Goal: Task Accomplishment & Management: Use online tool/utility

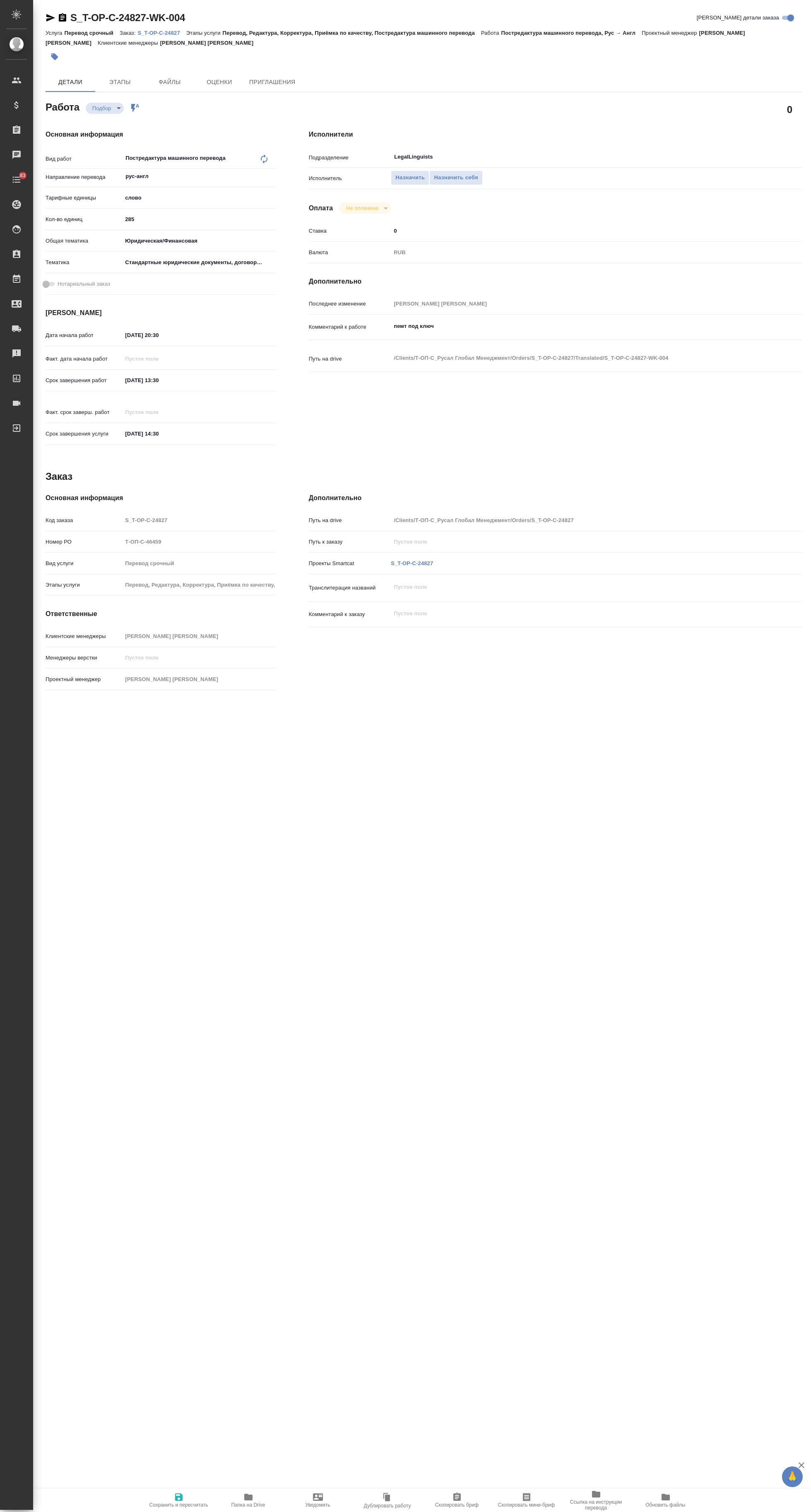
type textarea "x"
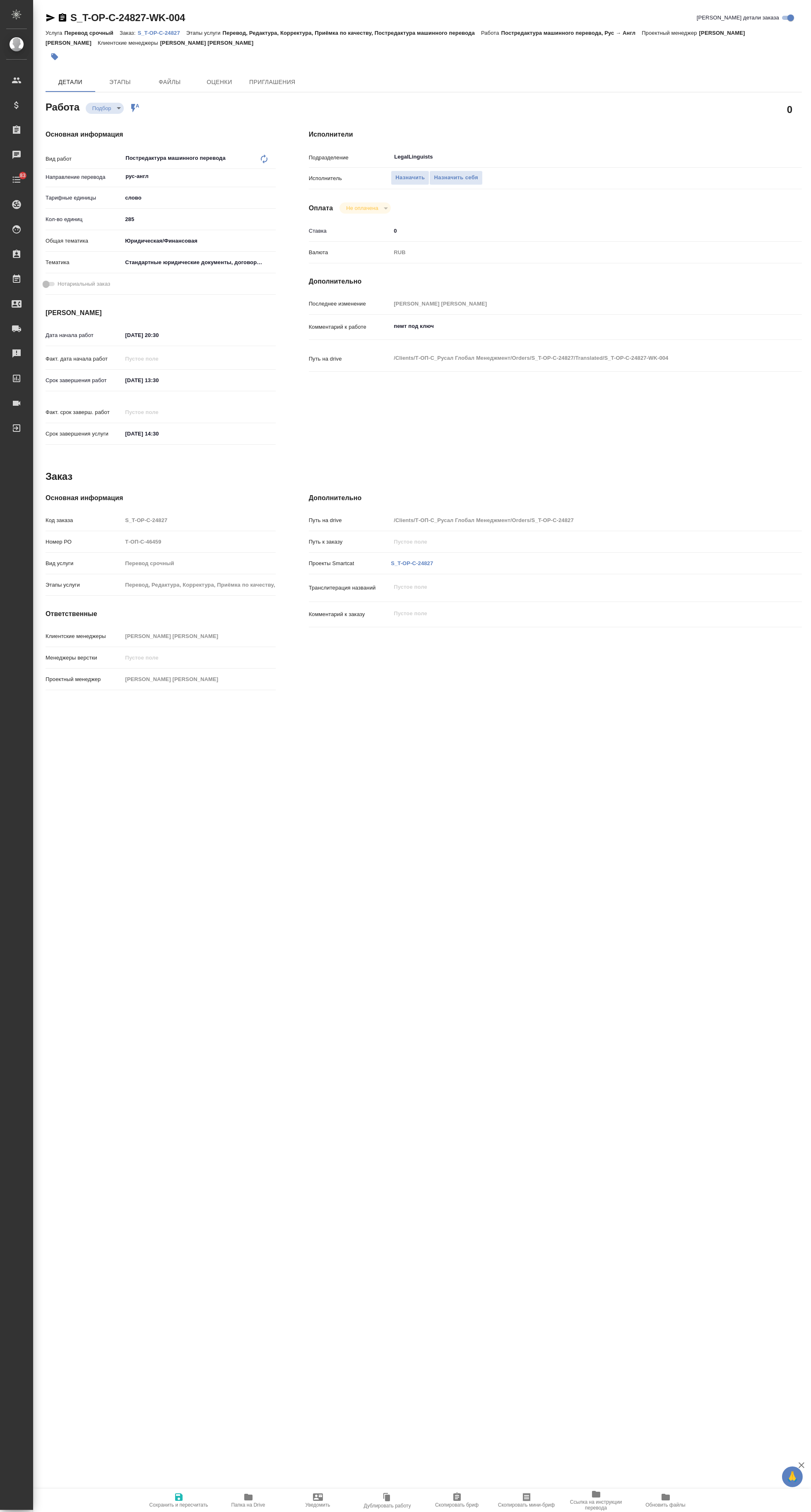
type textarea "x"
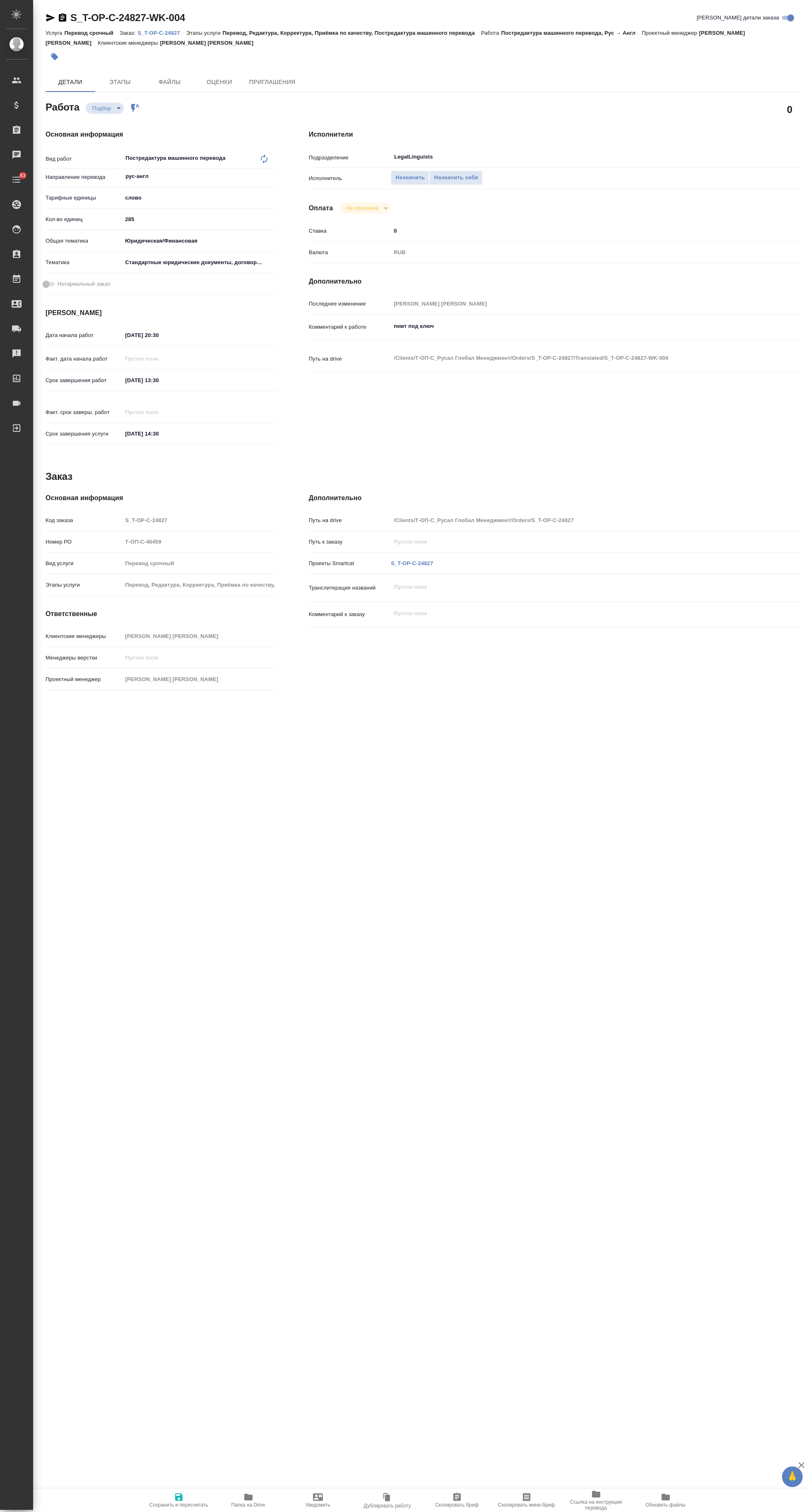
type textarea "x"
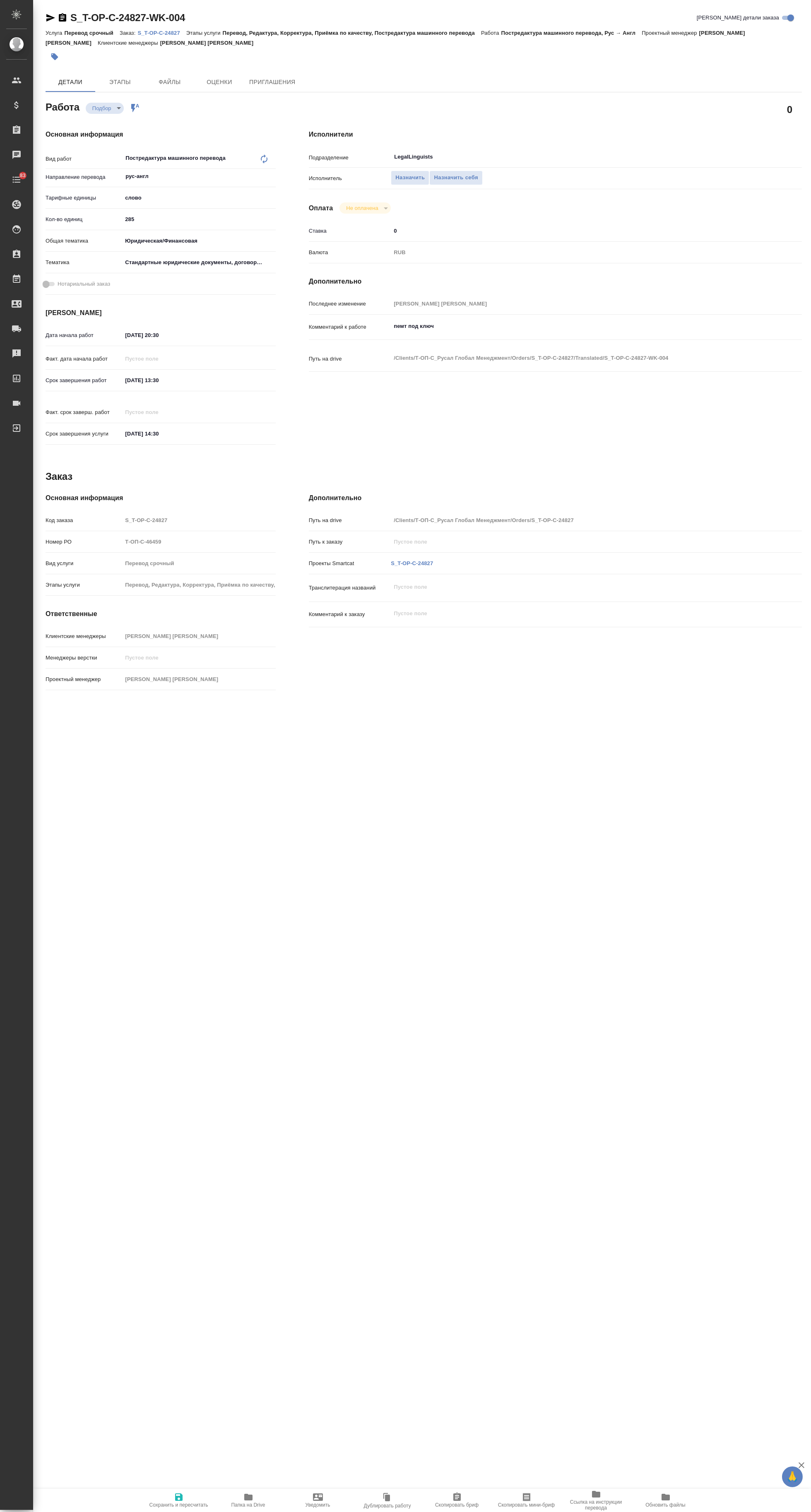
type textarea "x"
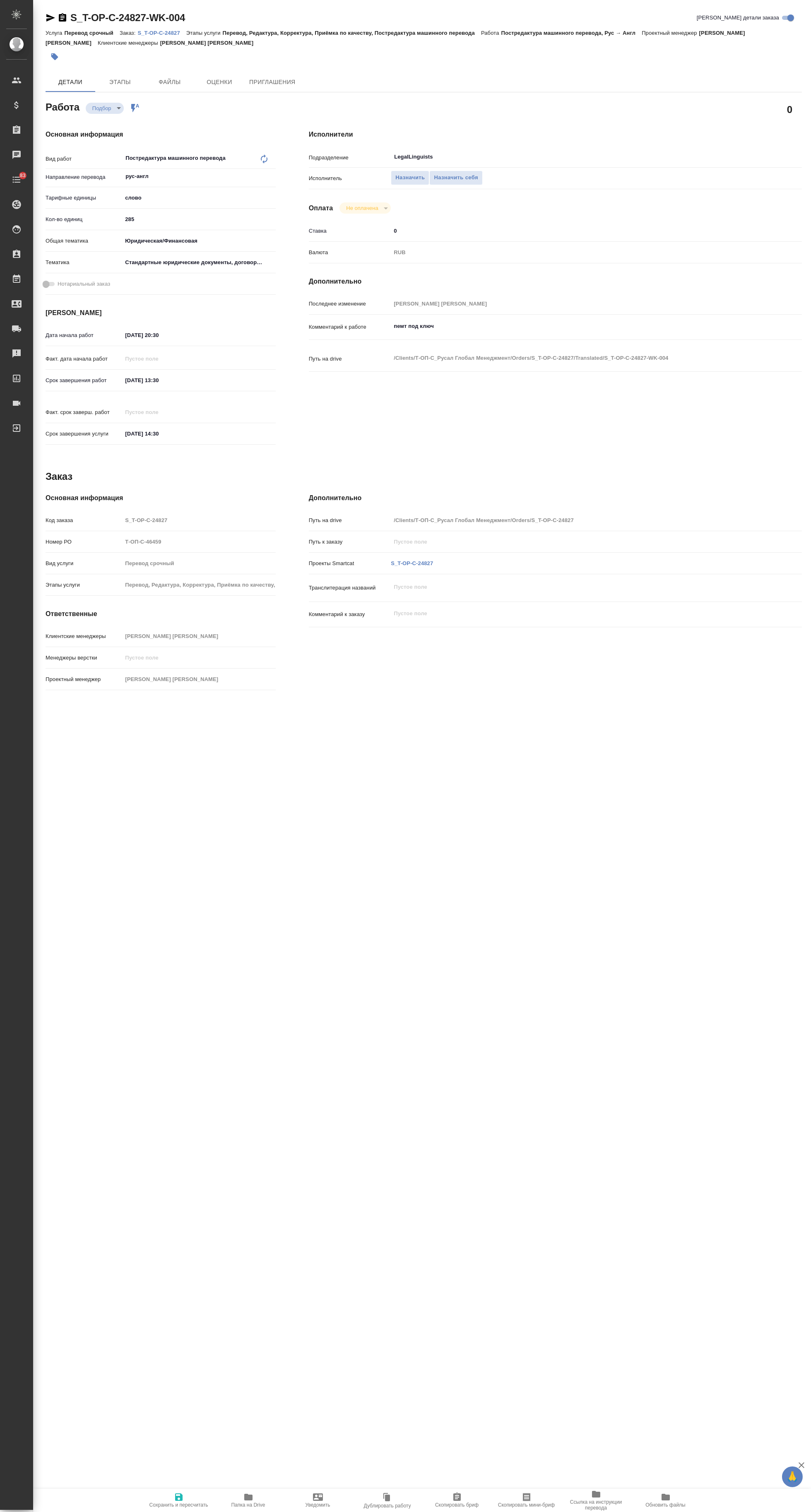
type textarea "x"
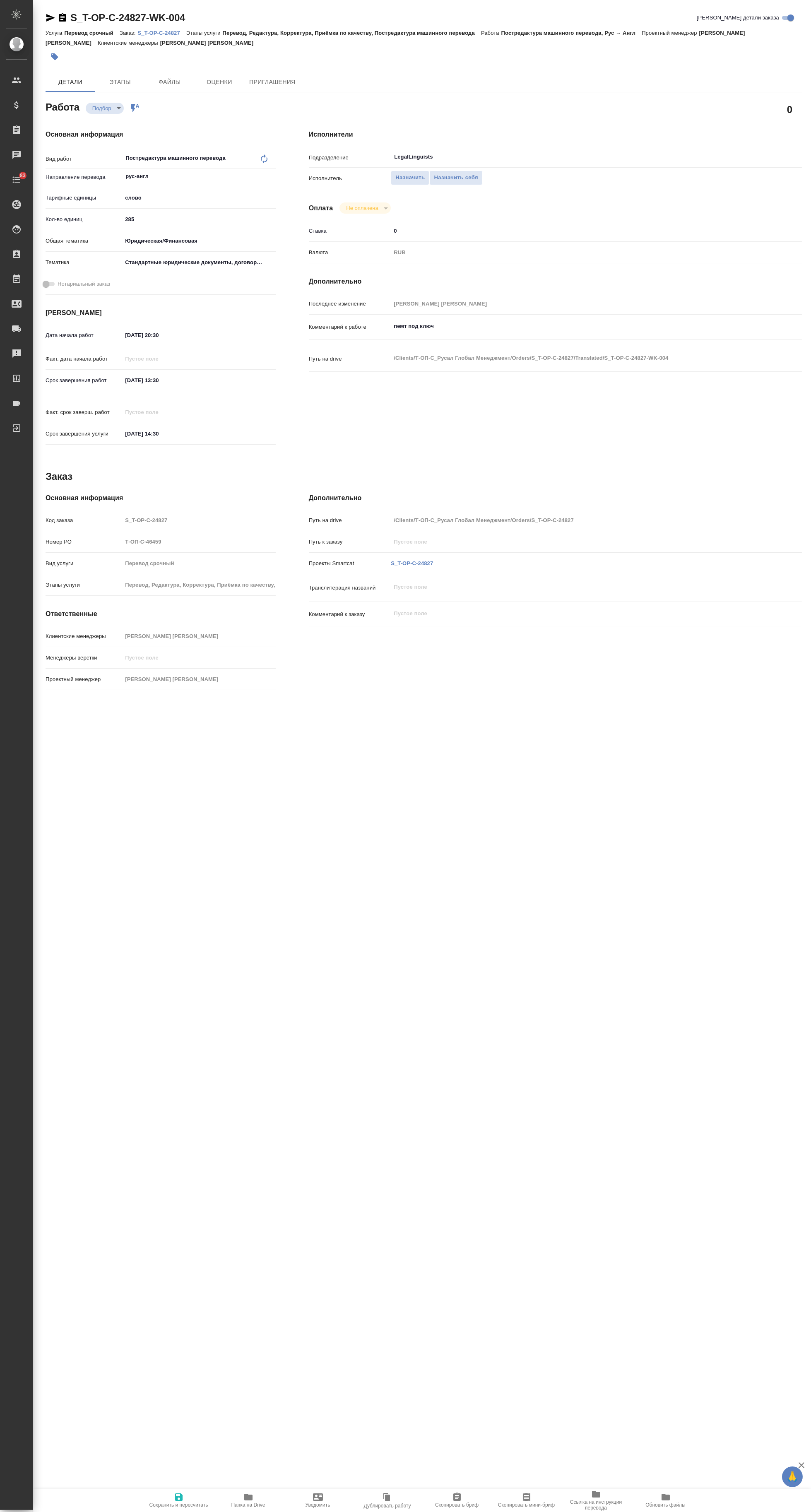
type textarea "x"
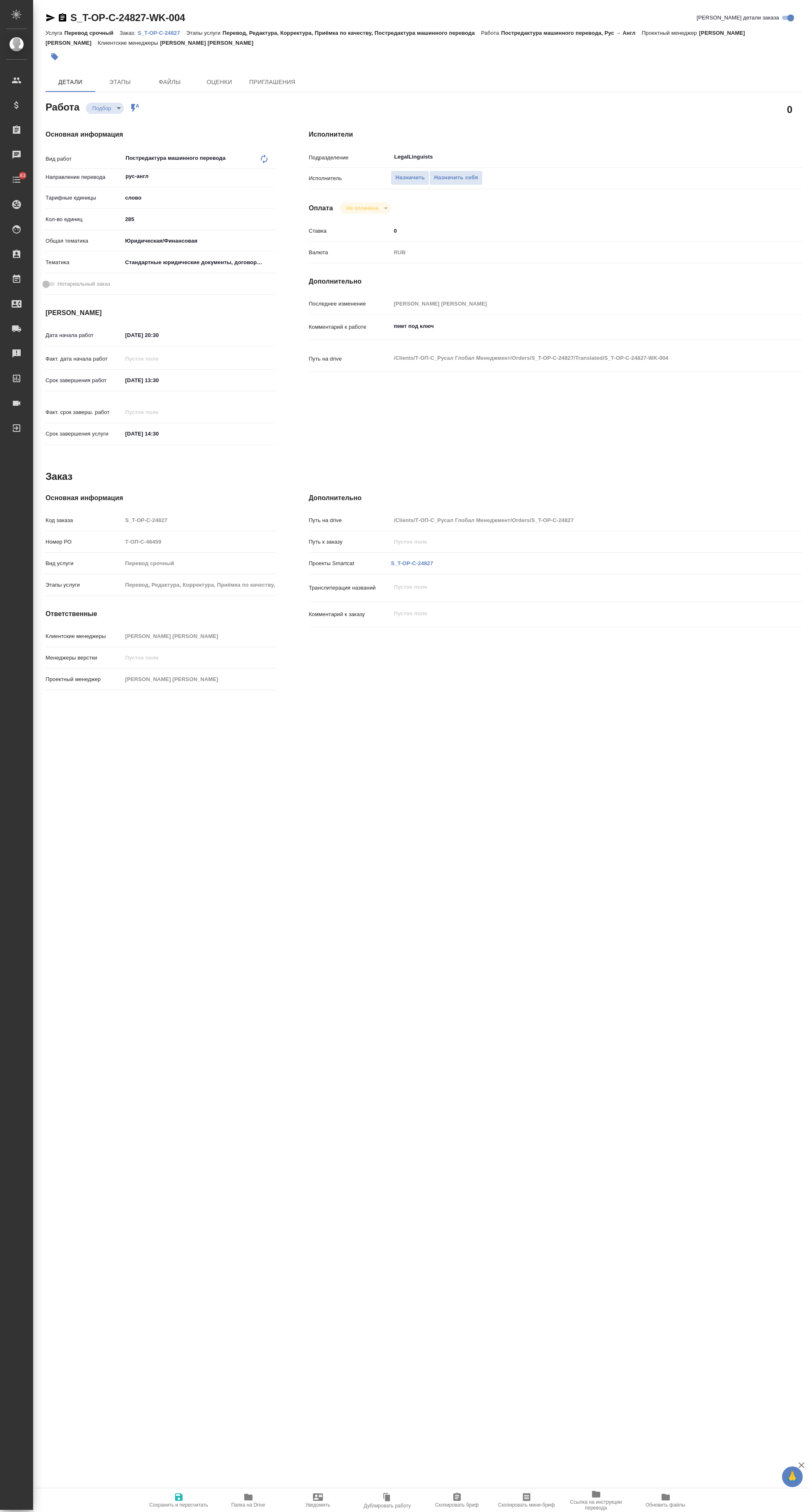
type textarea "x"
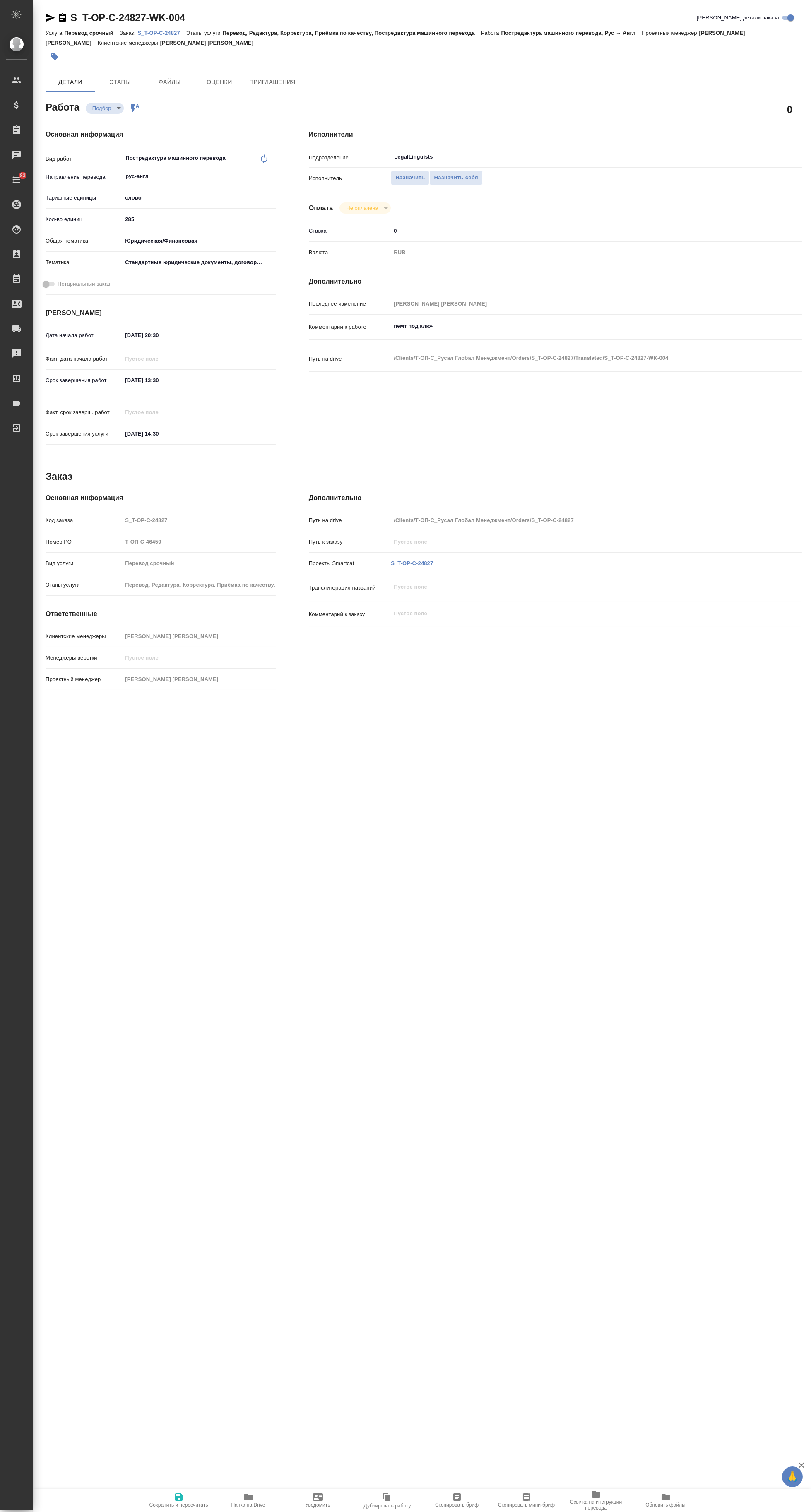
type textarea "x"
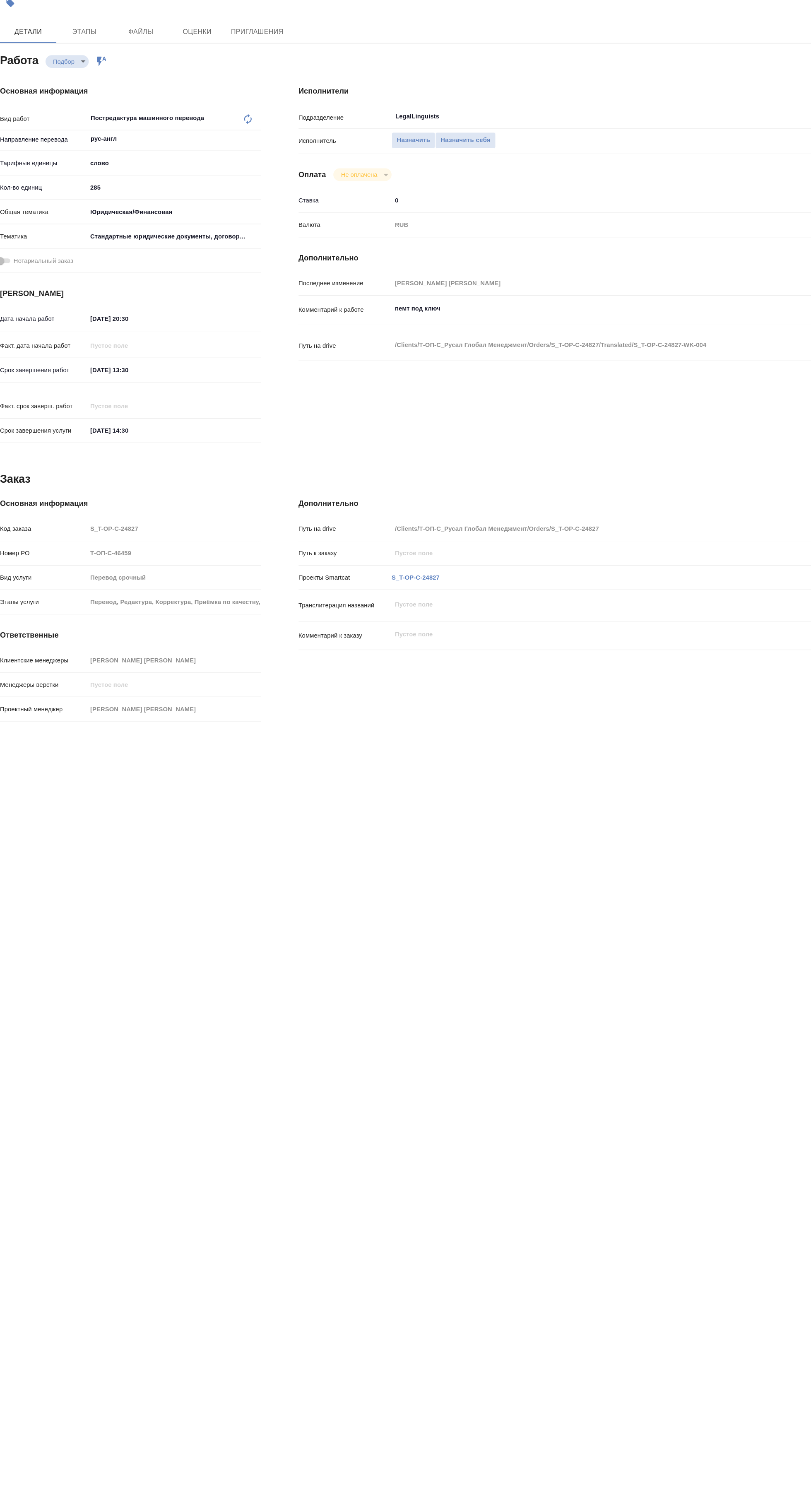
type textarea "x"
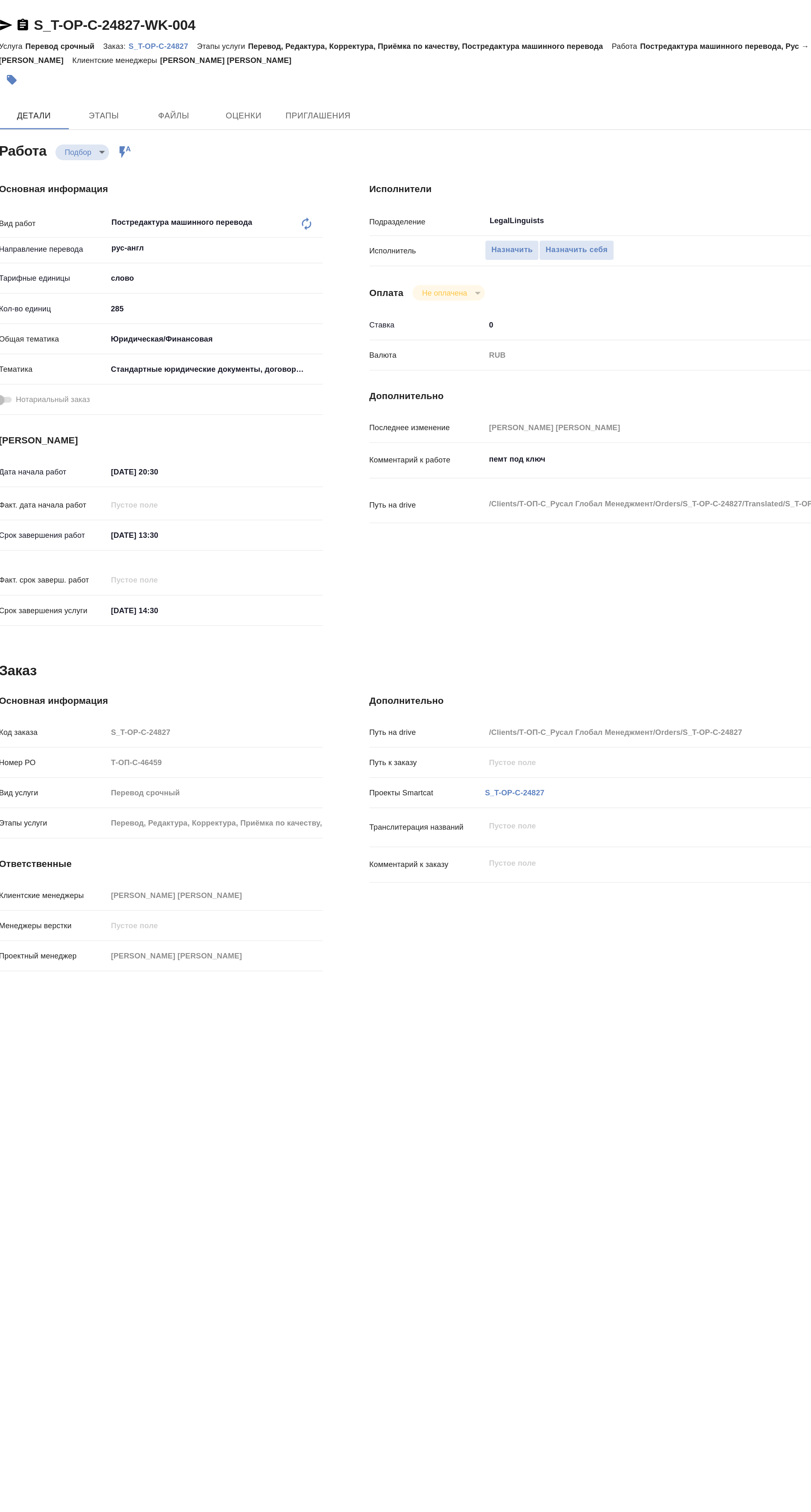
type textarea "x"
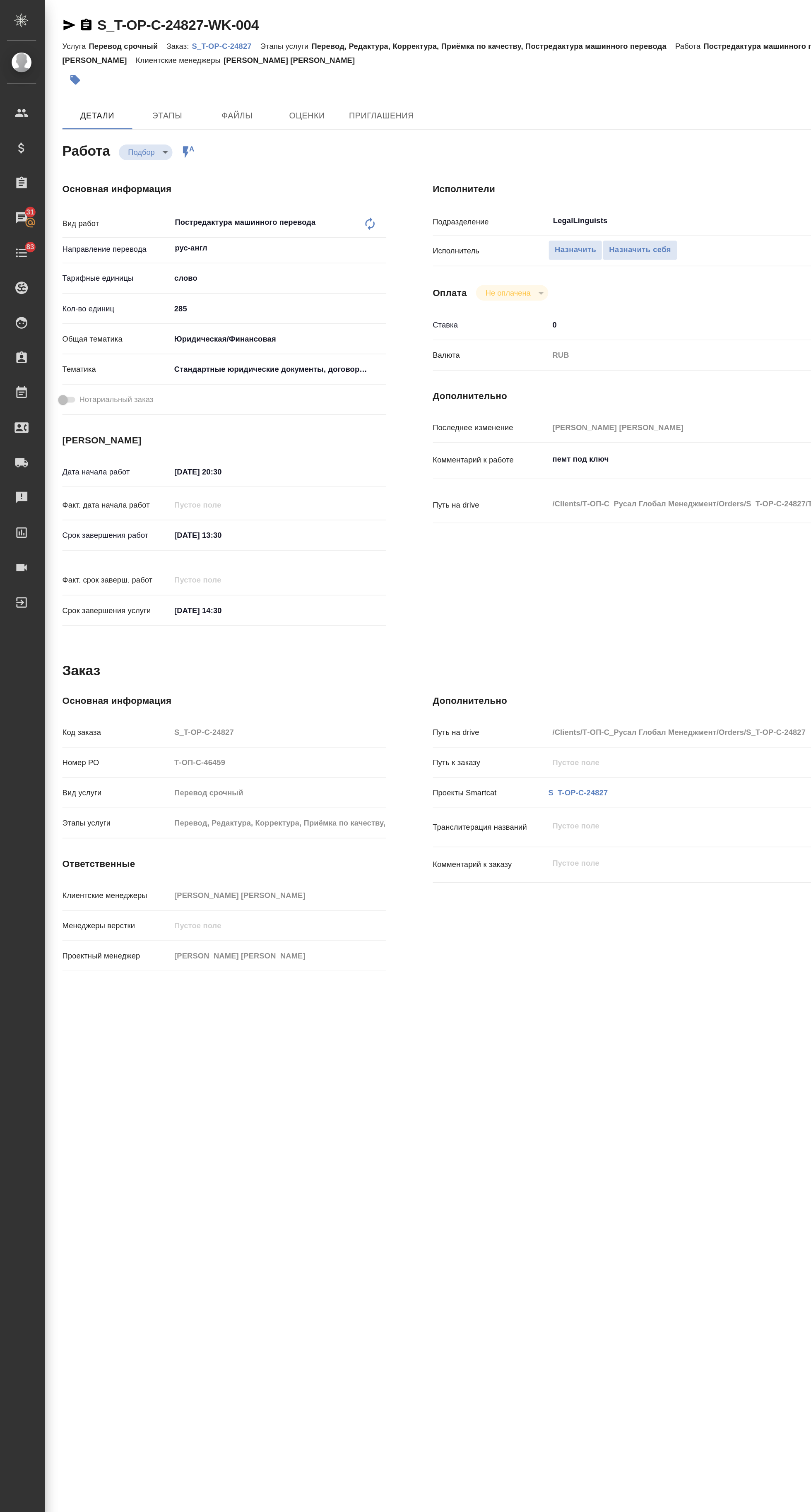
click at [410, 177] on span "Назначить" at bounding box center [410, 177] width 29 height 9
type textarea "x"
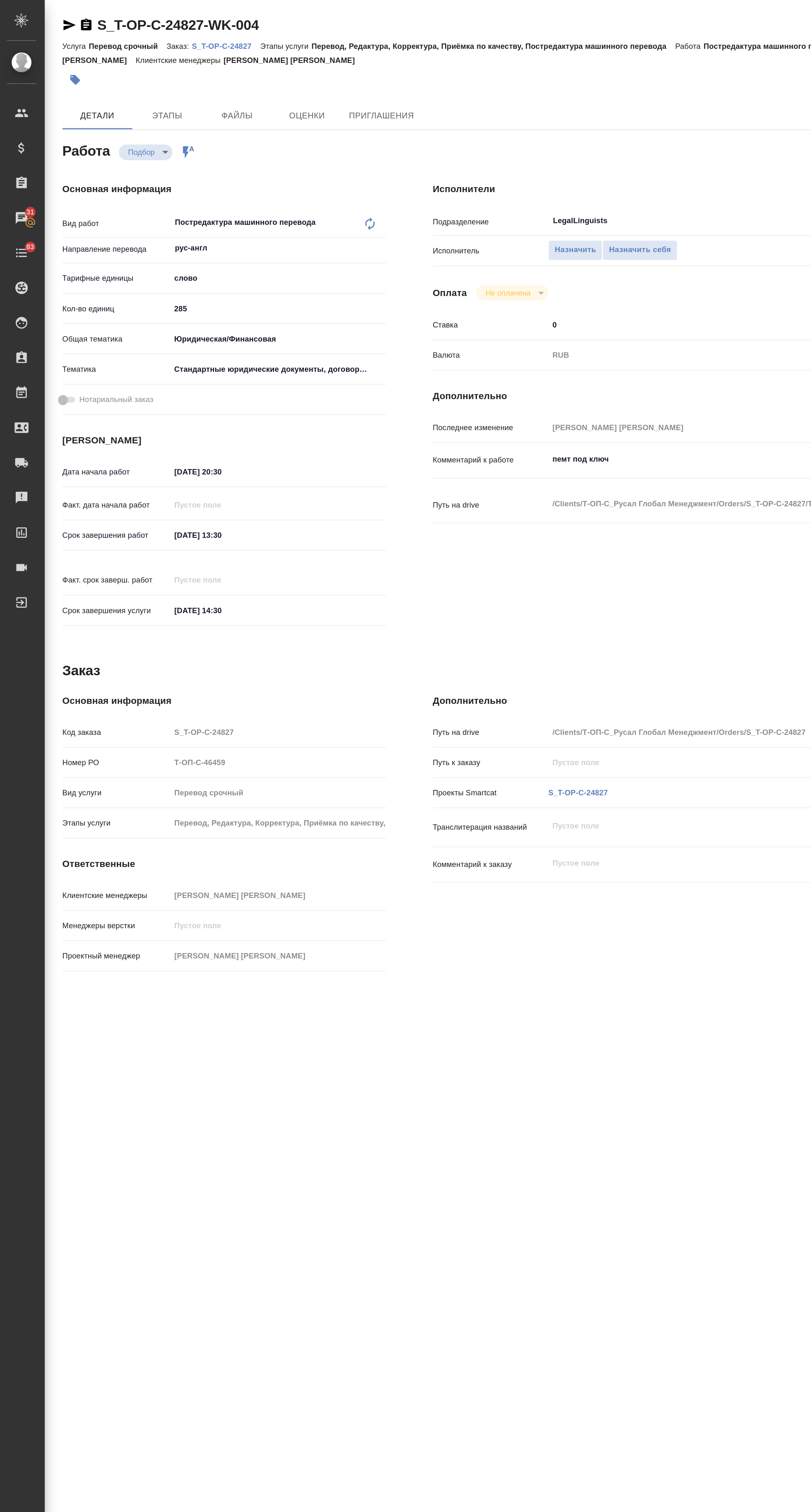
type textarea "x"
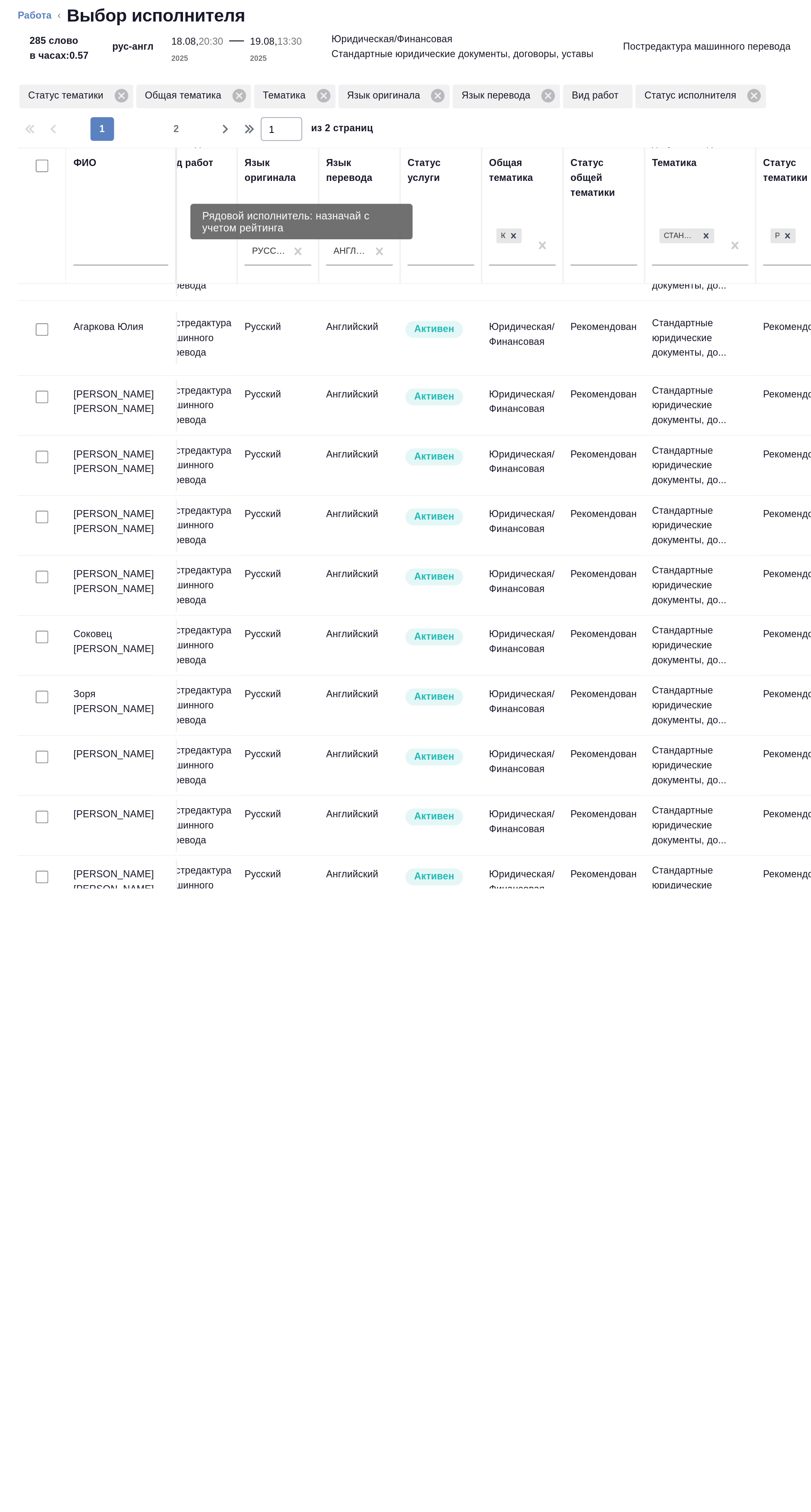
scroll to position [0, 418]
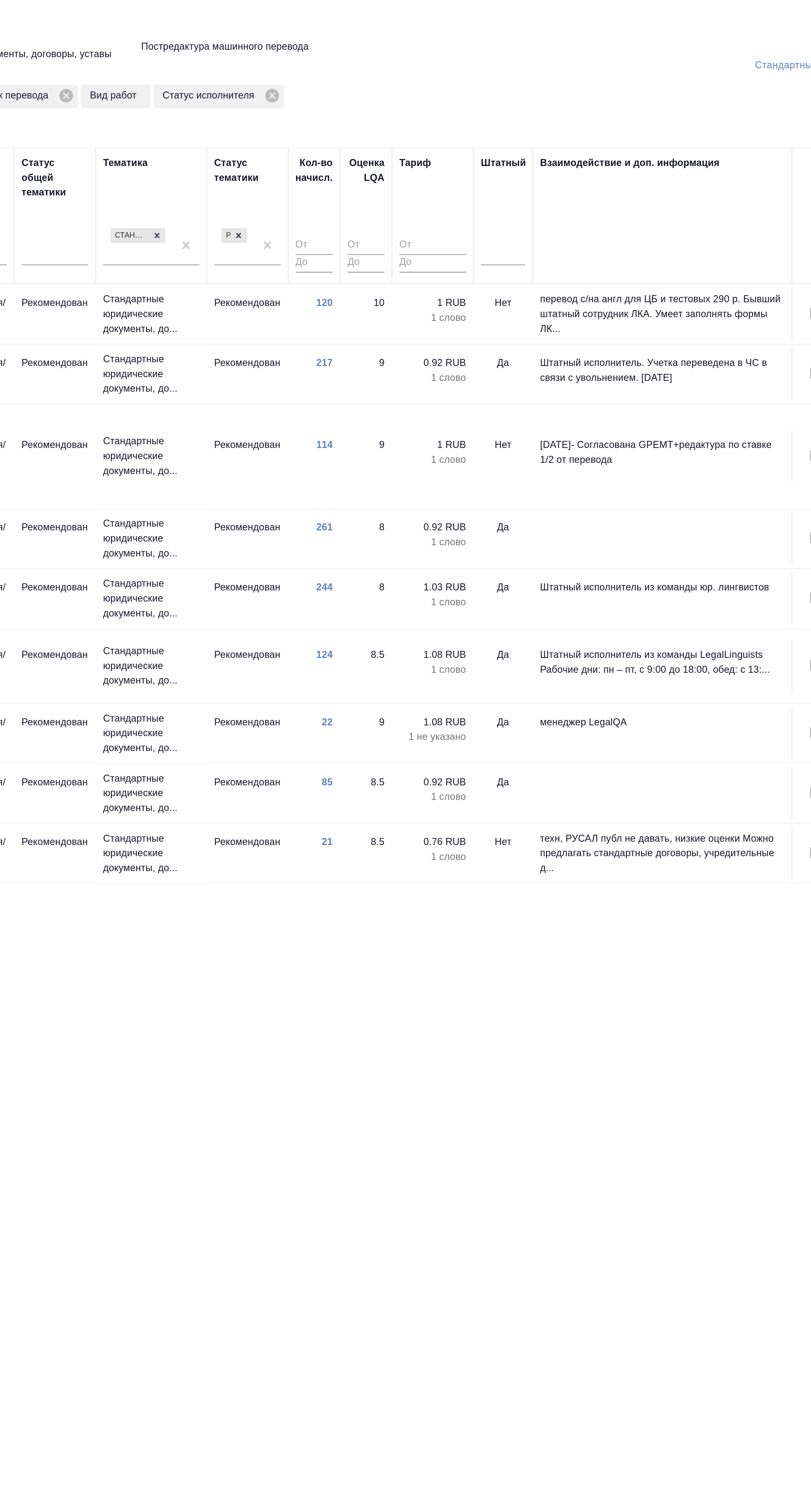
click at [550, 173] on td "Нет" at bounding box center [550, 180] width 33 height 29
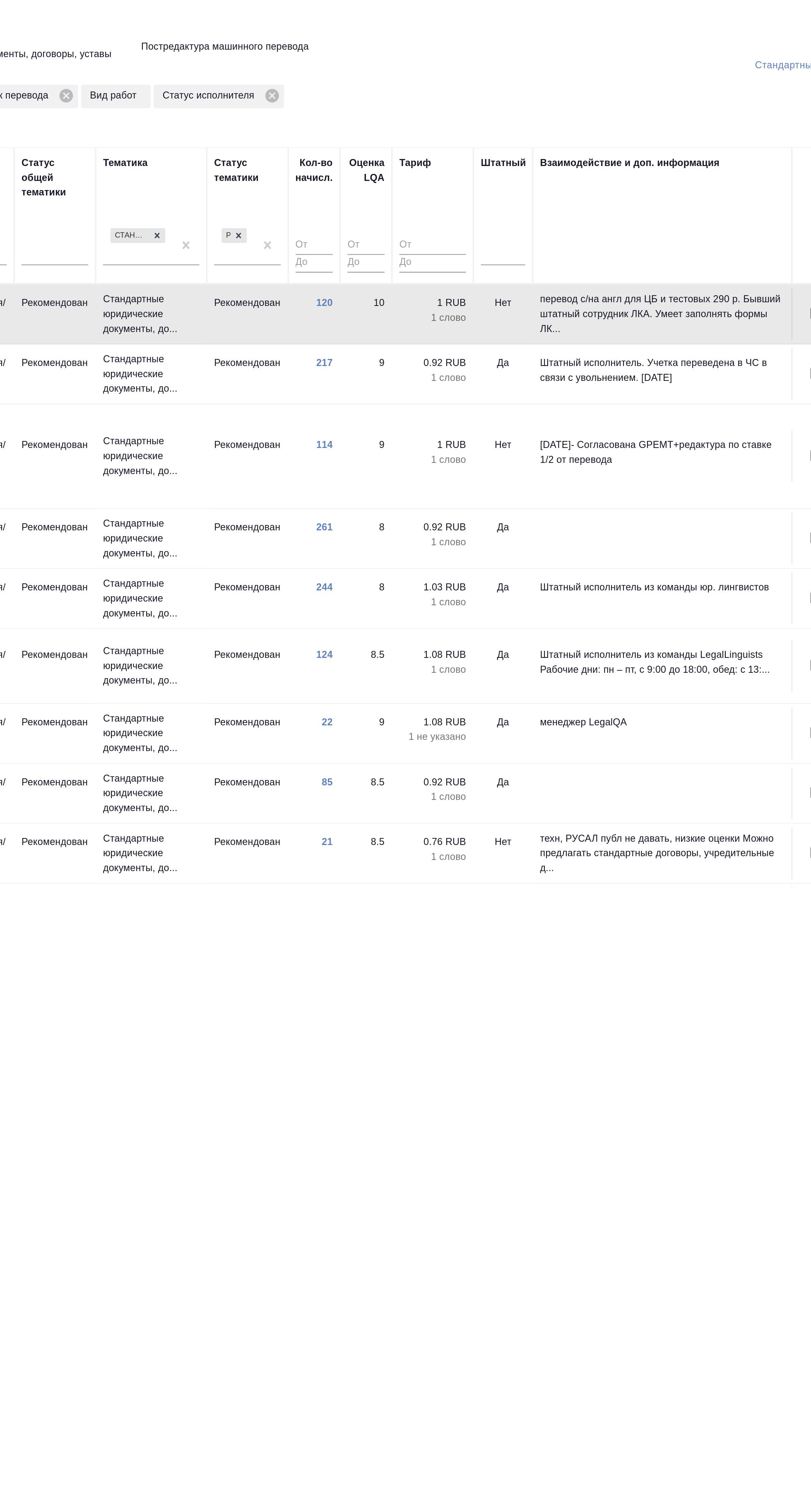
type textarea "x"
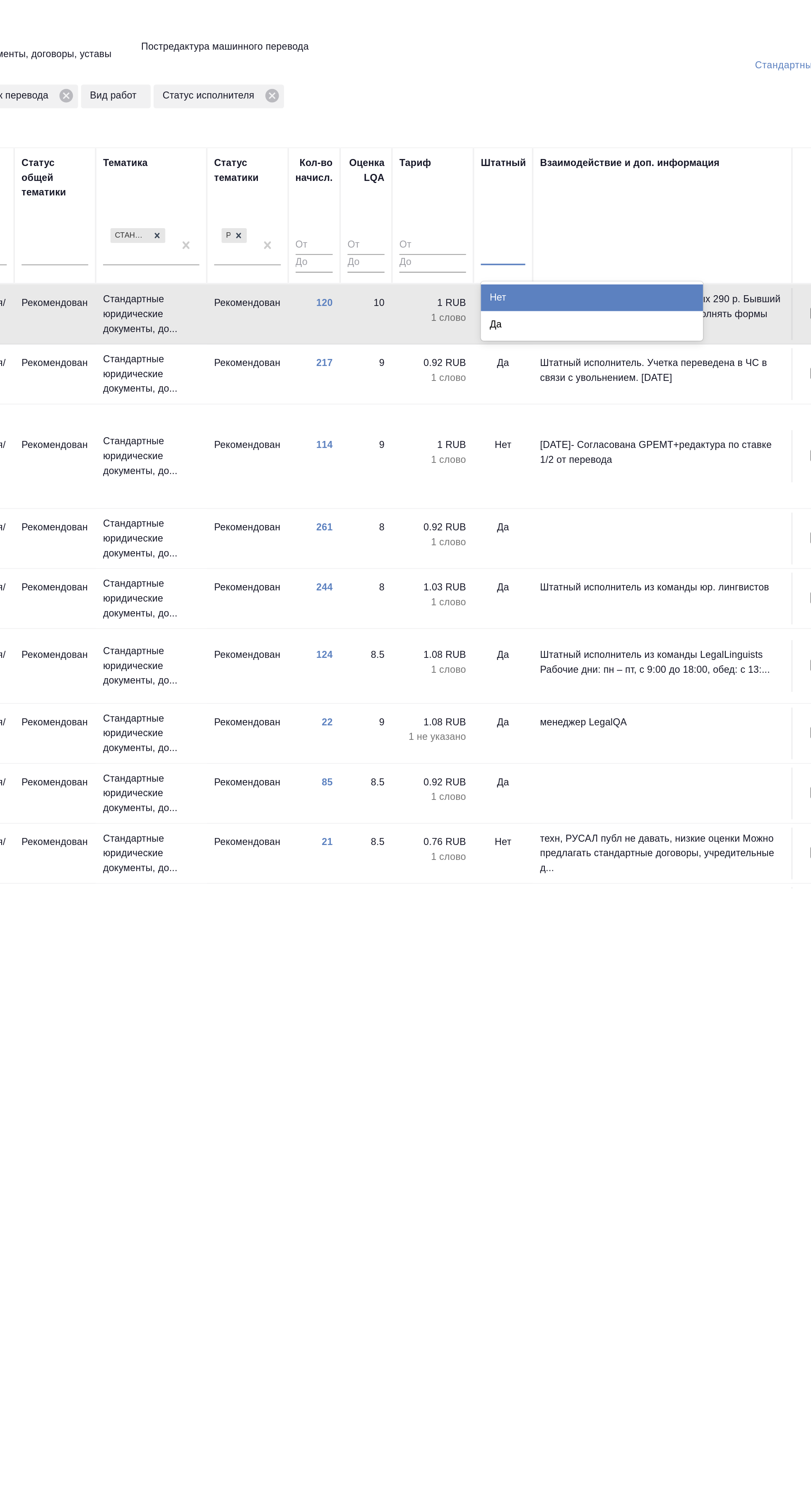
type textarea "x"
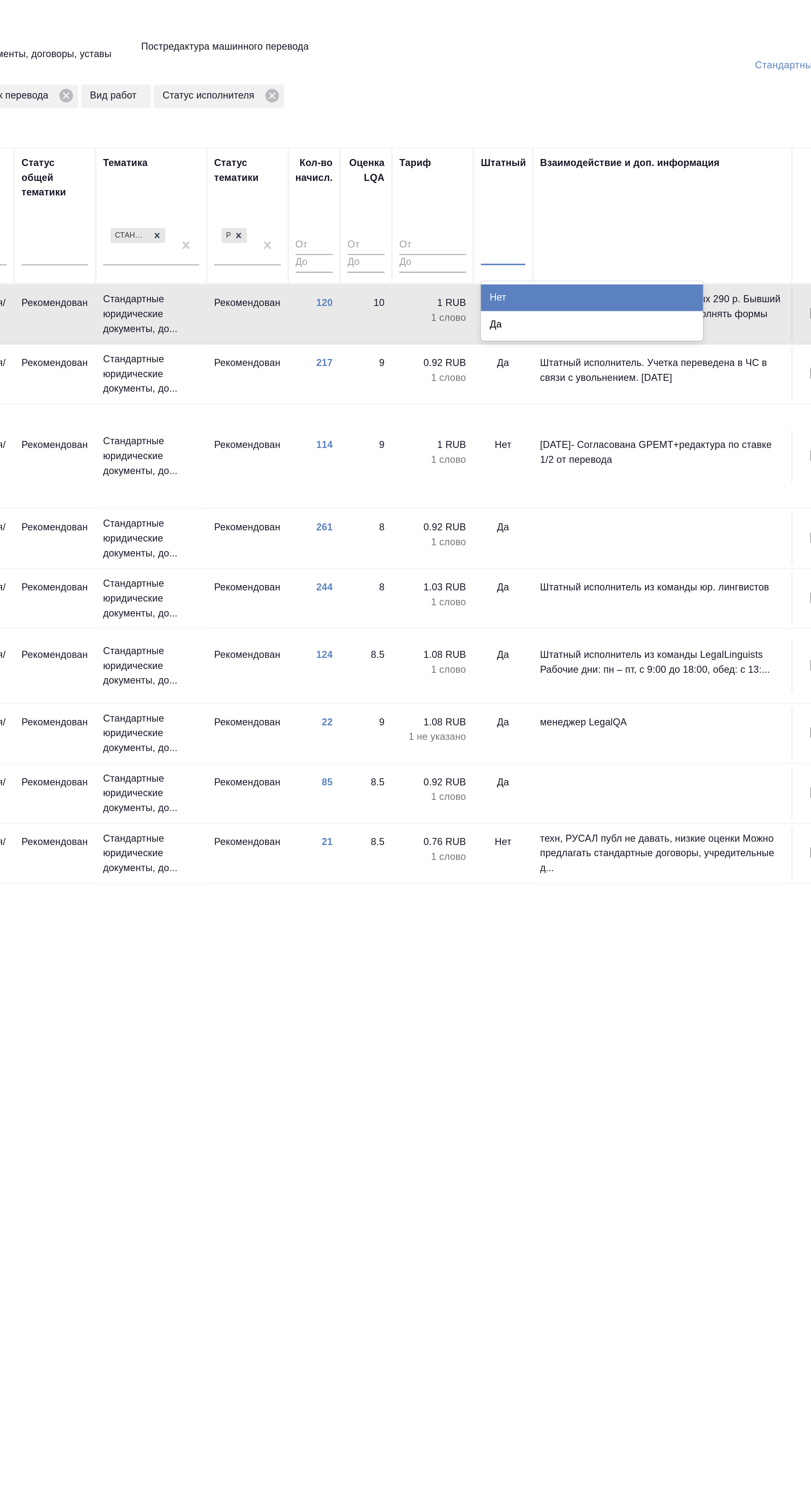
type textarea "x"
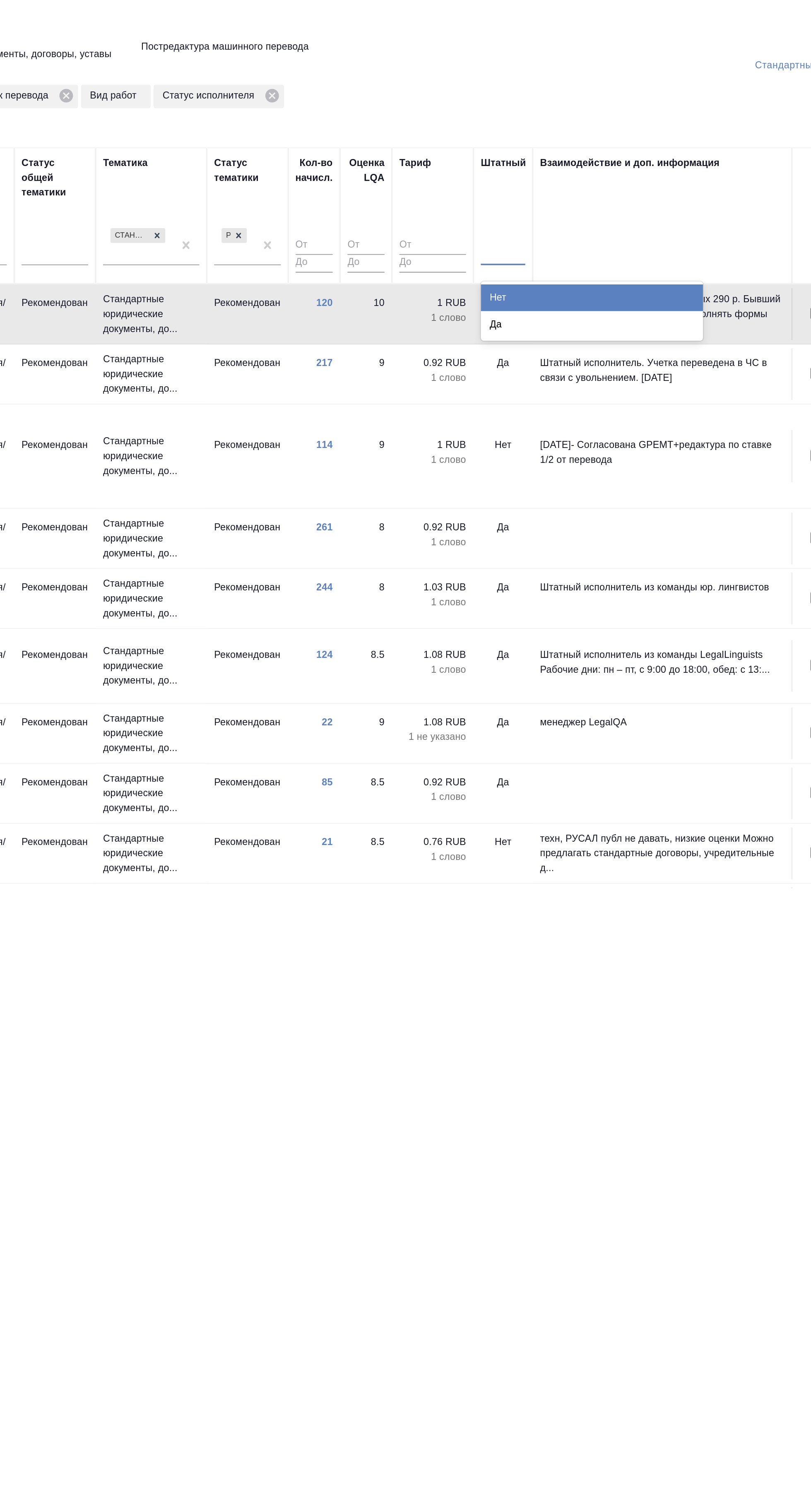
click at [543, 144] on input "text" at bounding box center [543, 144] width 1 height 6
type textarea "x"
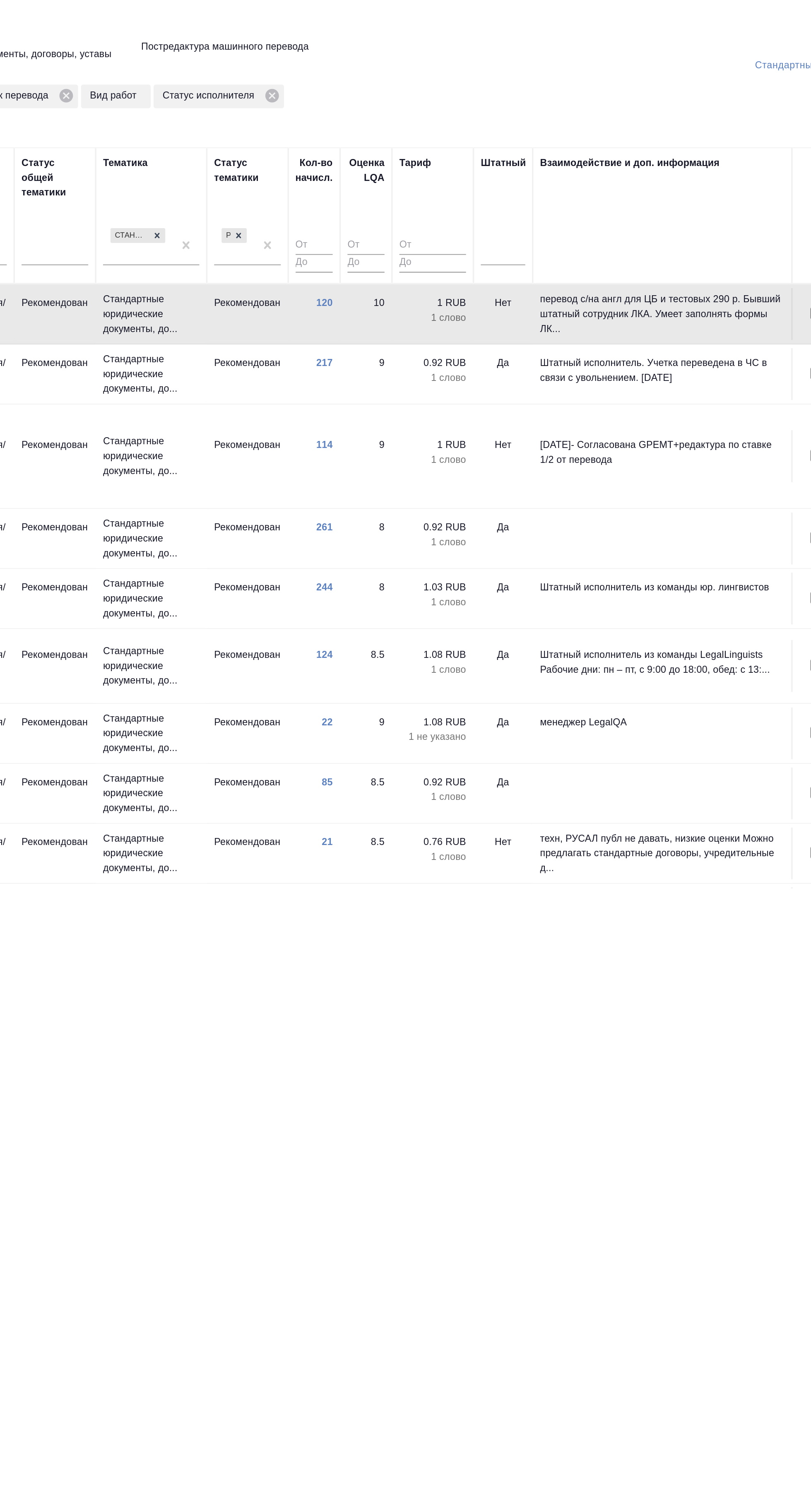
type textarea "x"
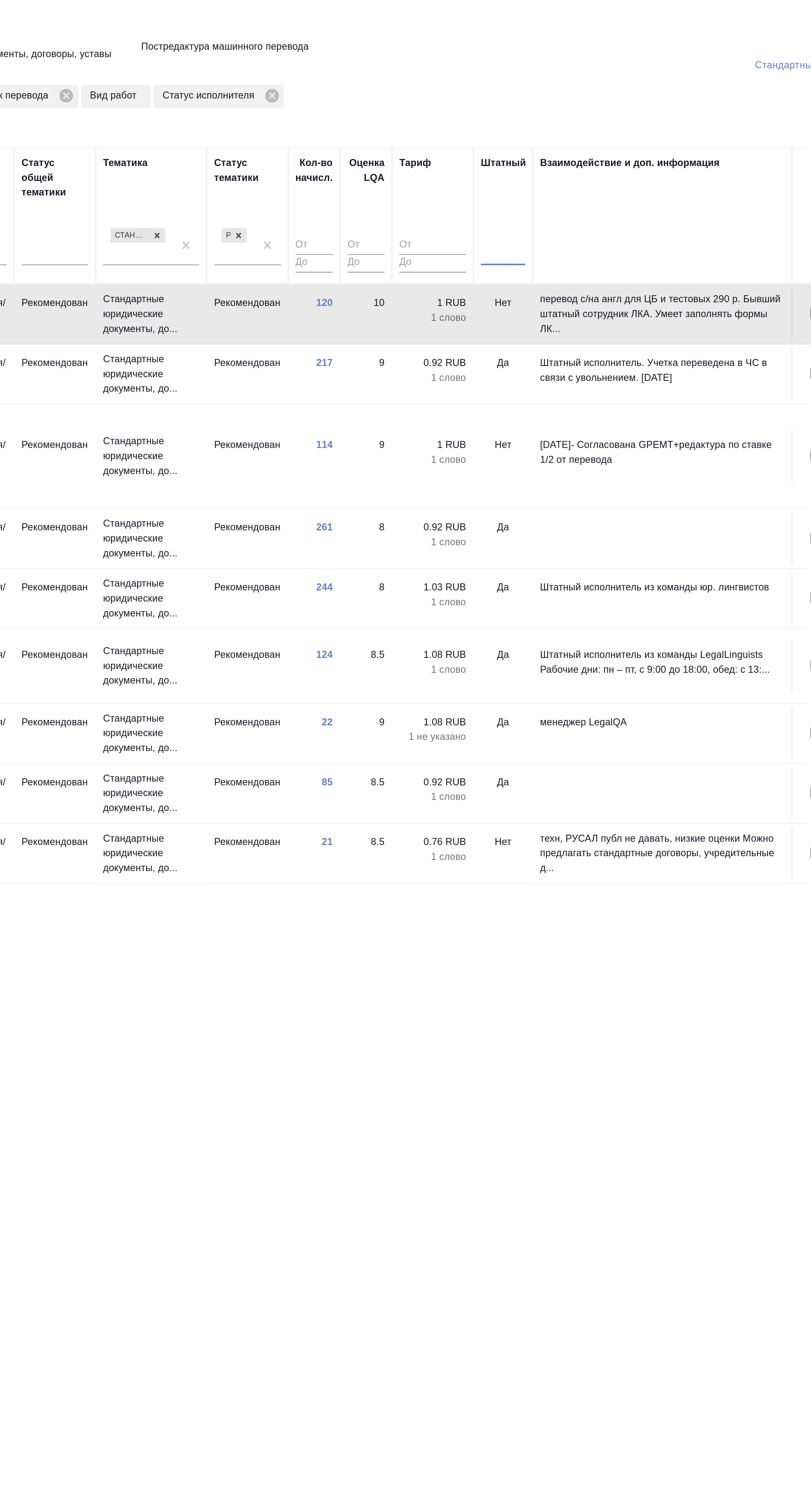
type textarea "x"
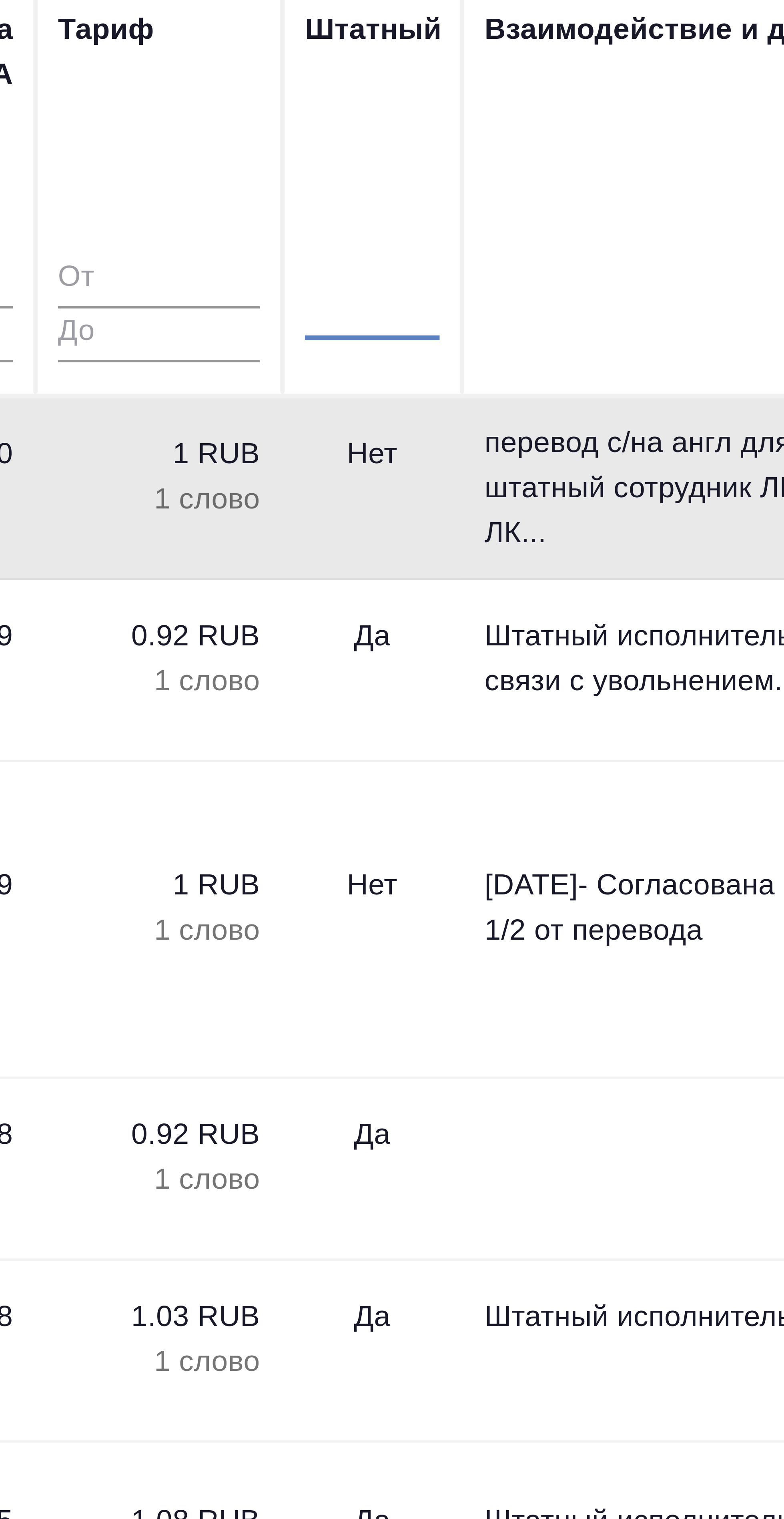
type textarea "x"
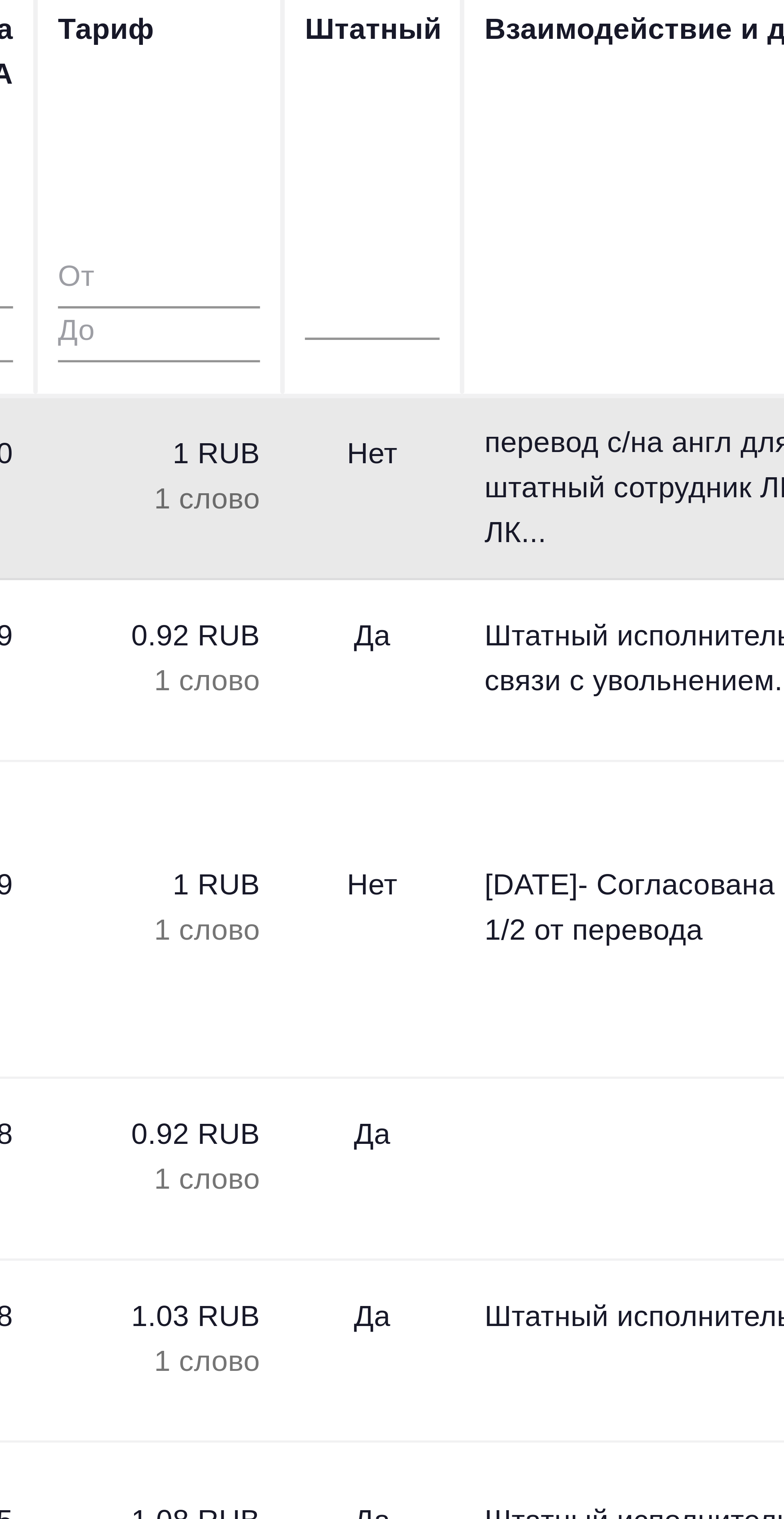
type textarea "x"
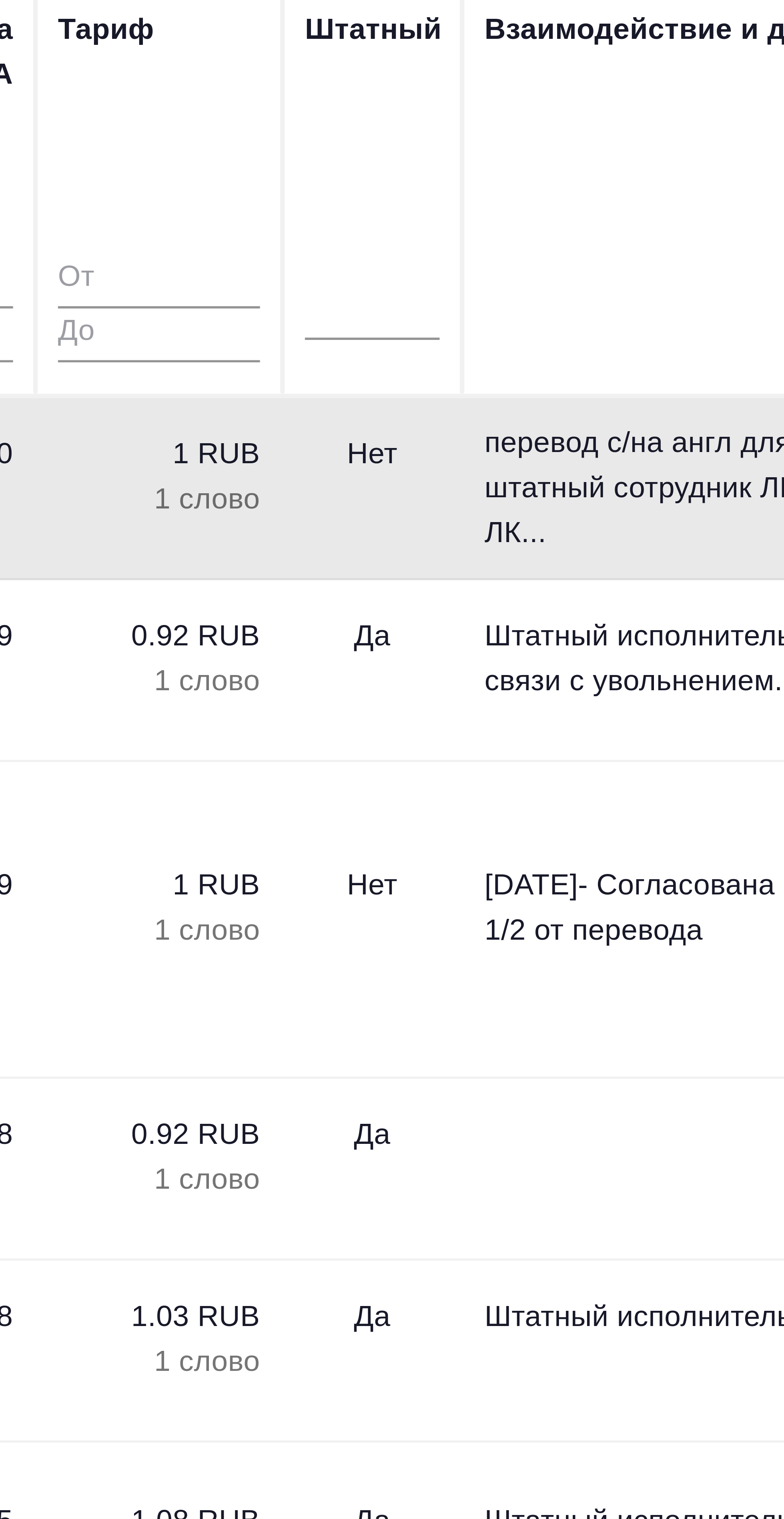
click at [525, 140] on input "text" at bounding box center [525, 139] width 1 height 6
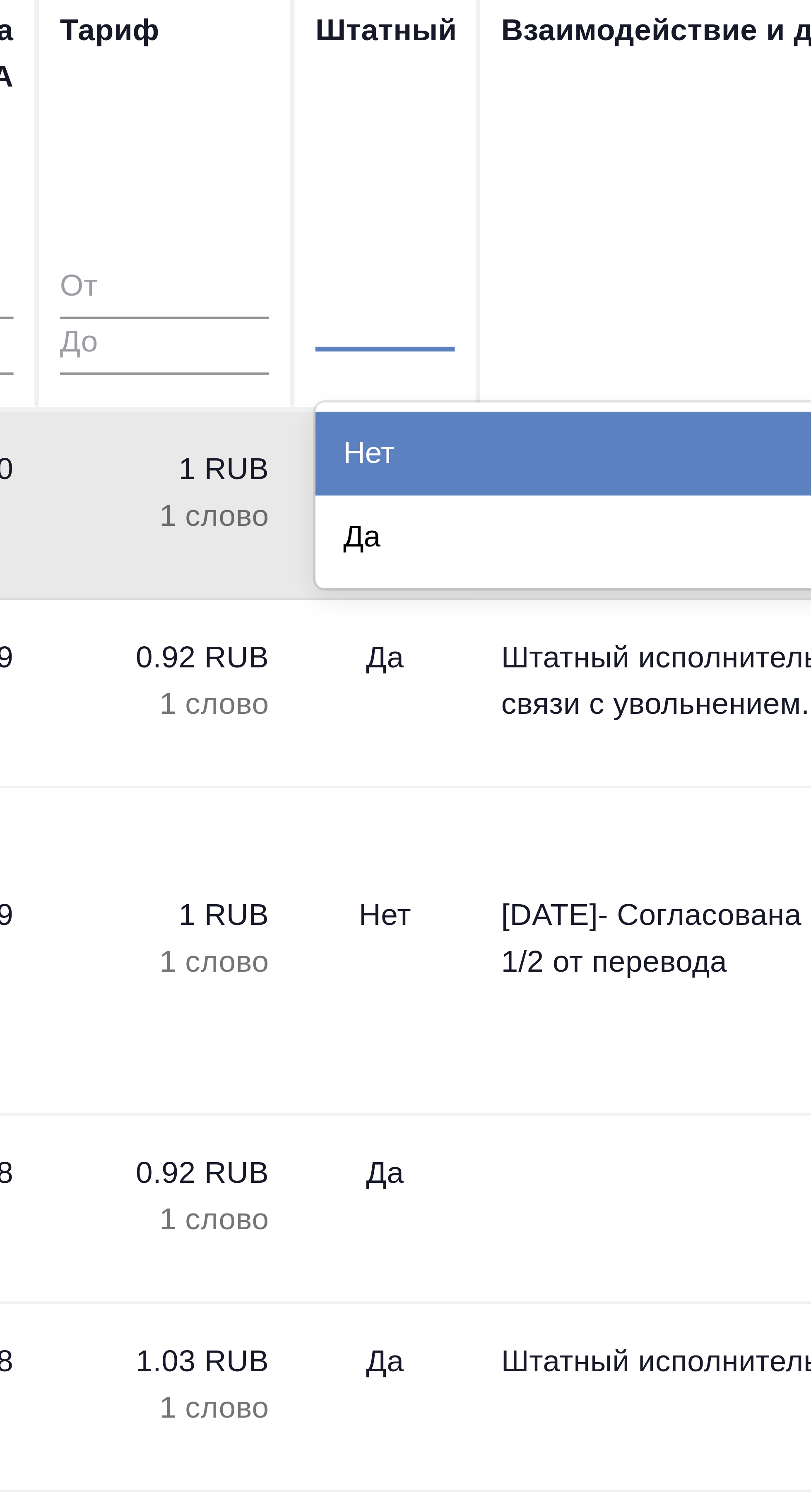
click at [549, 189] on td "Нет" at bounding box center [550, 180] width 33 height 29
type textarea "x"
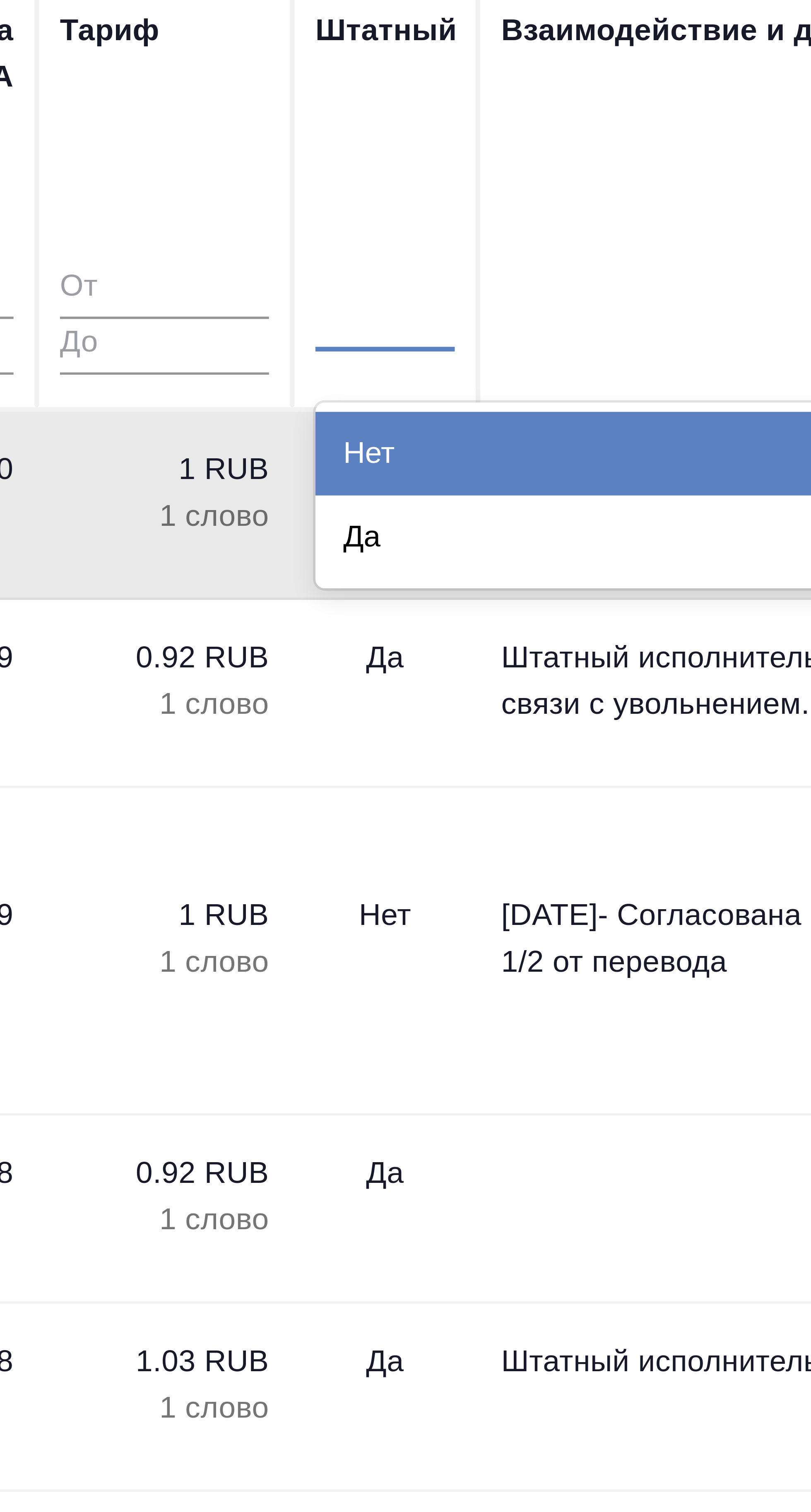
type textarea "x"
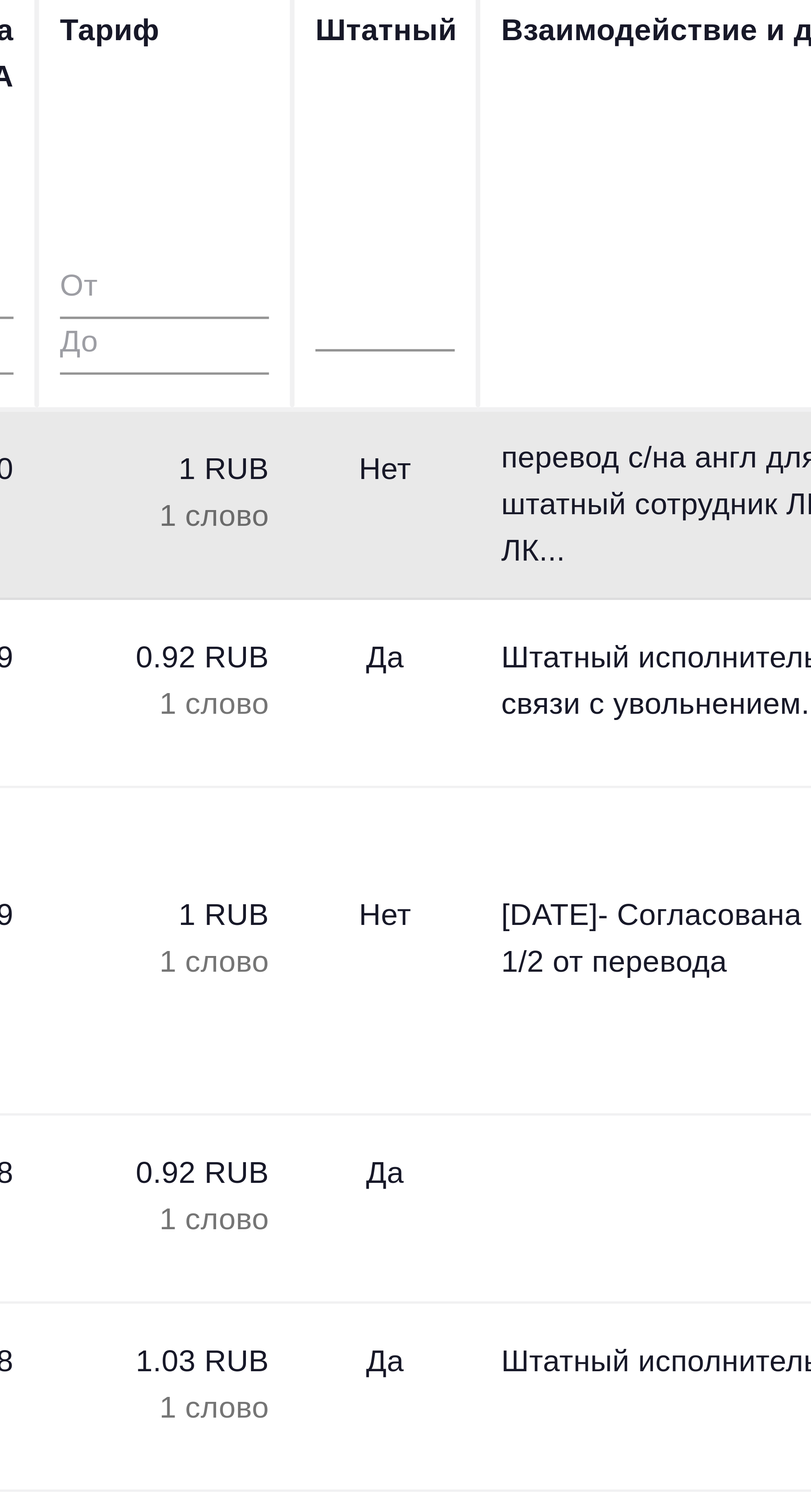
type textarea "x"
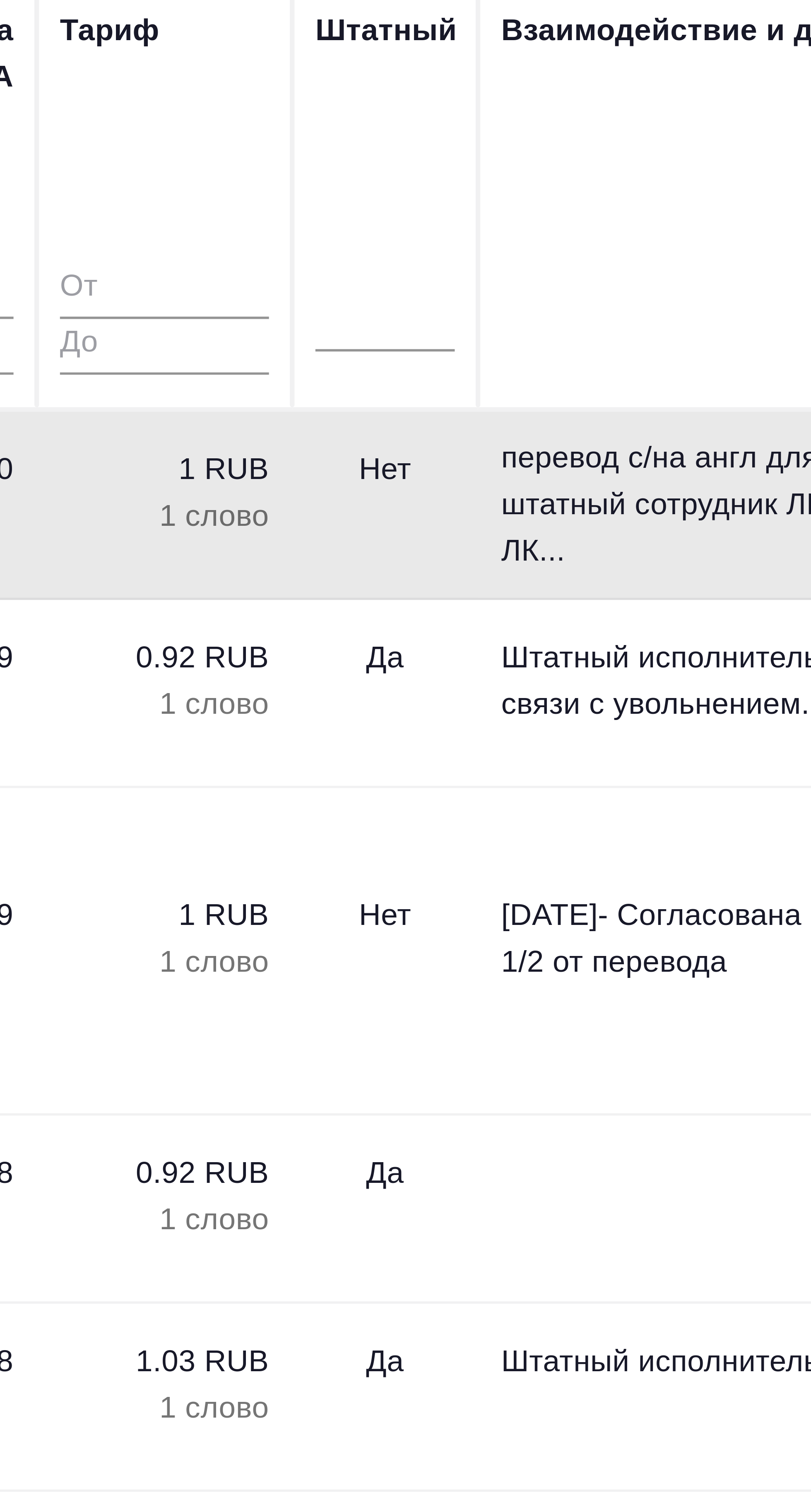
type textarea "x"
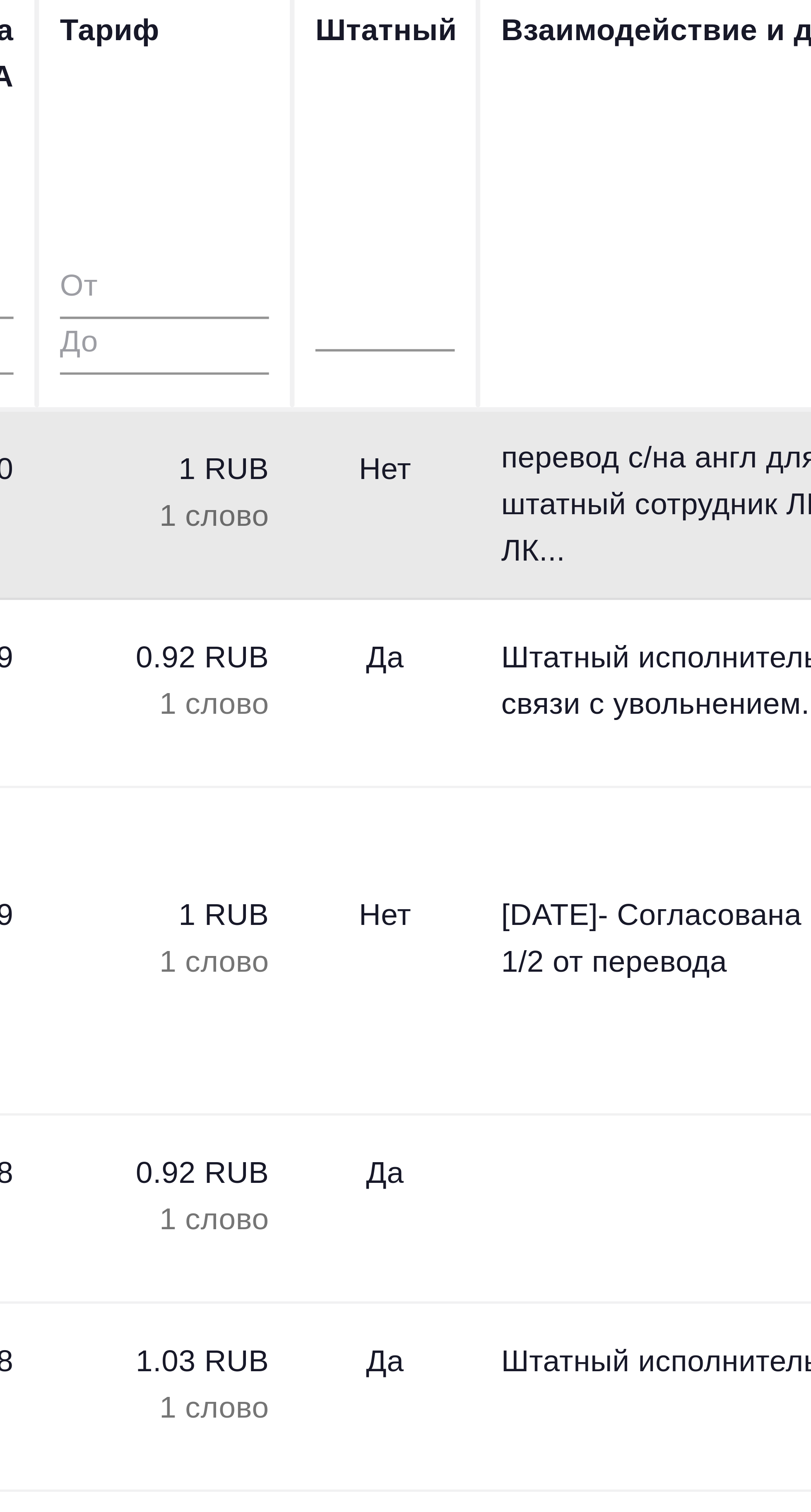
type textarea "x"
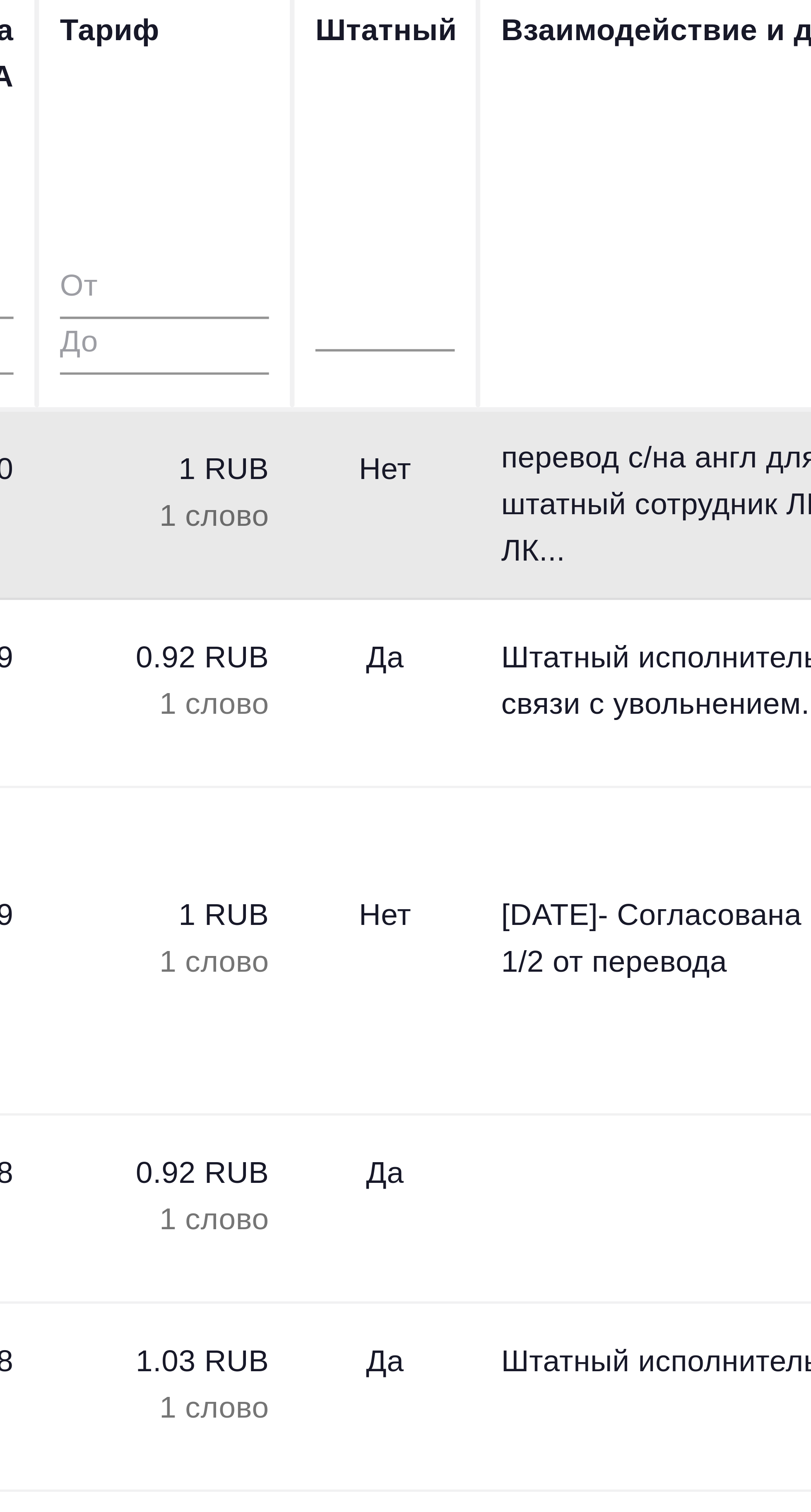
type textarea "x"
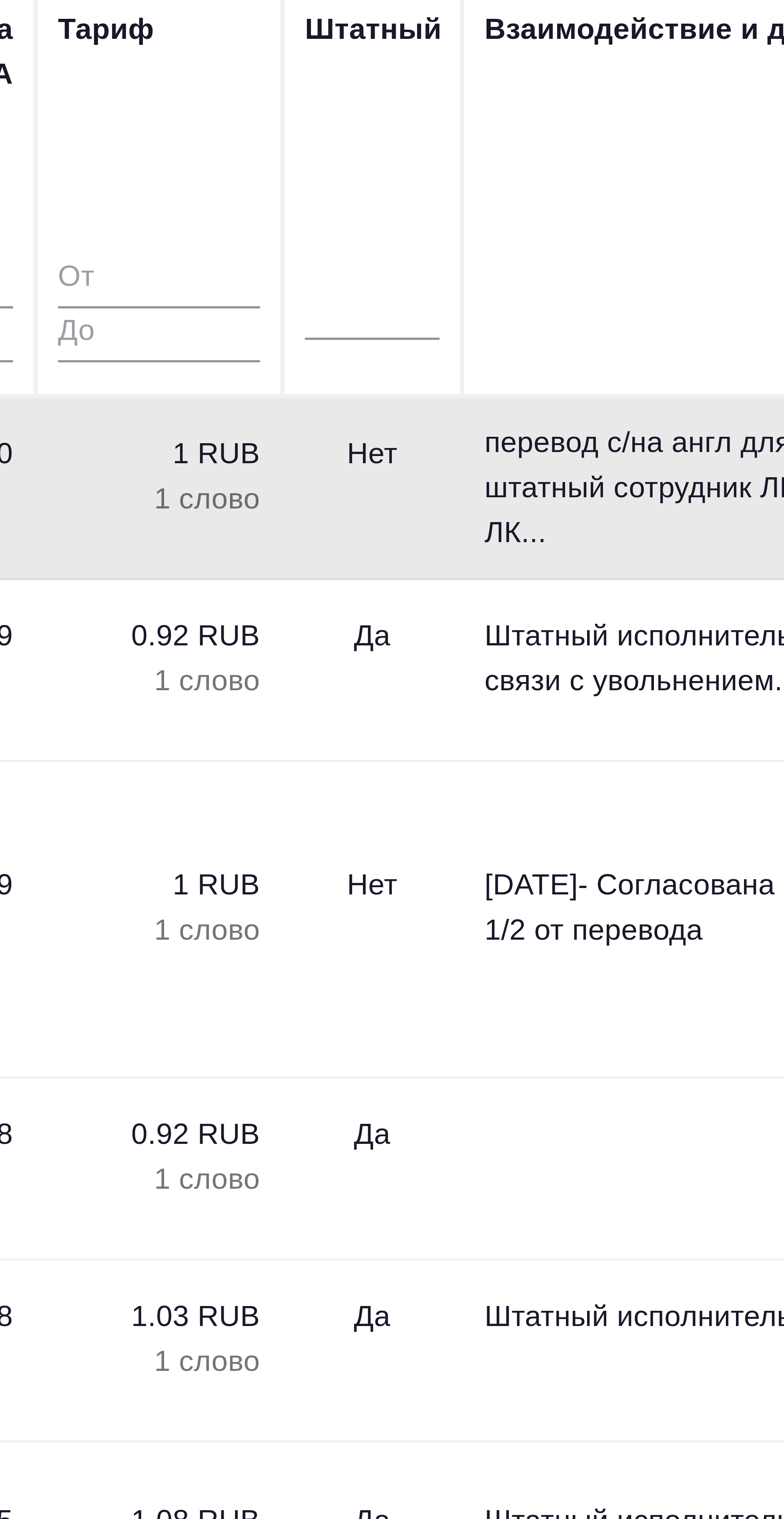
type textarea "x"
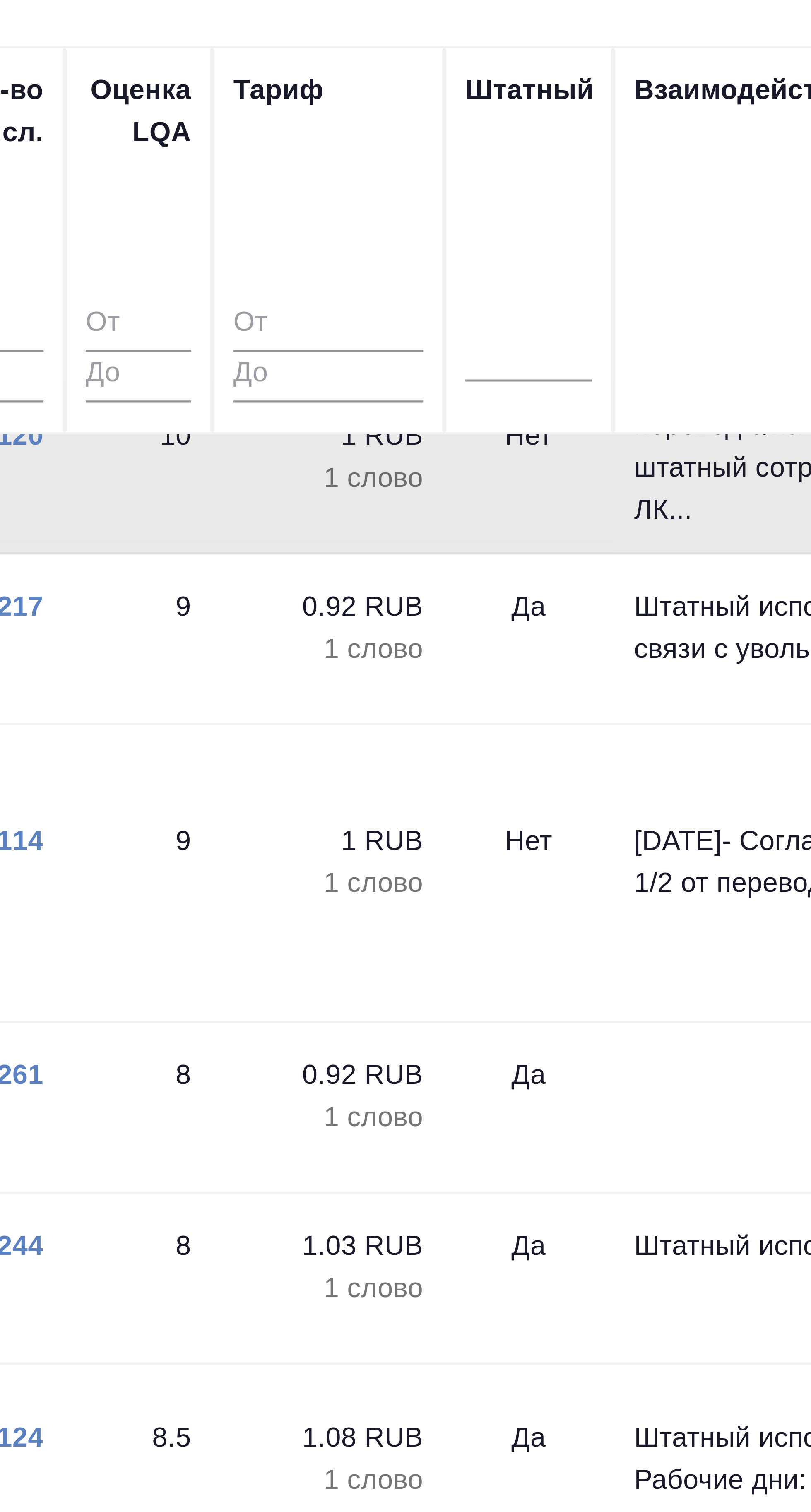
type textarea "x"
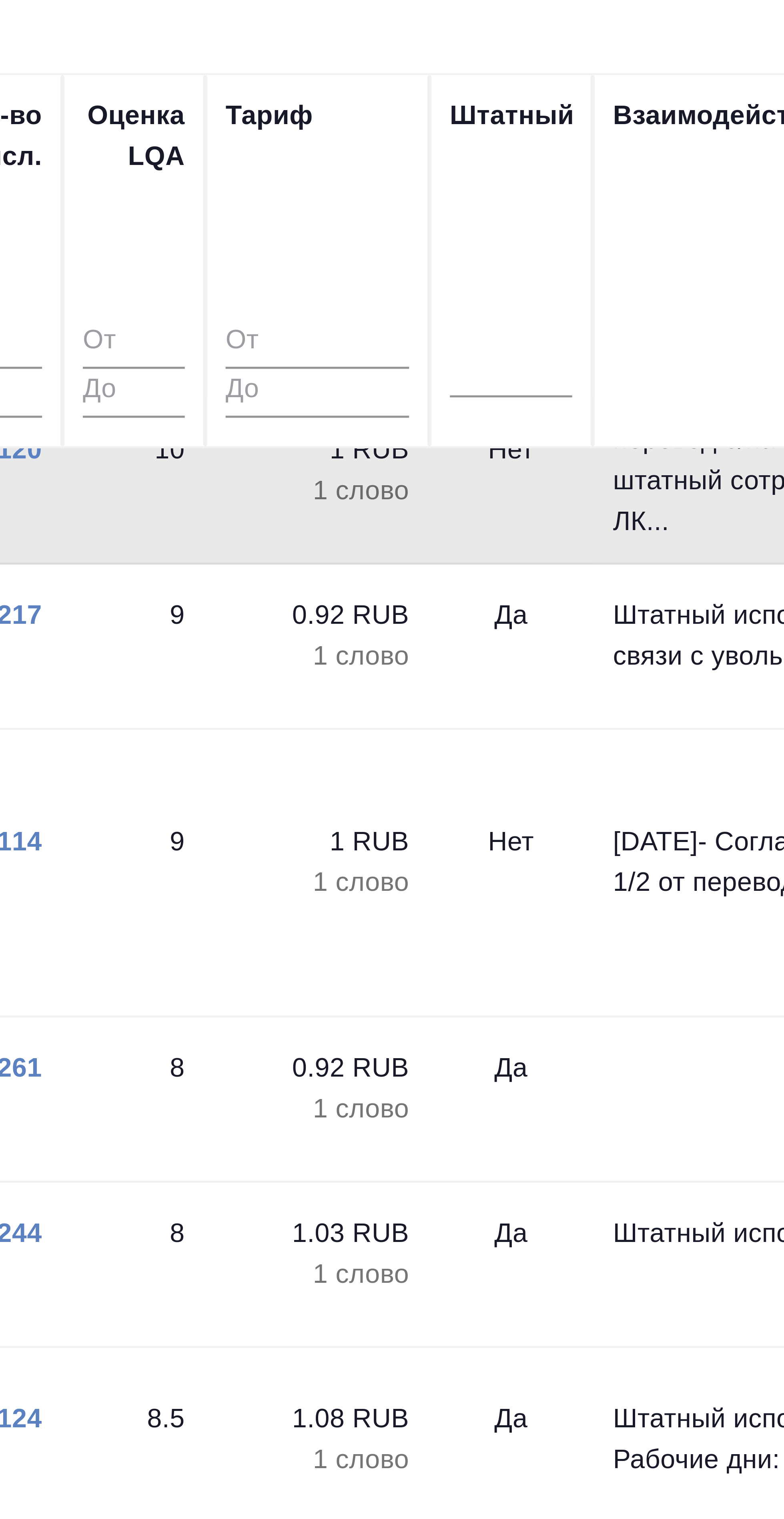
scroll to position [10, 380]
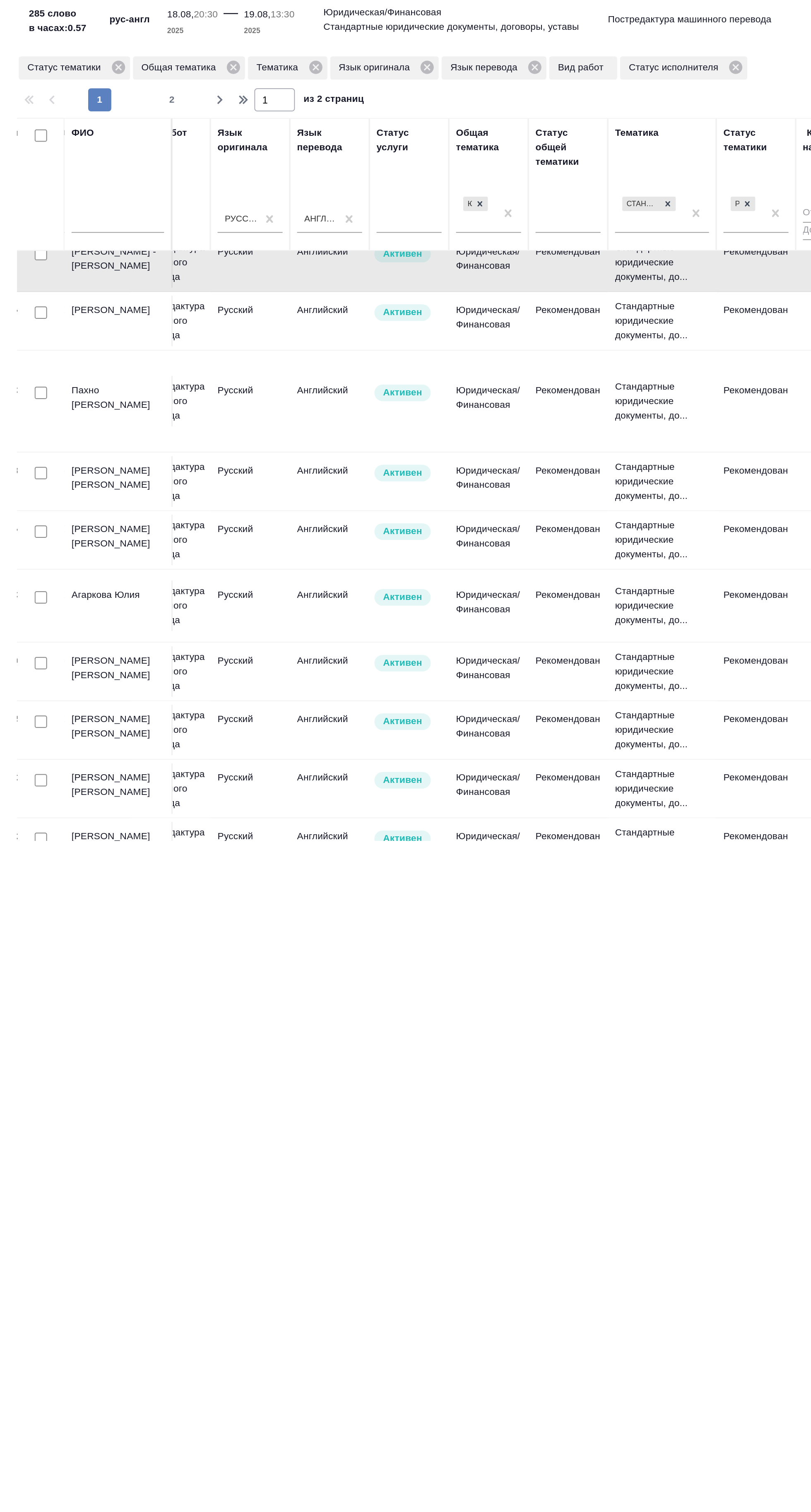
click at [67, 146] on input "text" at bounding box center [67, 147] width 53 height 10
type input "с"
type textarea "x"
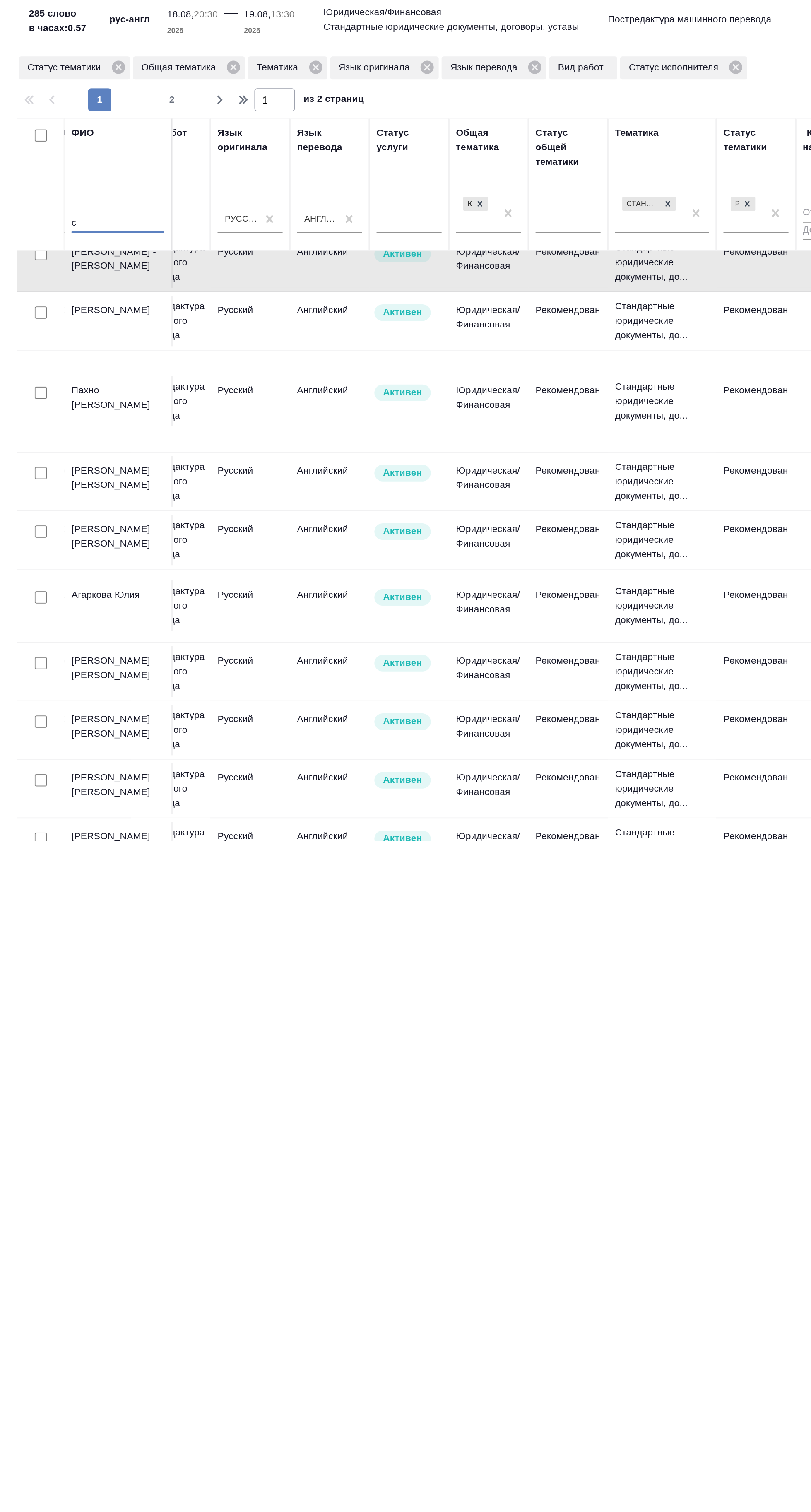
type textarea "x"
type input "се"
type textarea "x"
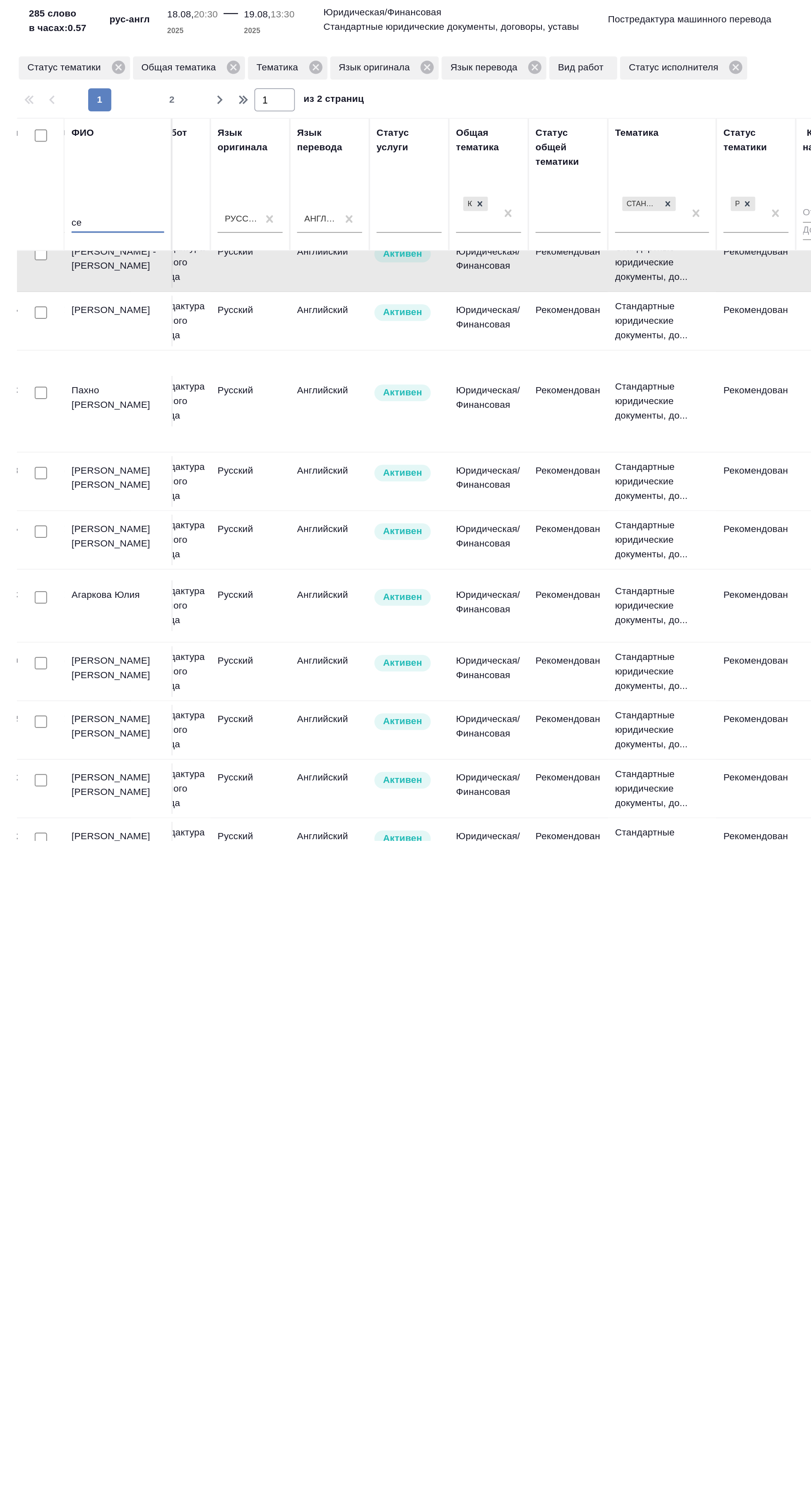
type textarea "x"
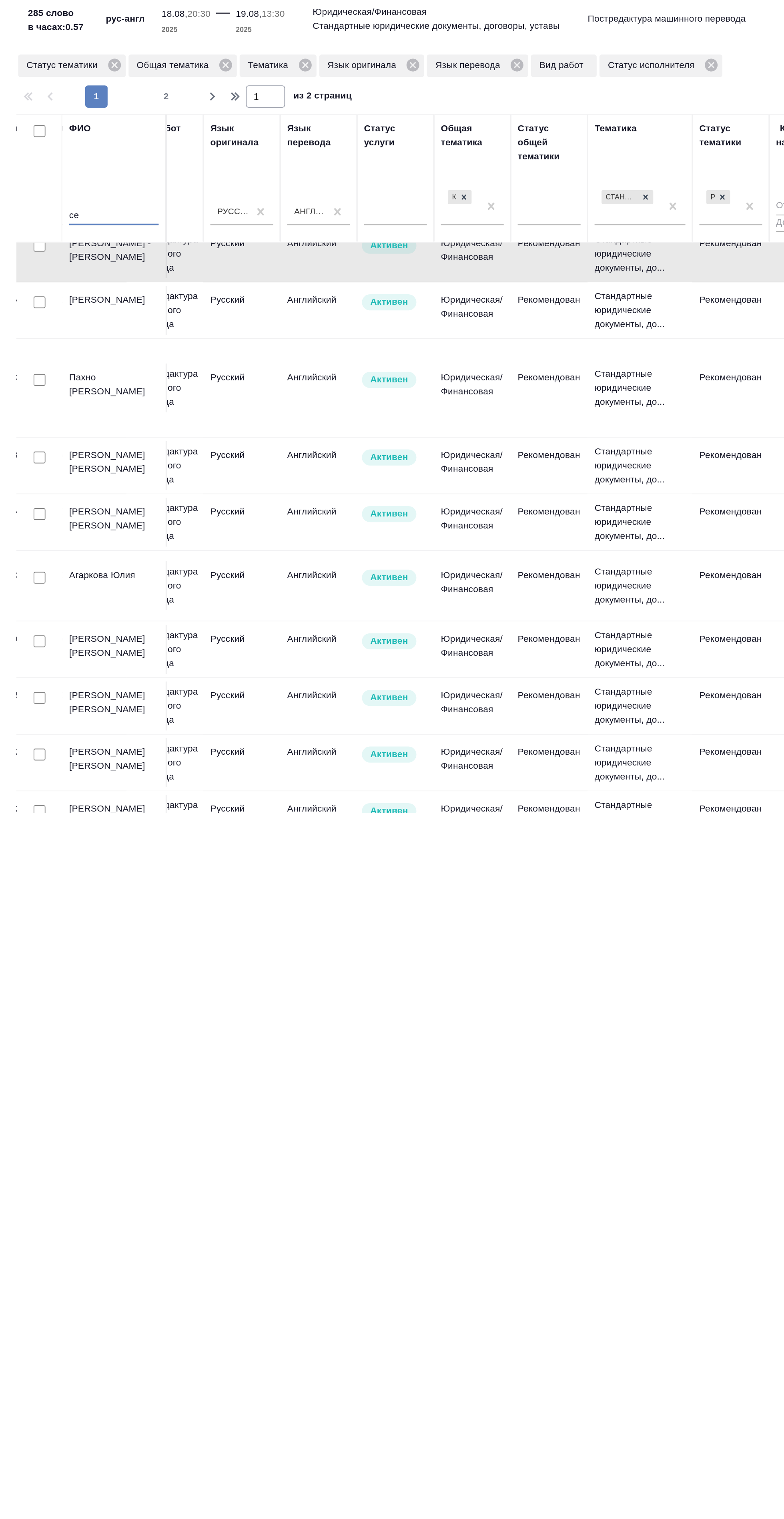
type input "сео"
type textarea "x"
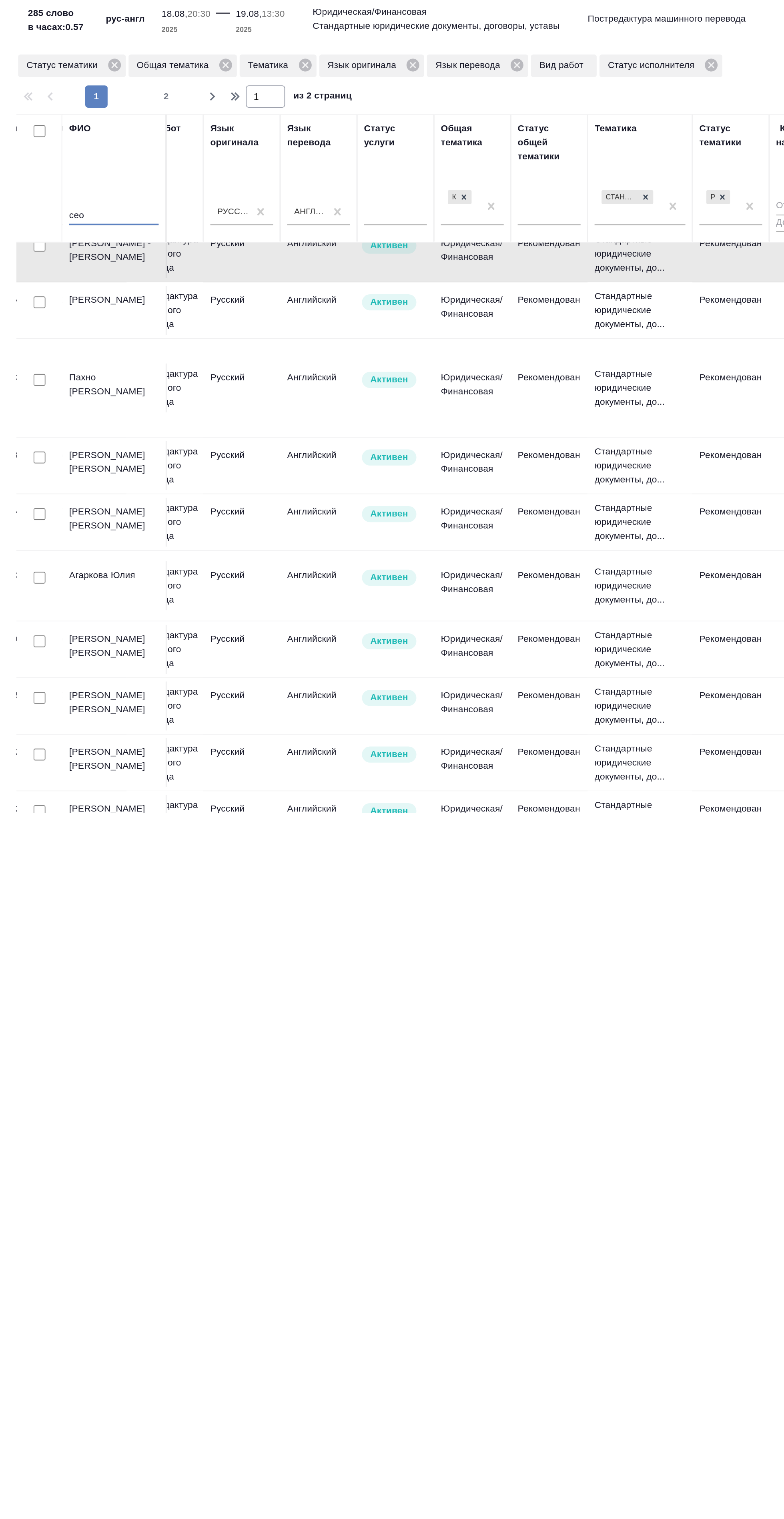
type textarea "x"
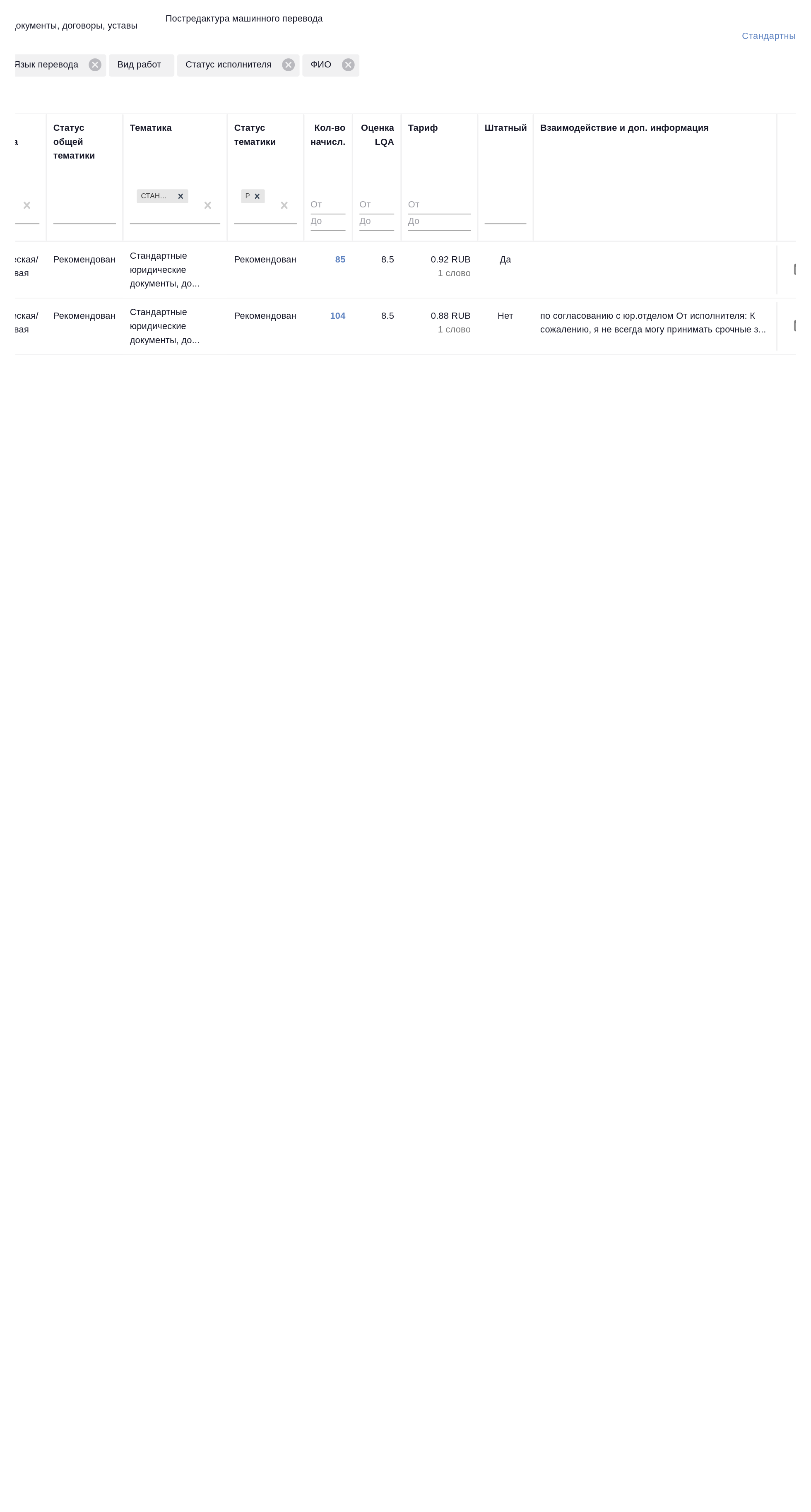
scroll to position [0, 0]
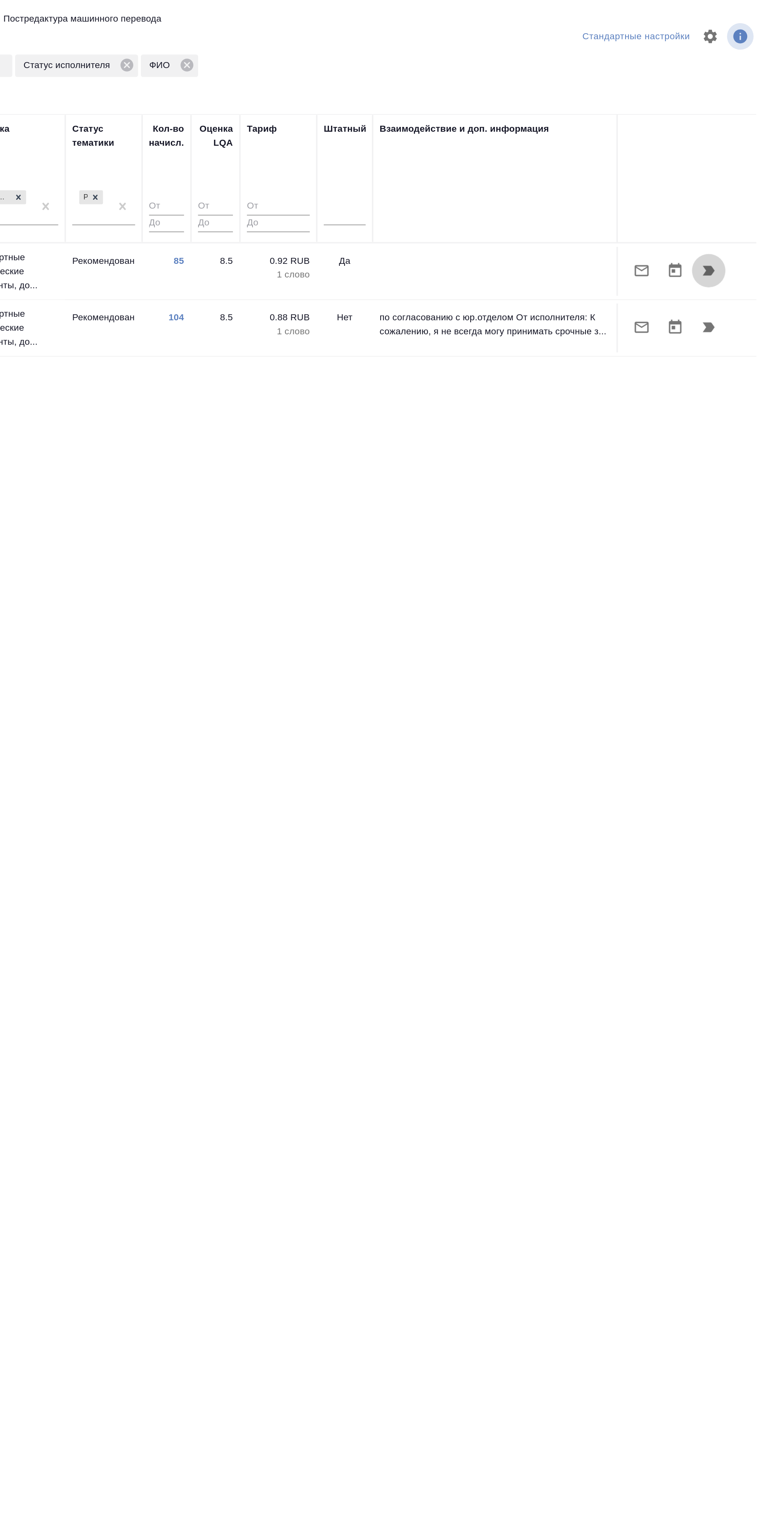
type input "сол"
click at [740, 173] on icon "button" at bounding box center [741, 173] width 7 height 6
type textarea "x"
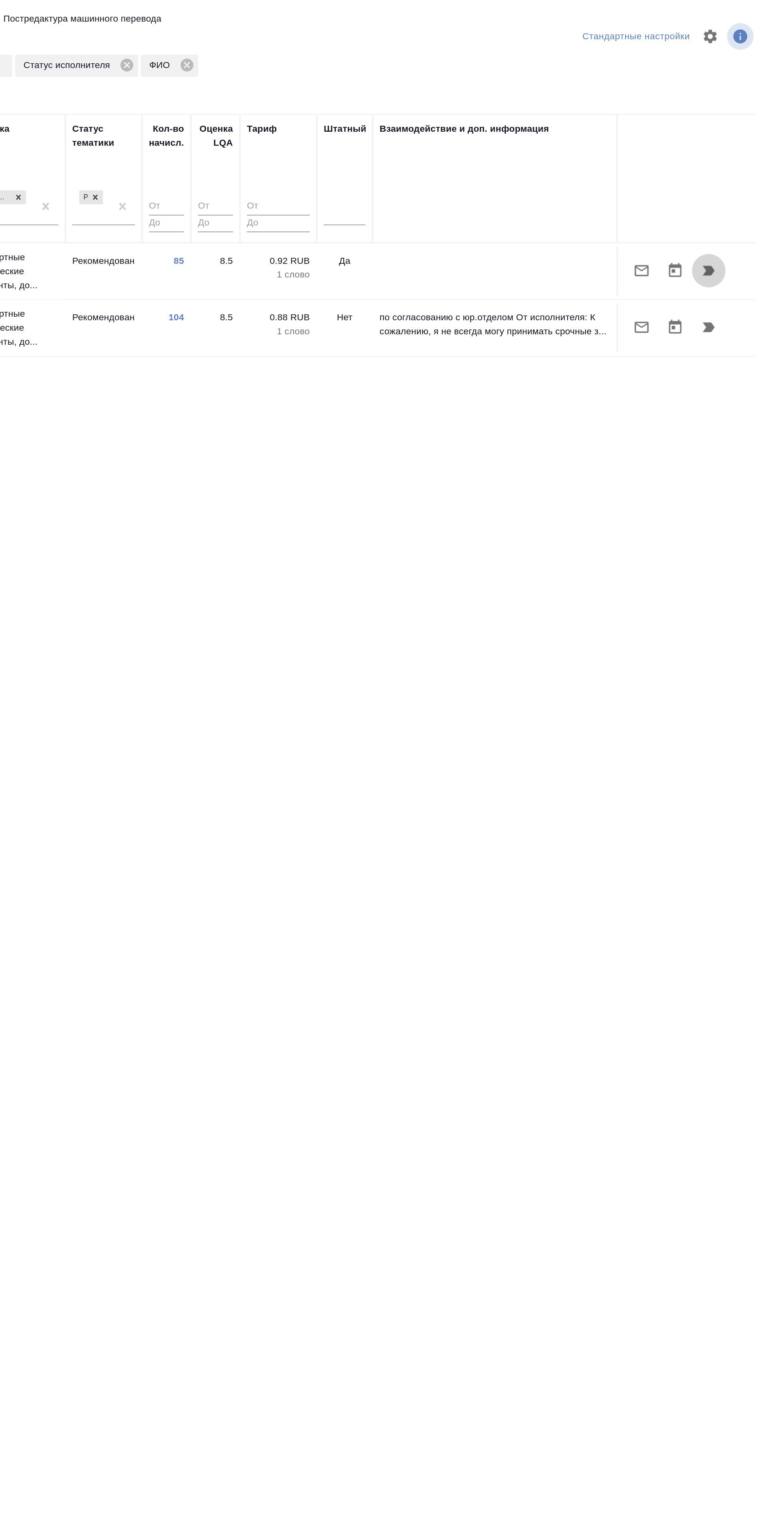
type textarea "x"
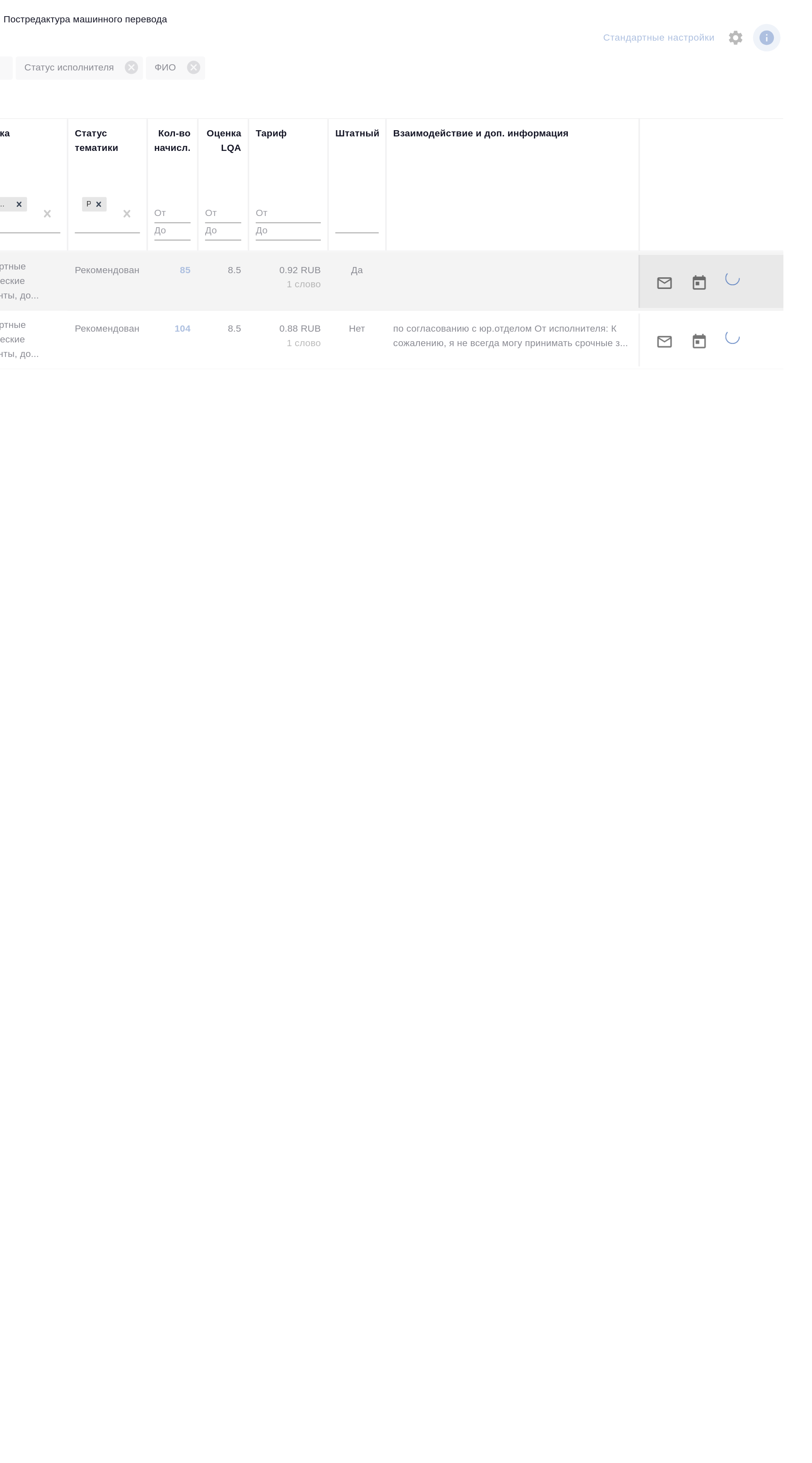
type textarea "x"
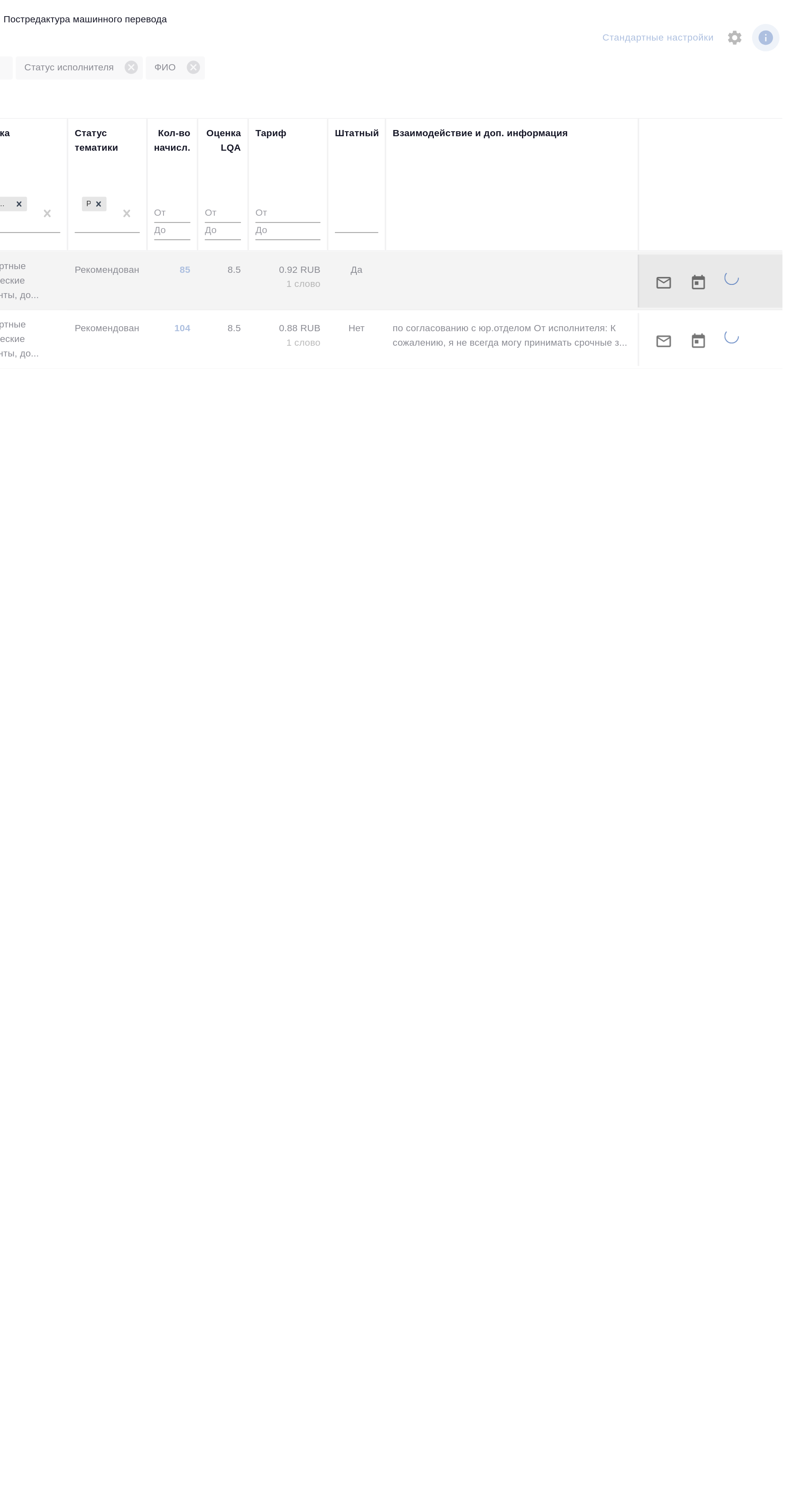
type textarea "x"
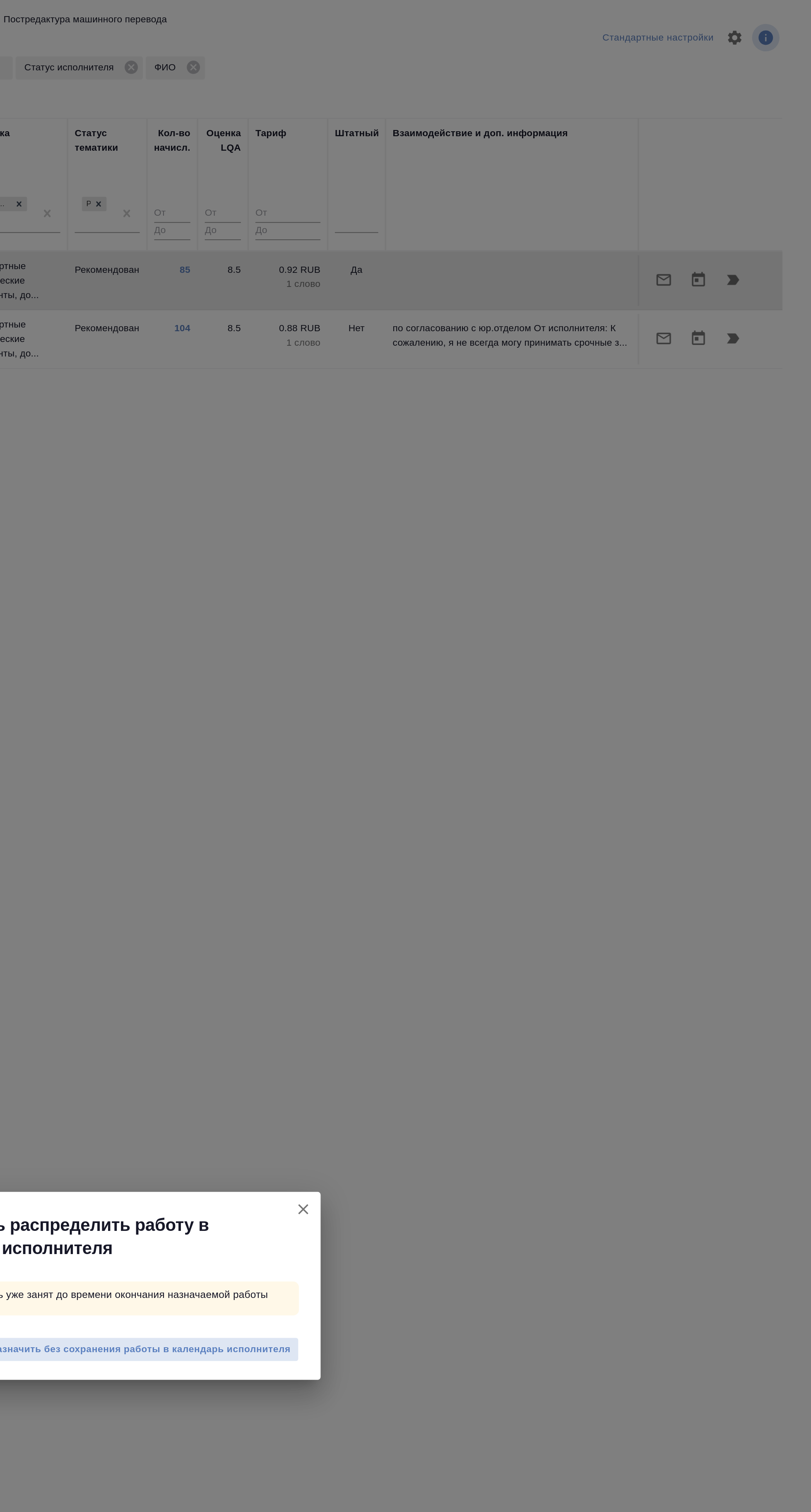
type textarea "x"
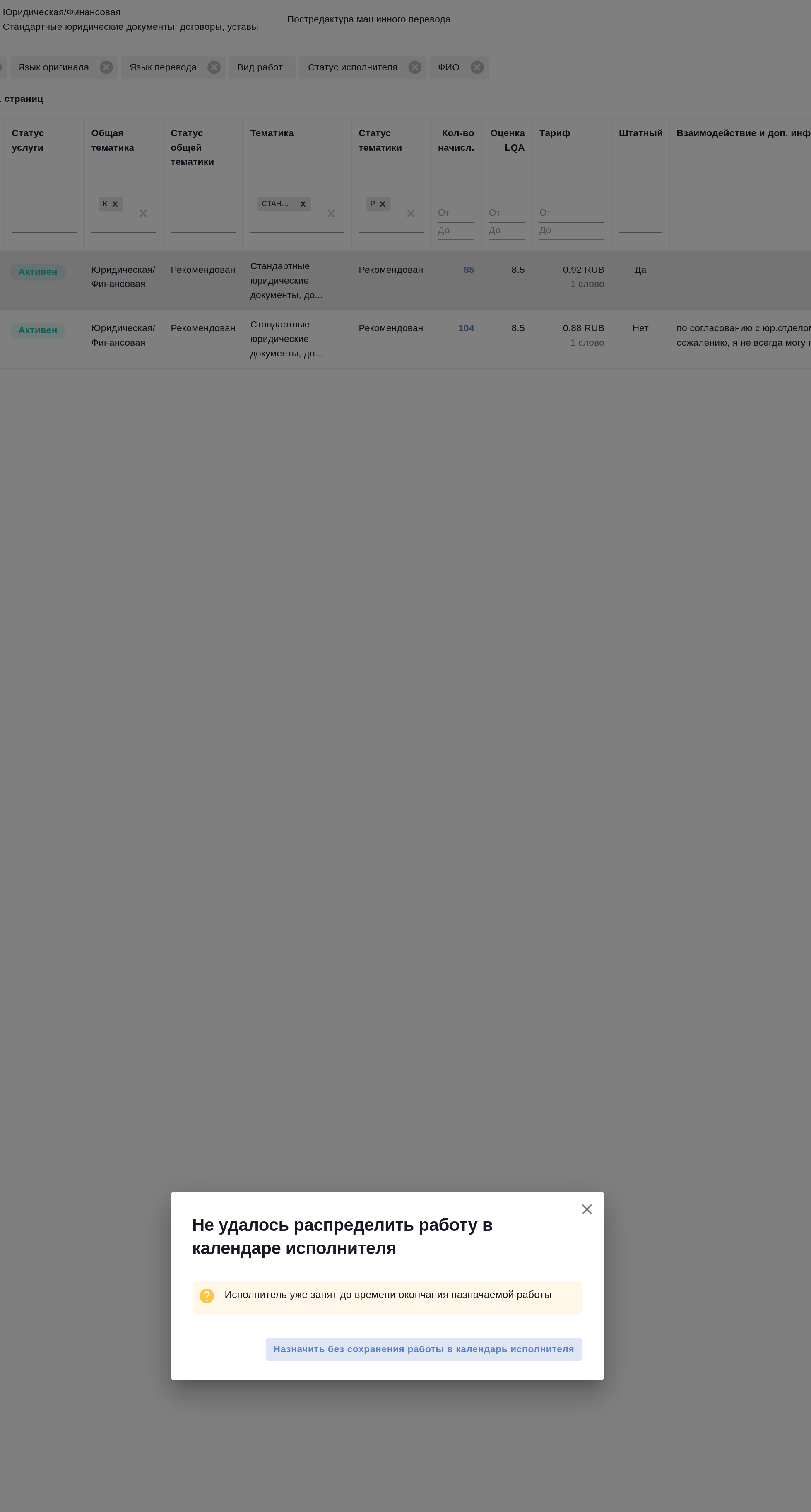
click at [478, 790] on span "Назначить без сохранения работы в календарь исполнителя" at bounding box center [426, 792] width 172 height 9
type textarea "x"
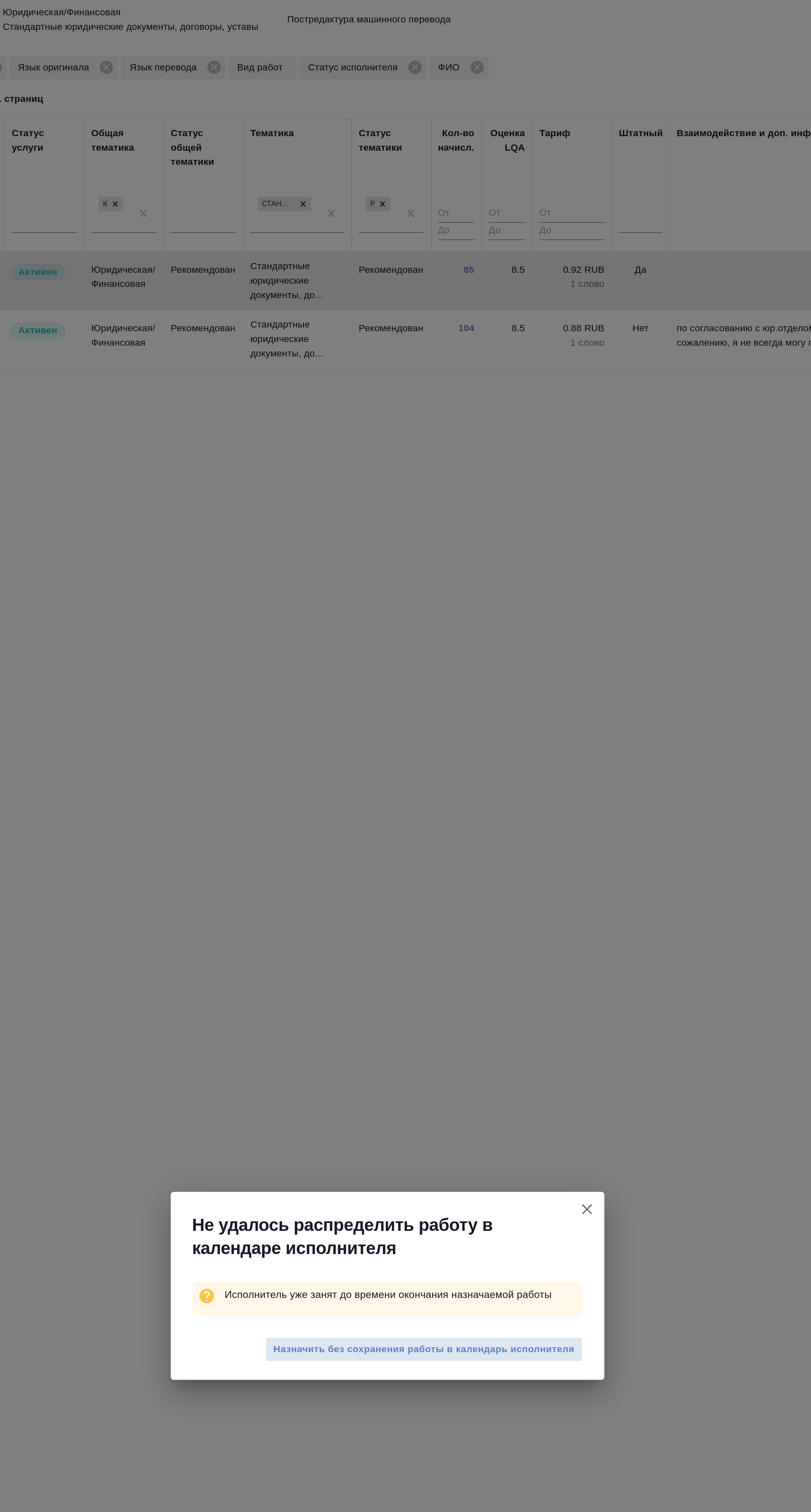
type textarea "x"
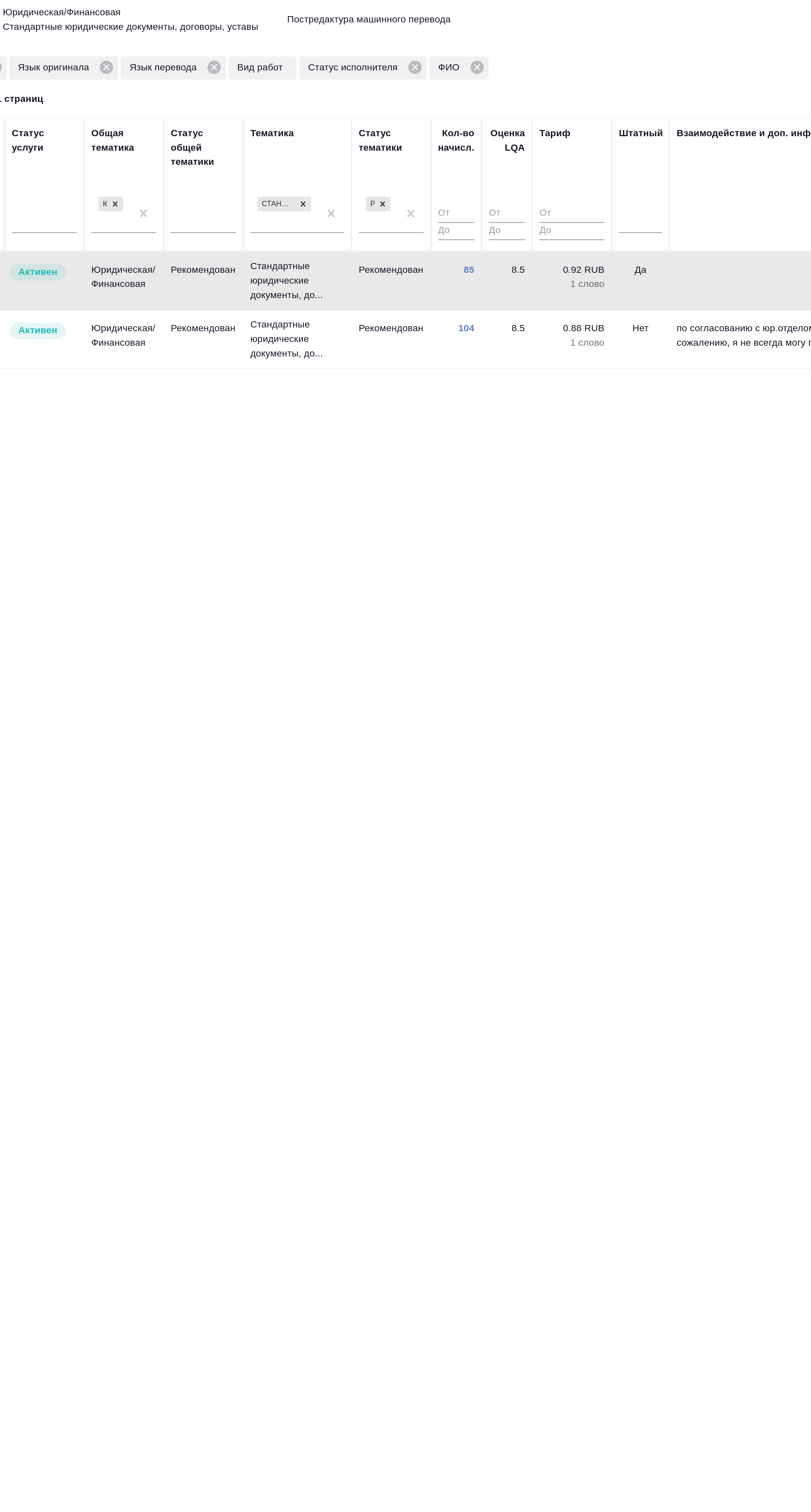
type textarea "x"
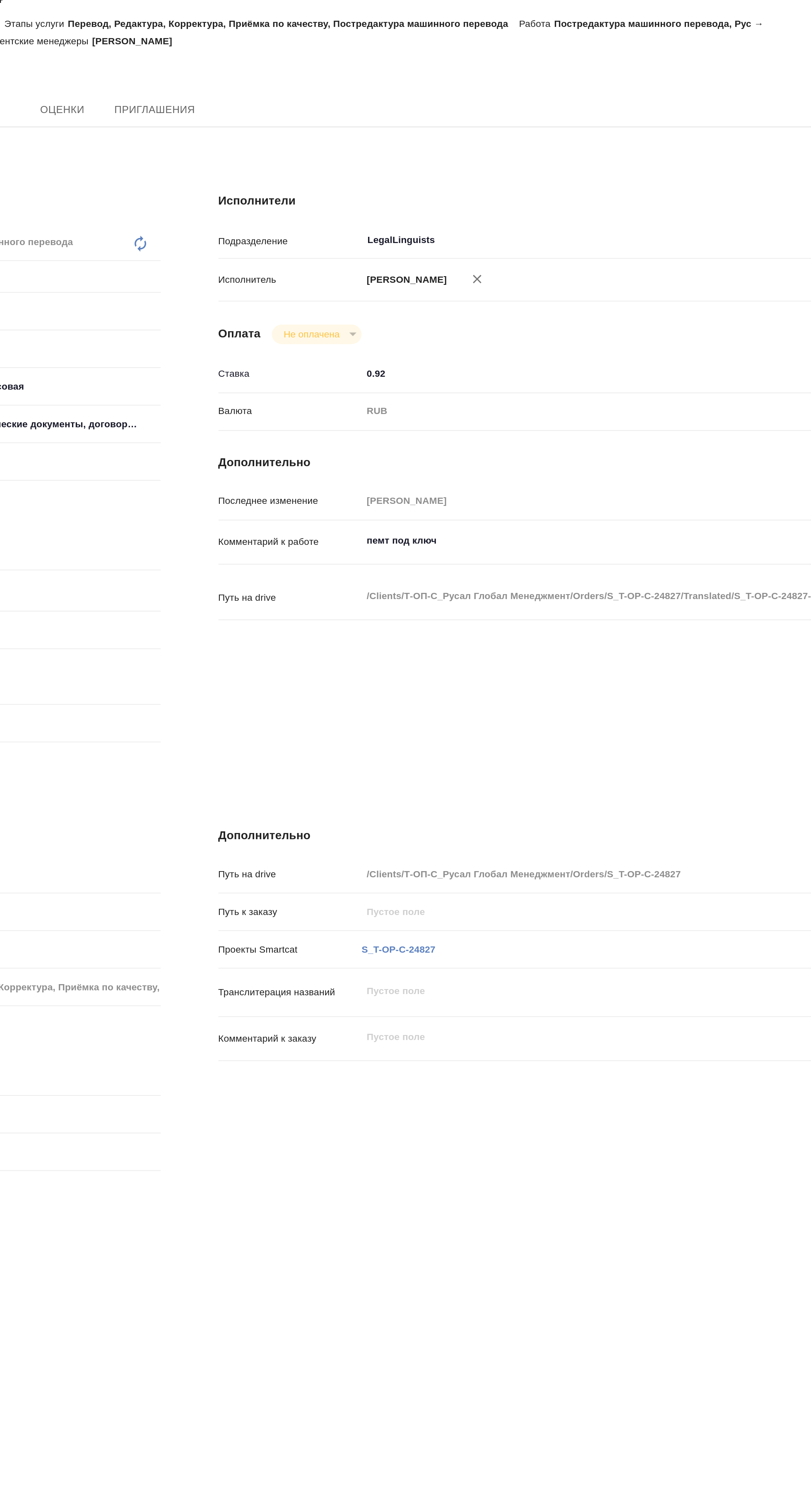
type textarea "x"
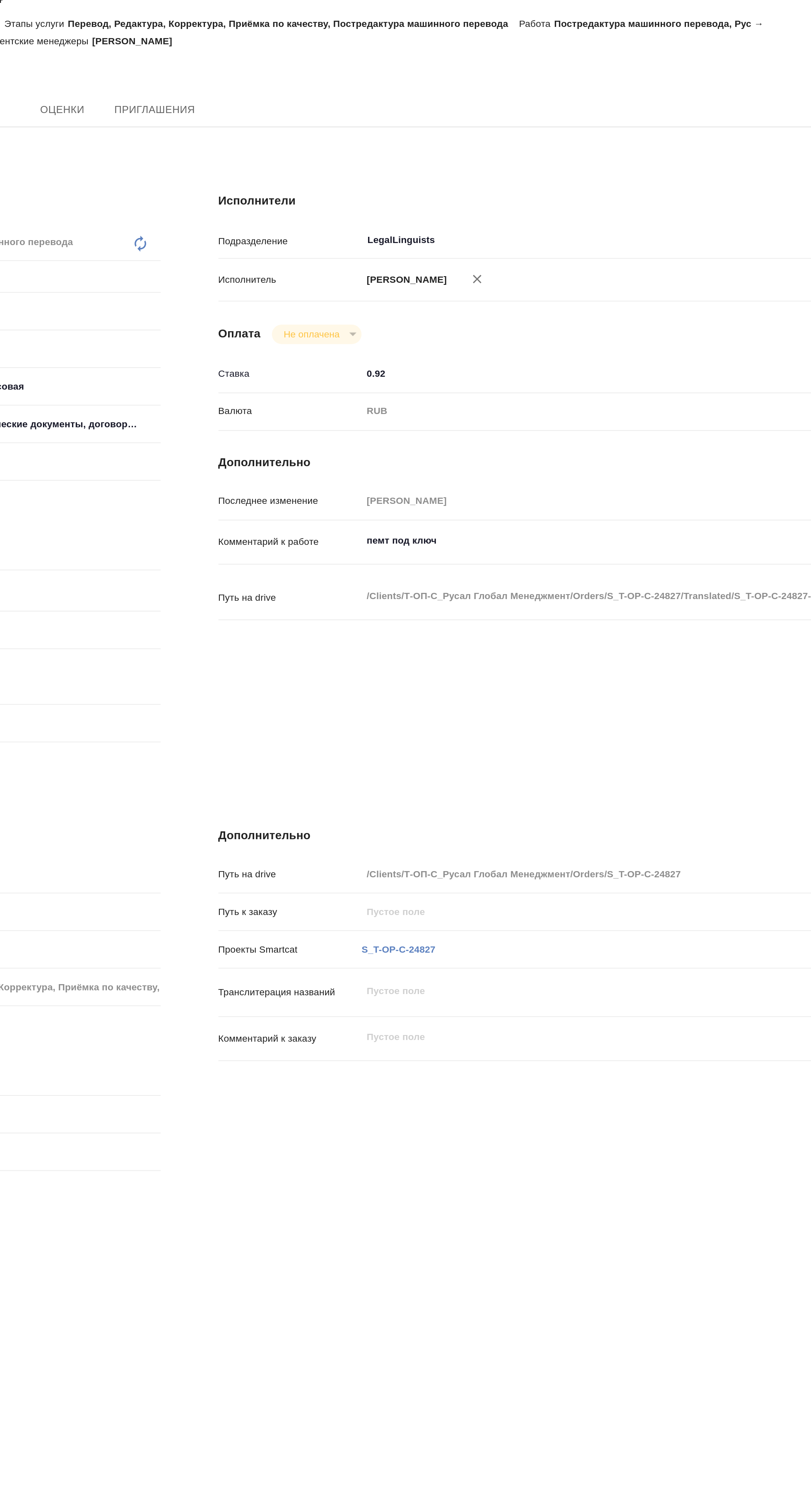
type textarea "x"
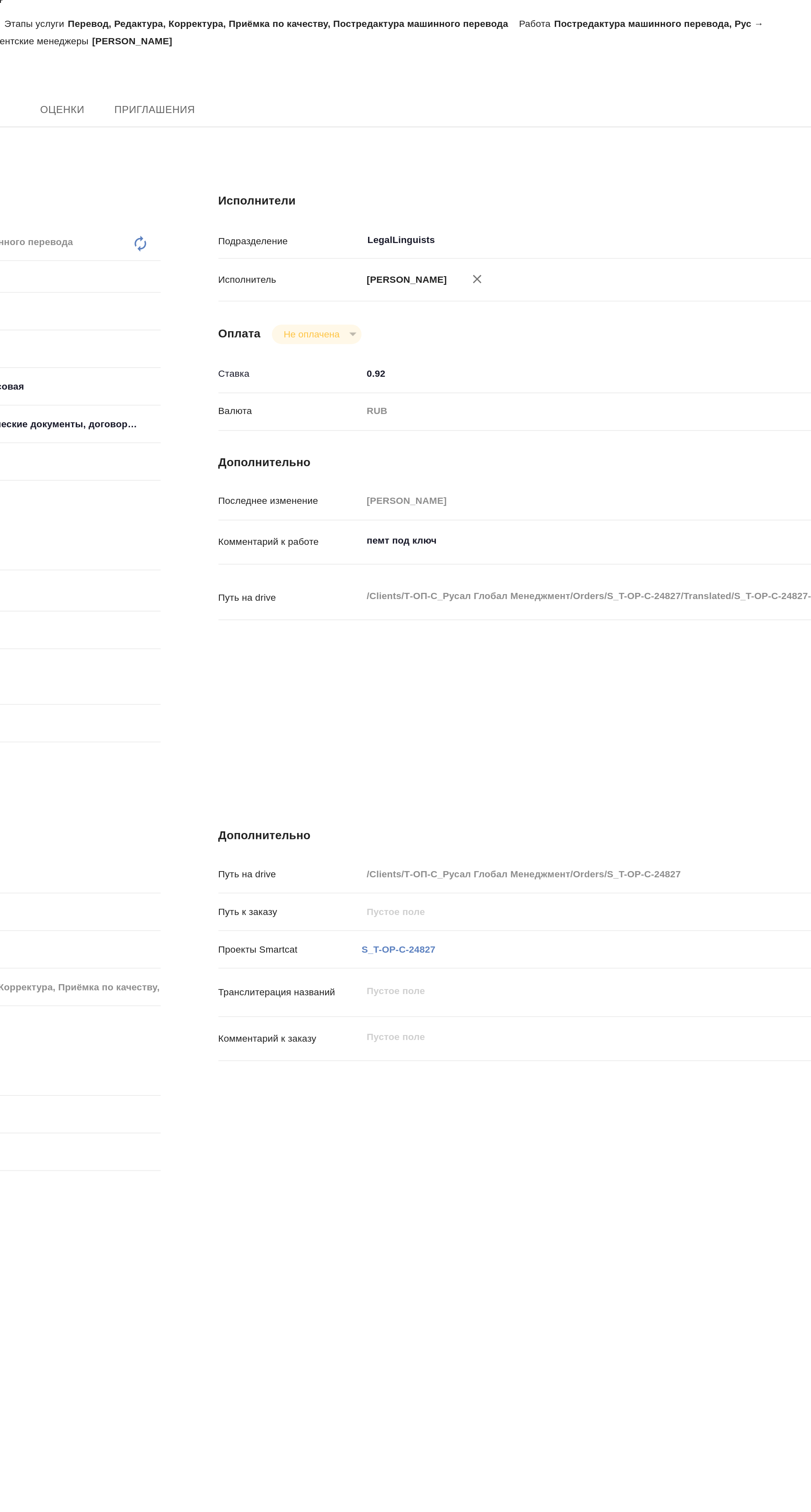
type textarea "x"
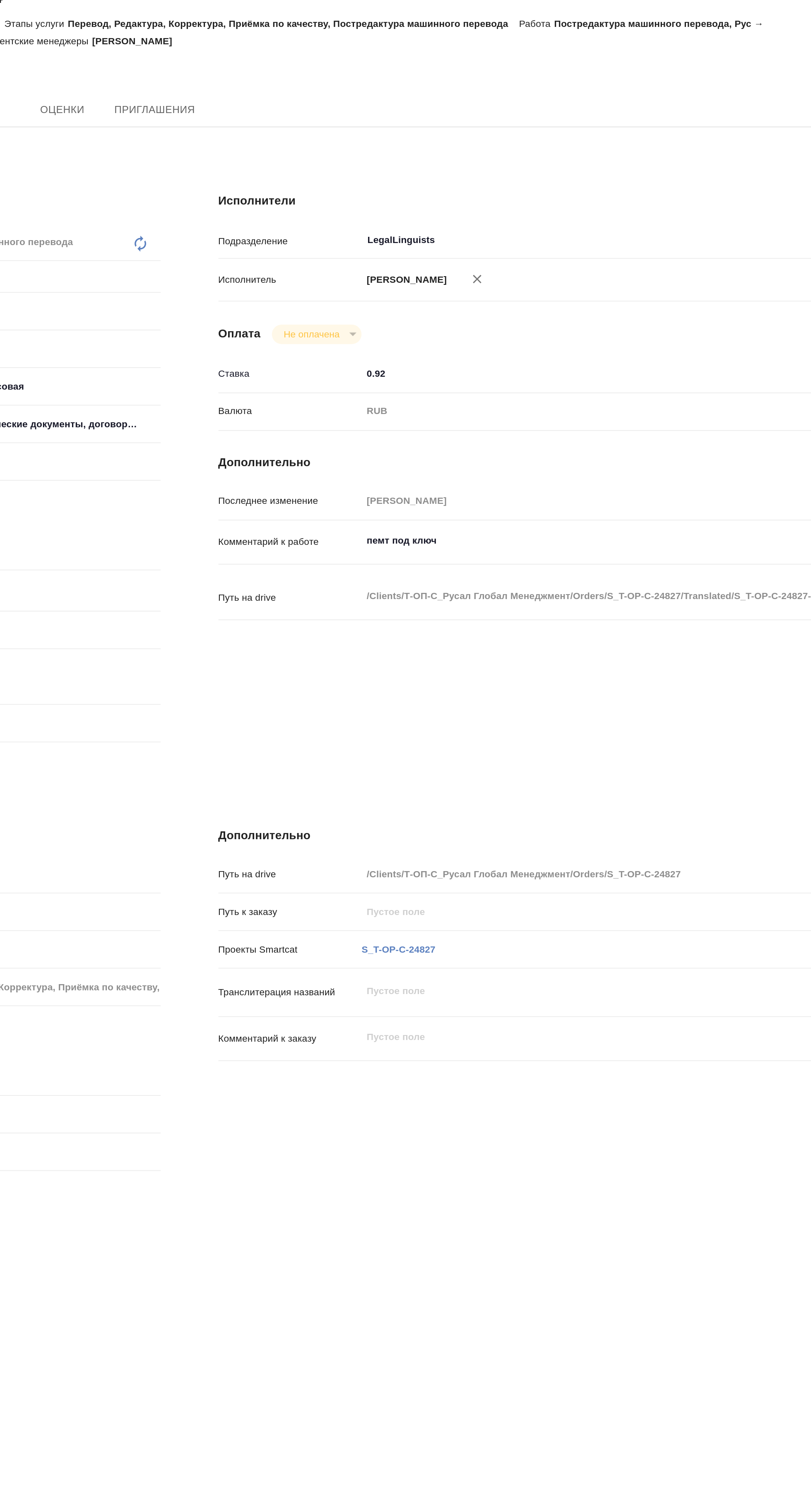
type textarea "x"
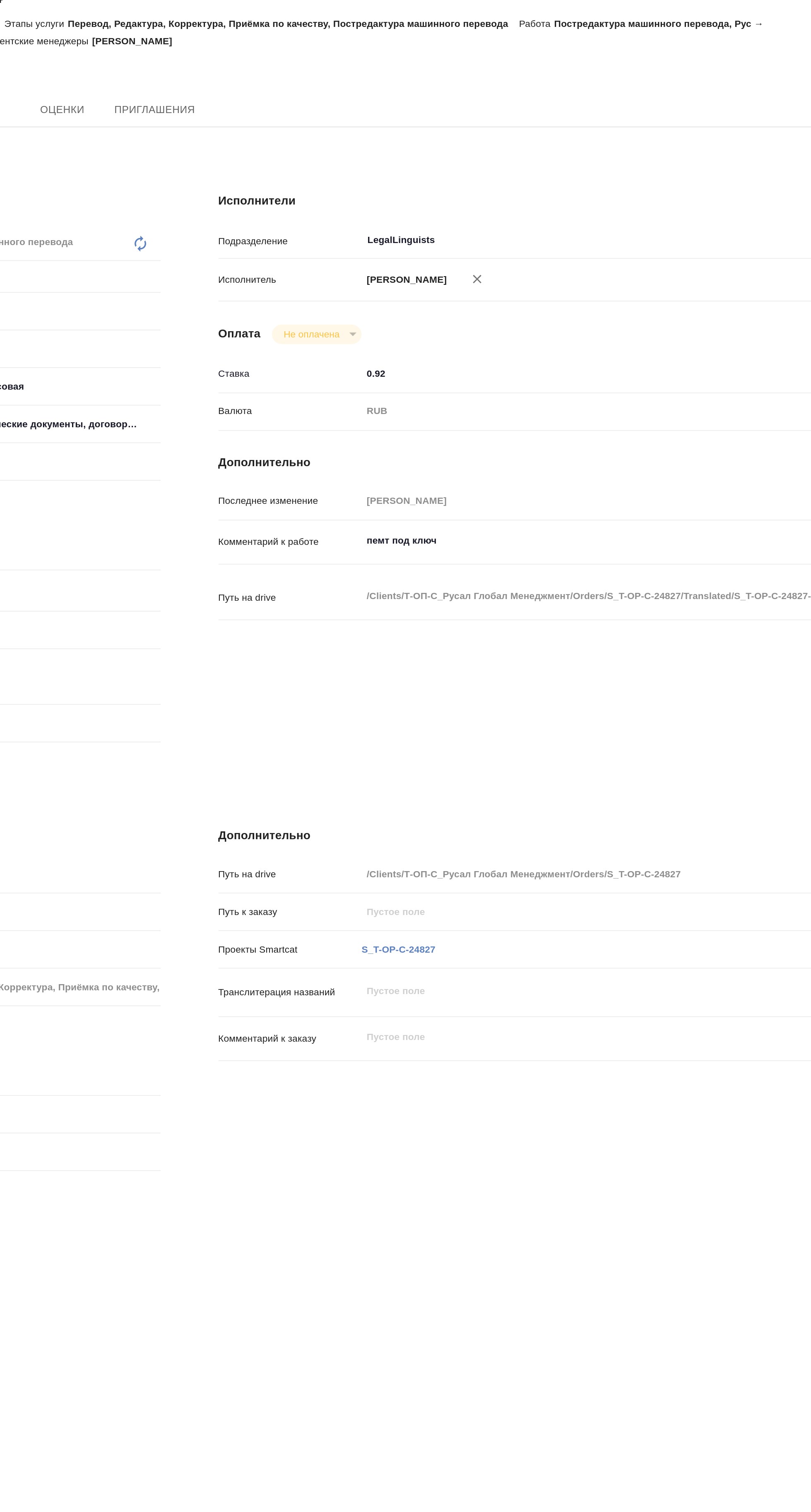
type textarea "x"
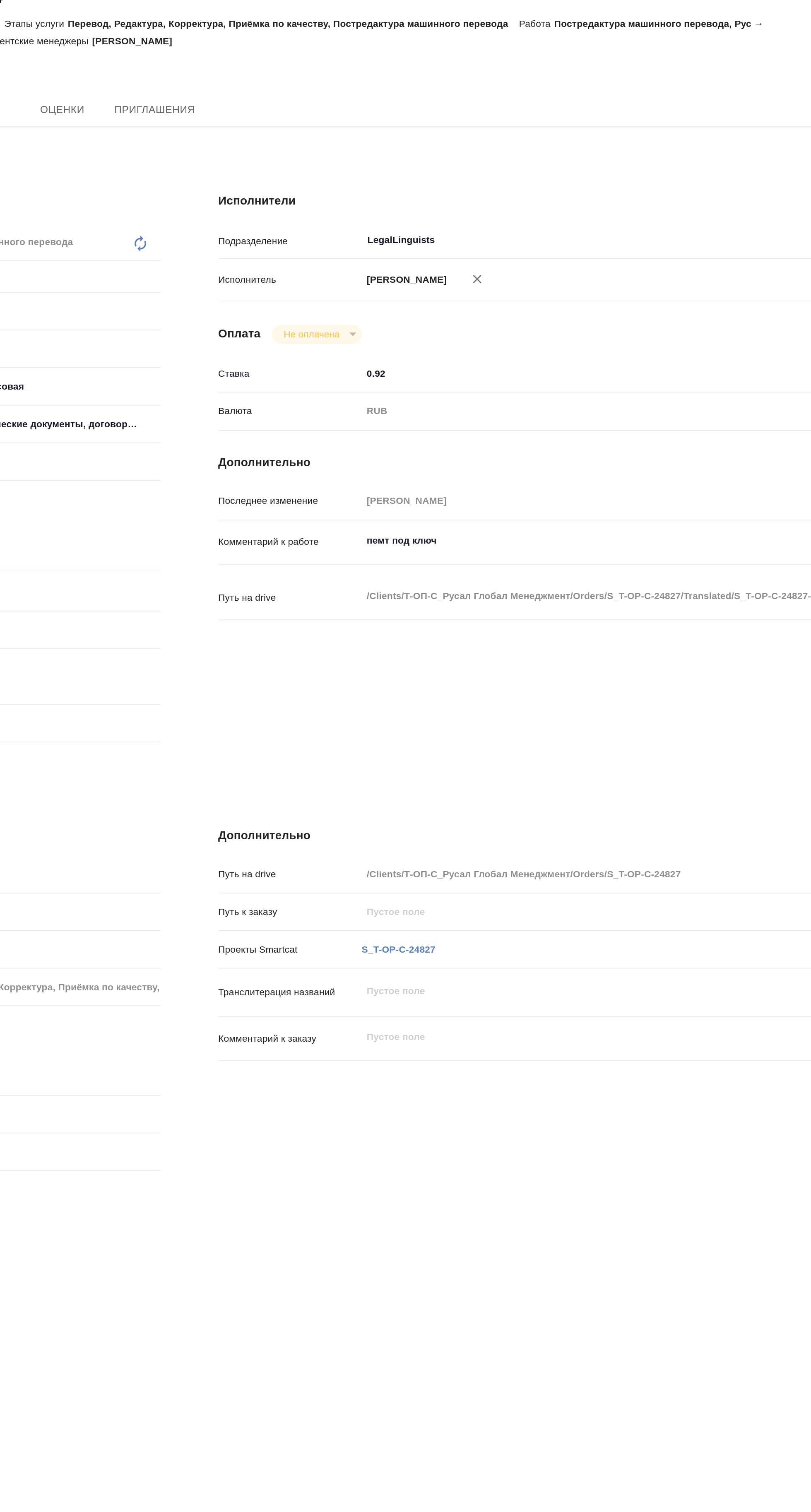
type textarea "x"
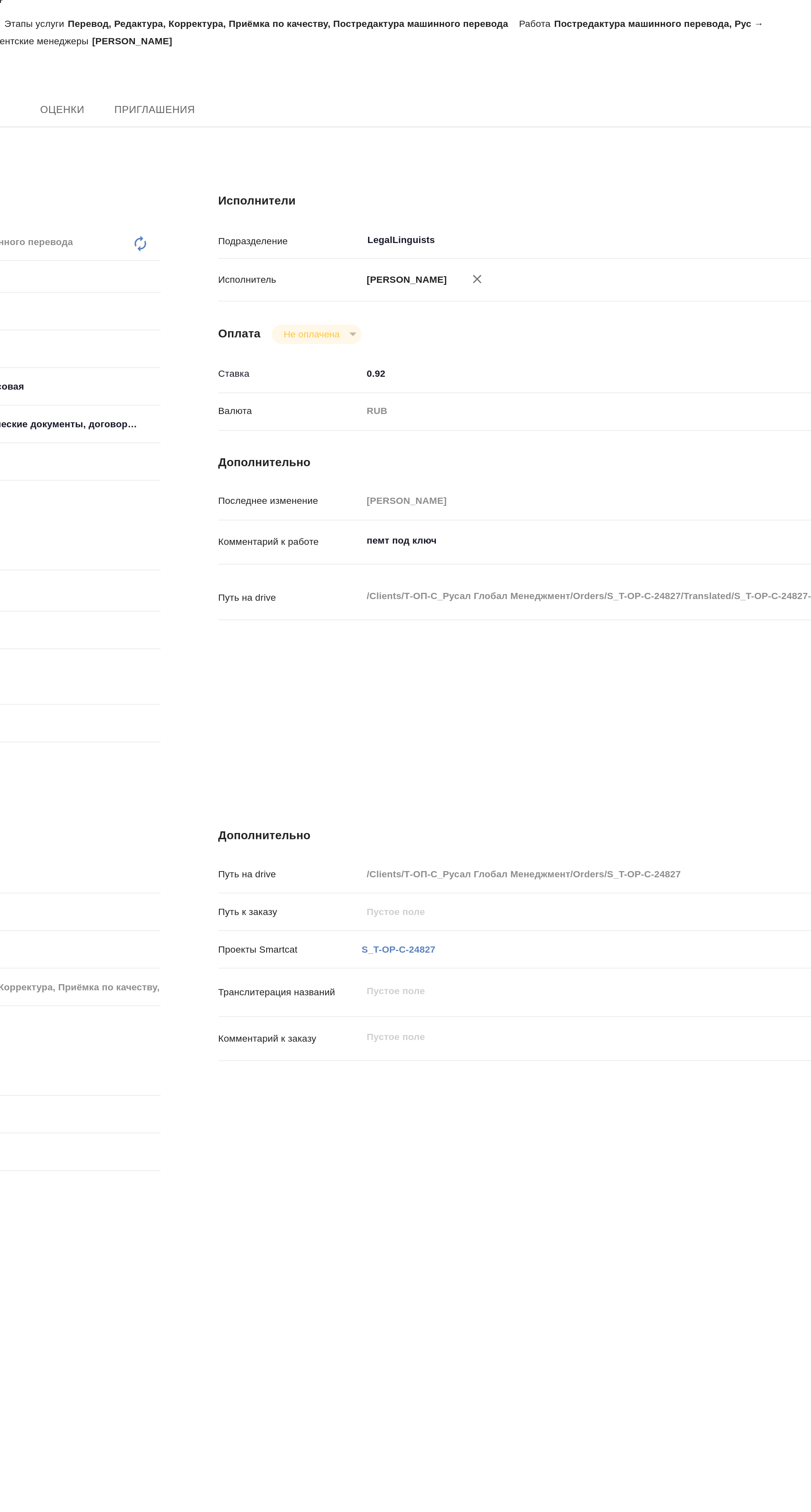
type textarea "x"
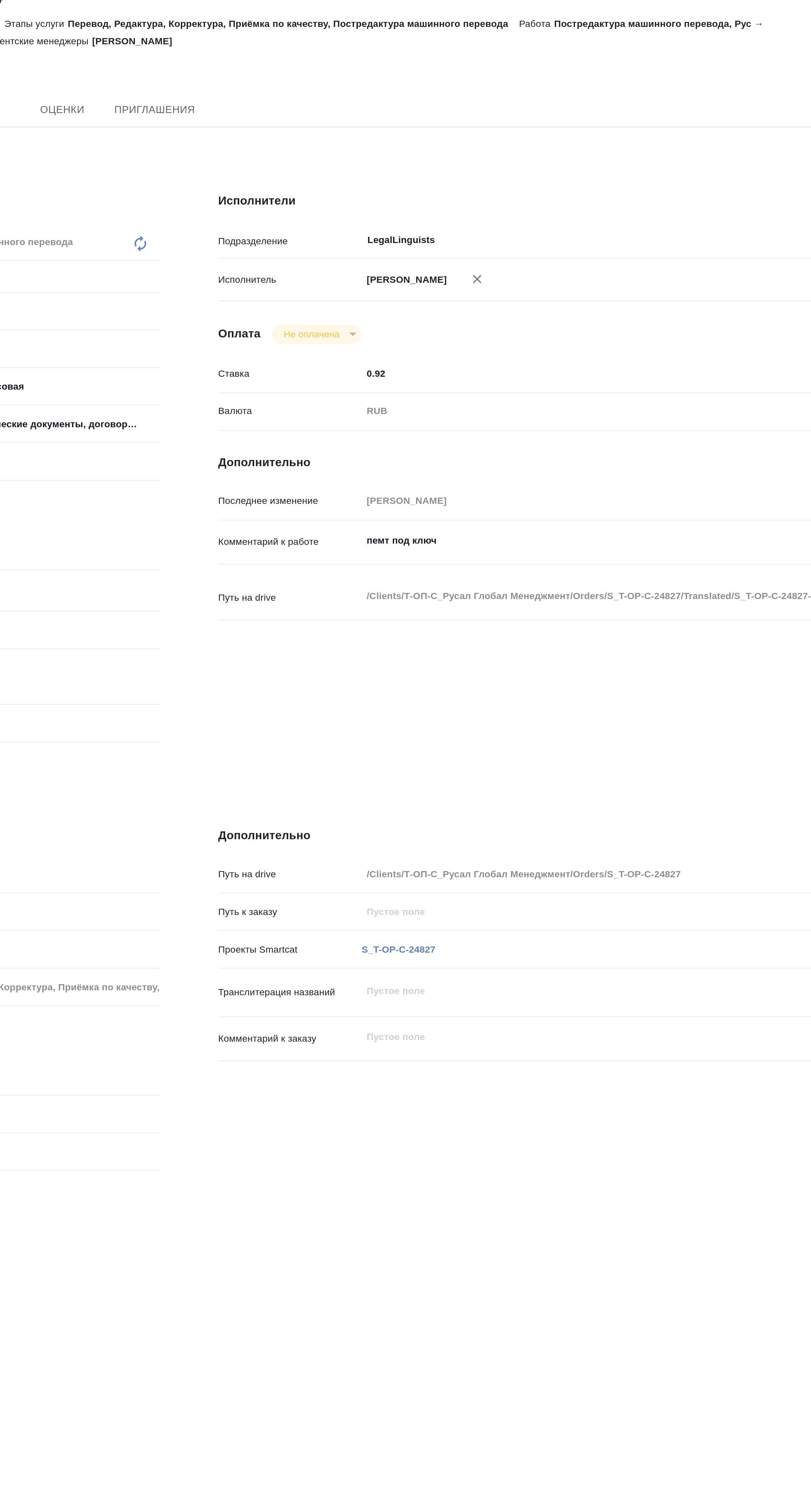
type textarea "x"
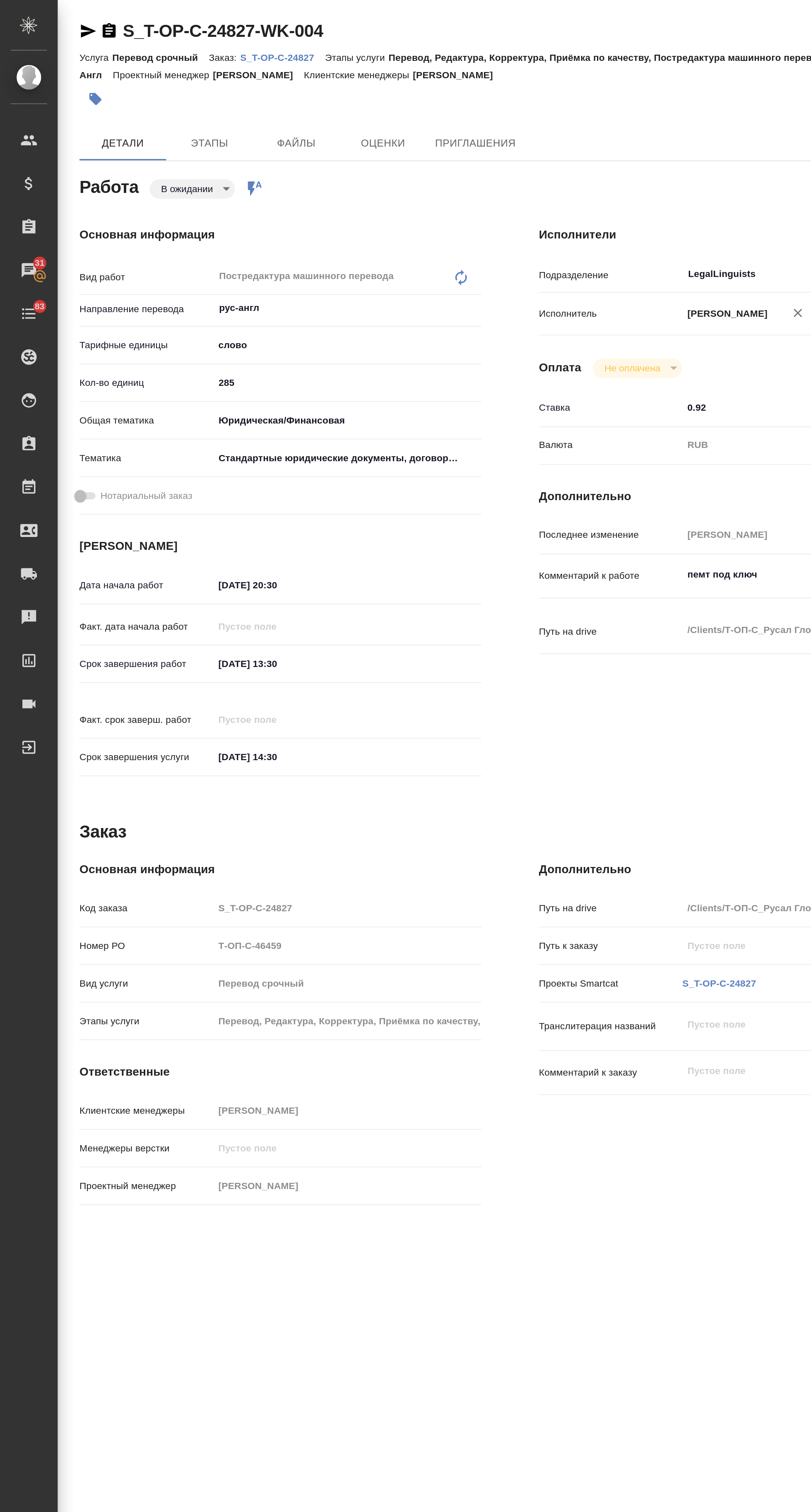
click at [106, 108] on body "🙏 .cls-1 fill:#fff; AWATERA Avdeenko Kirill Клиенты Спецификации Заказы 31 Чаты…" at bounding box center [406, 756] width 811 height 1512
click at [114, 85] on button "Готов к работе" at bounding box center [103, 80] width 23 height 9
type textarea "x"
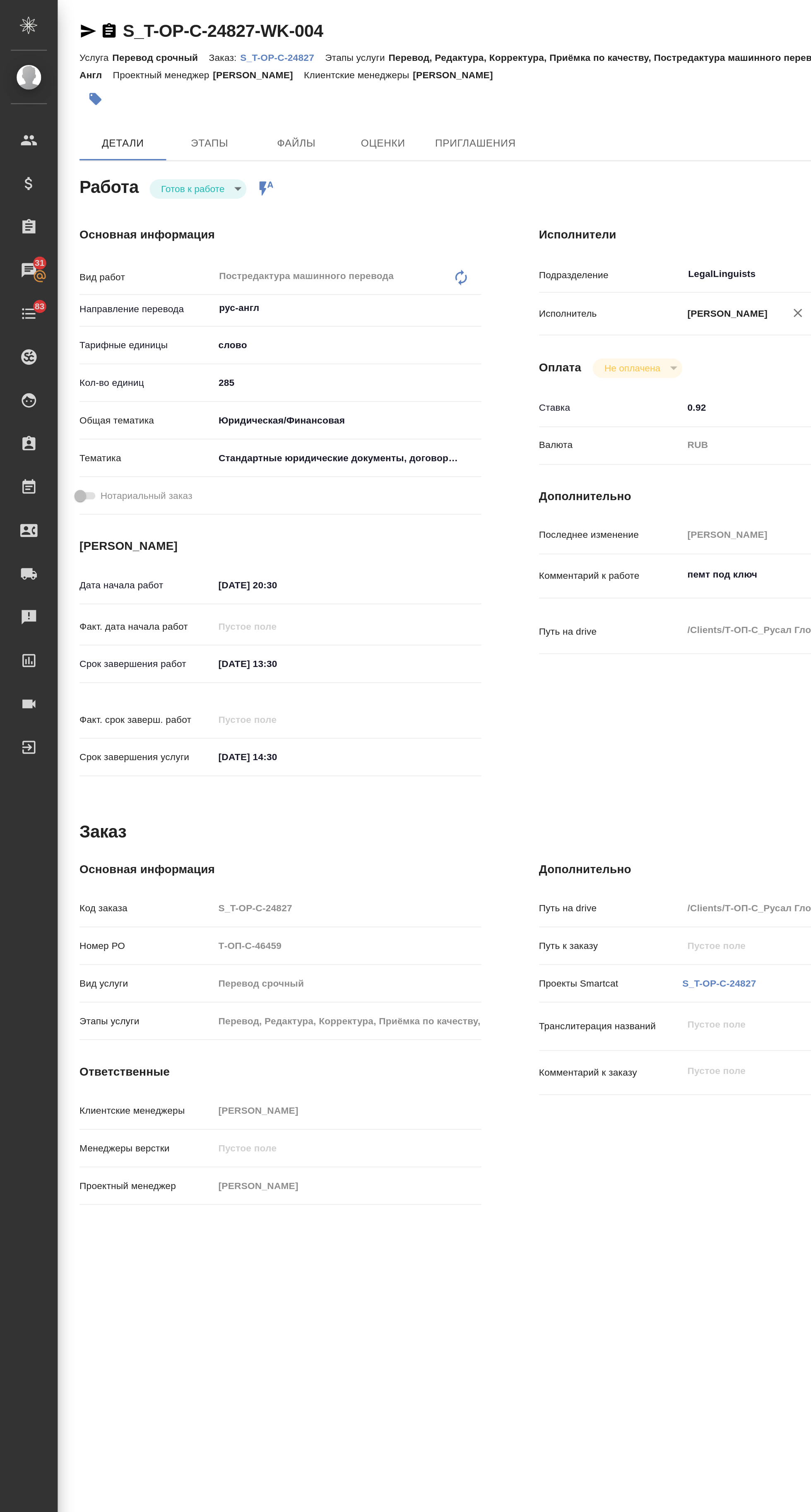
type textarea "x"
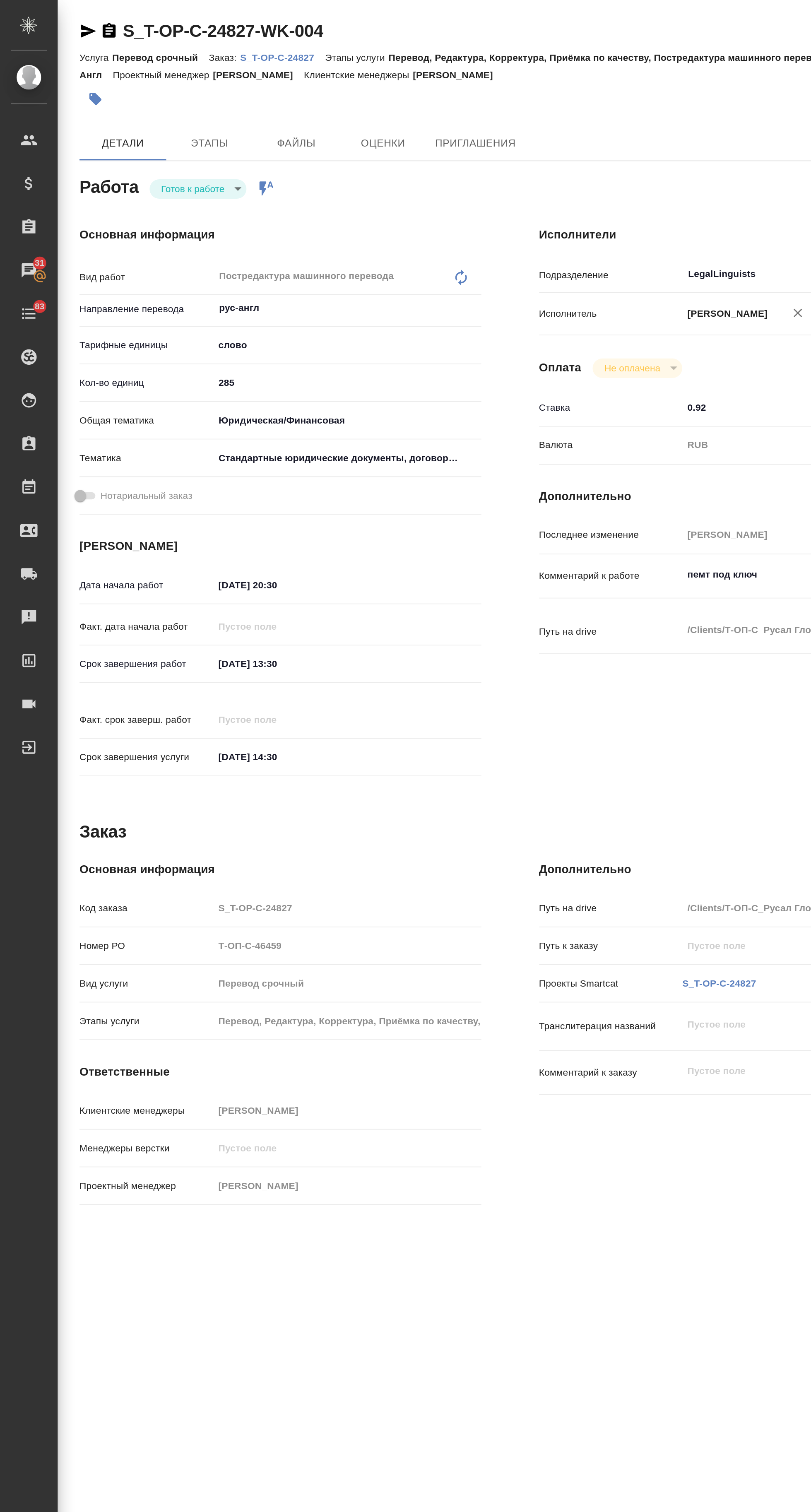
type textarea "x"
click at [146, 17] on link "S_T-OP-C-24827-WK-004" at bounding box center [128, 18] width 115 height 11
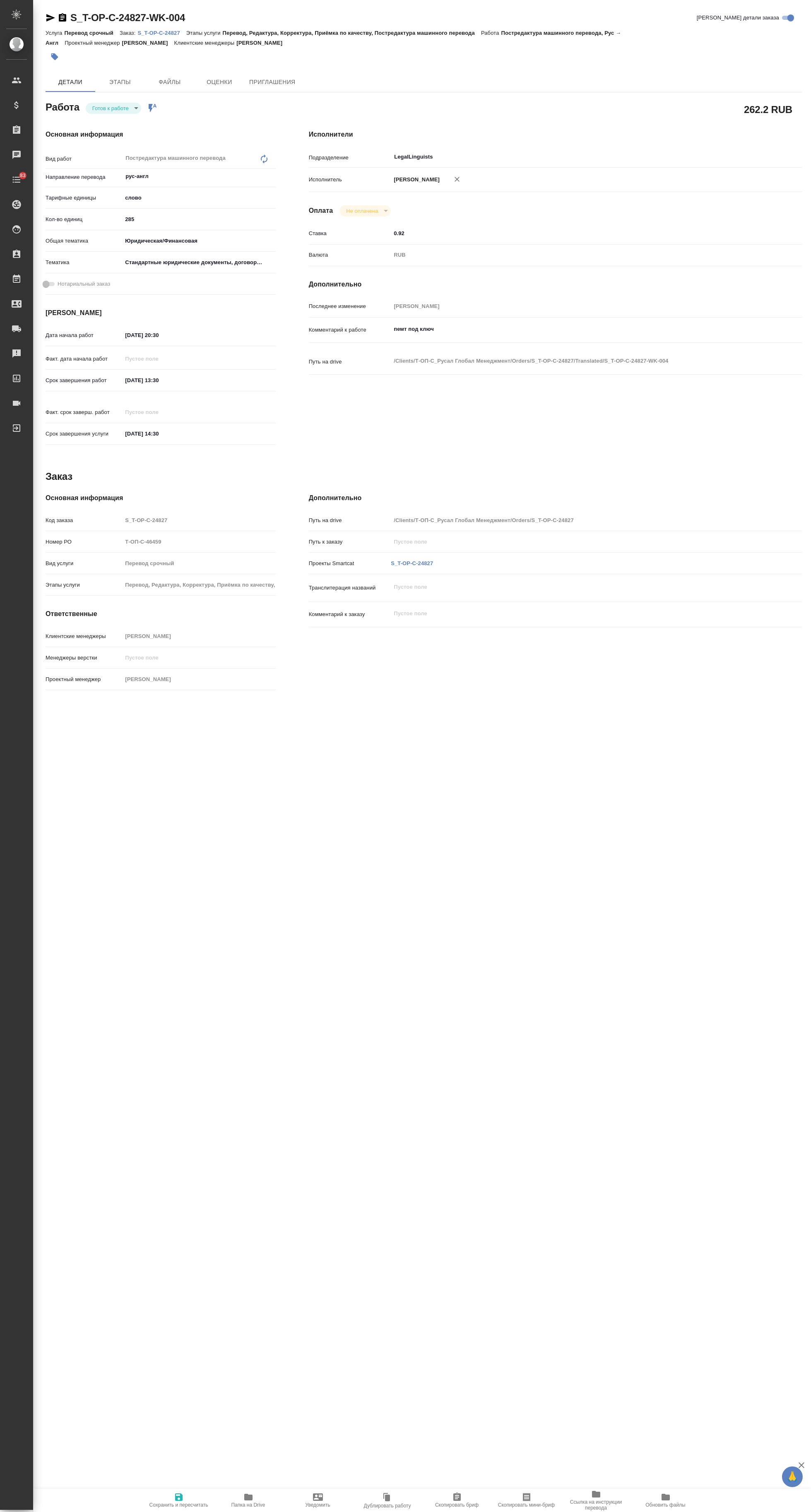
type textarea "x"
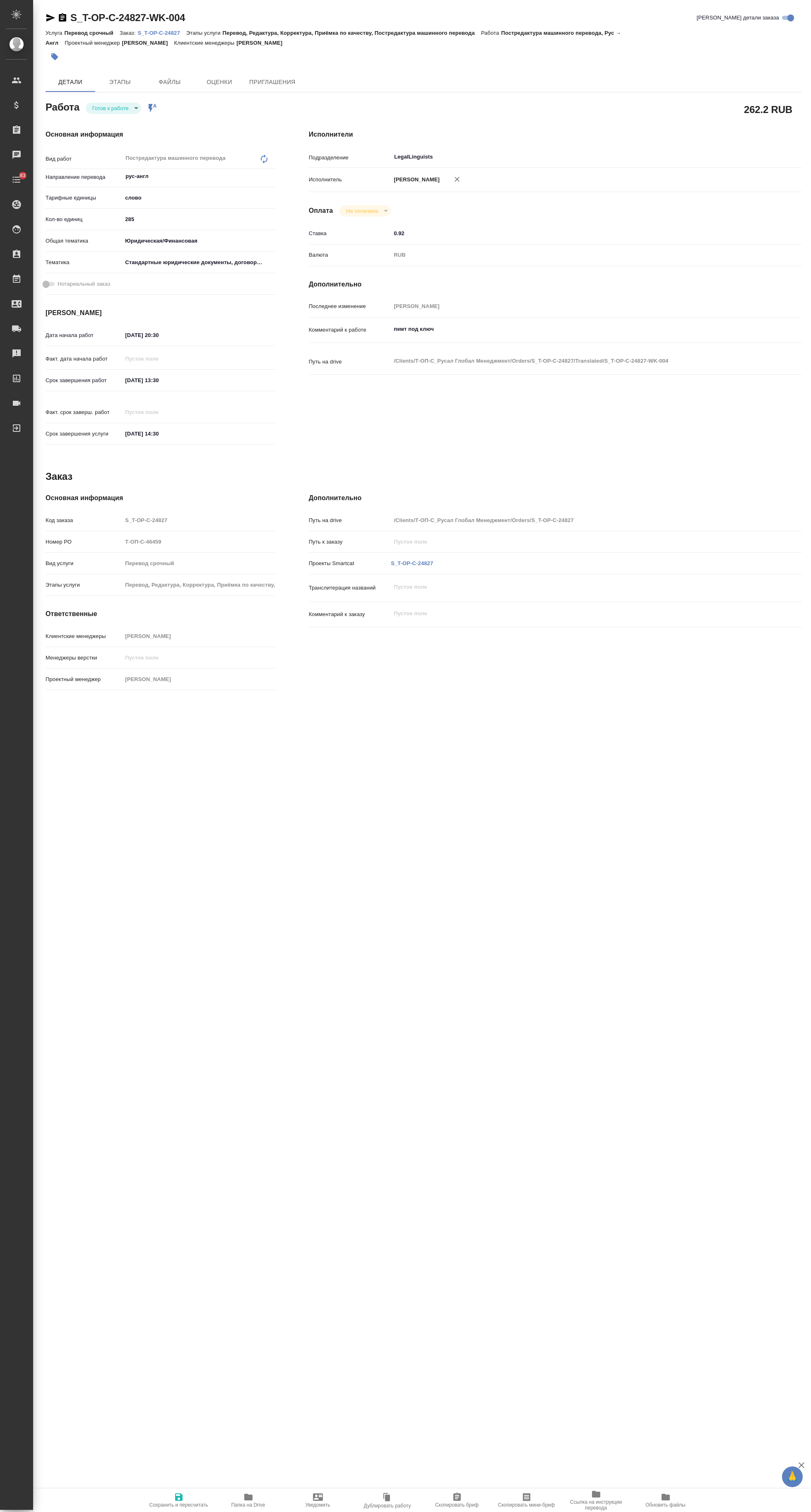
type textarea "x"
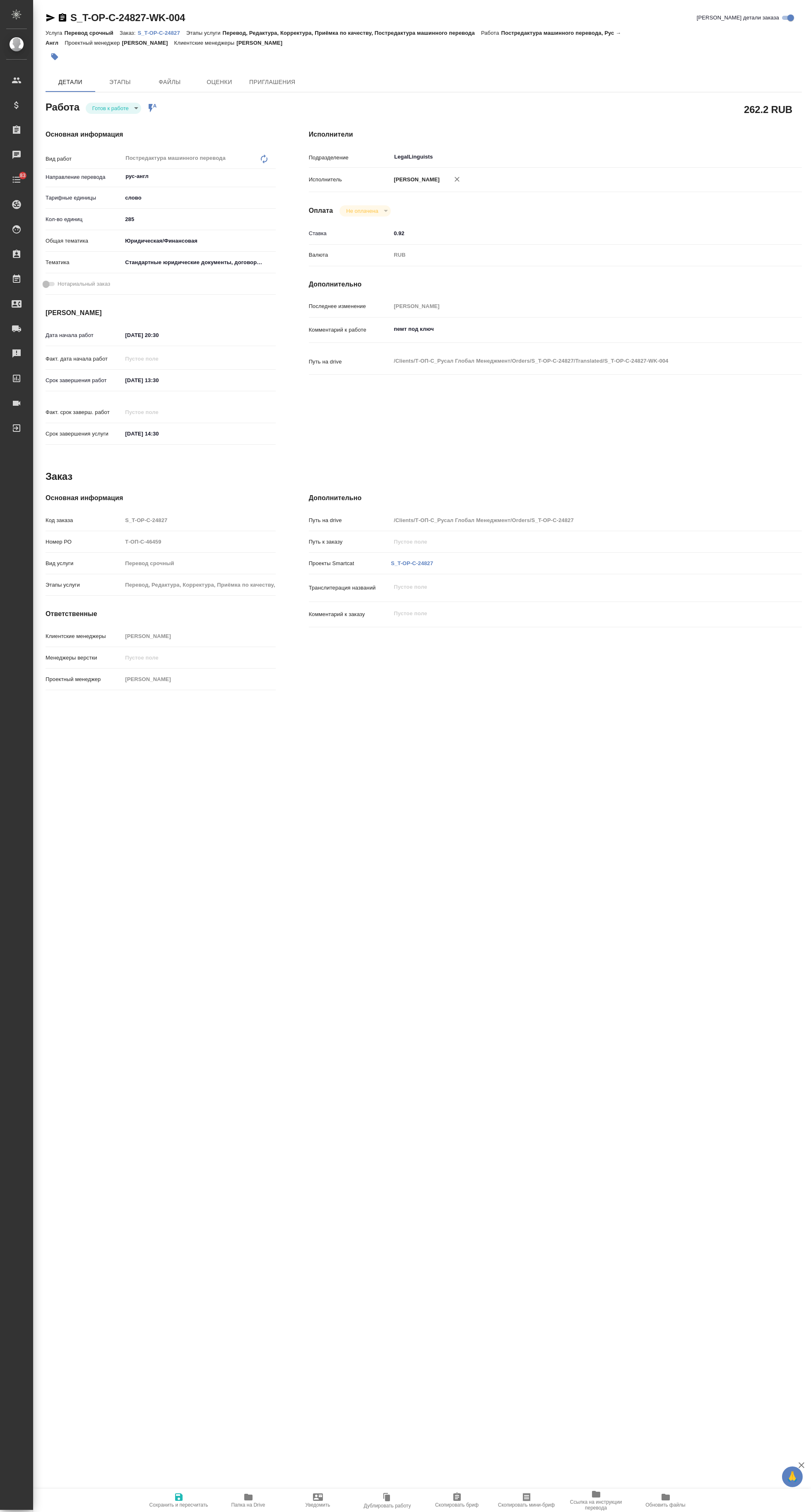
type textarea "x"
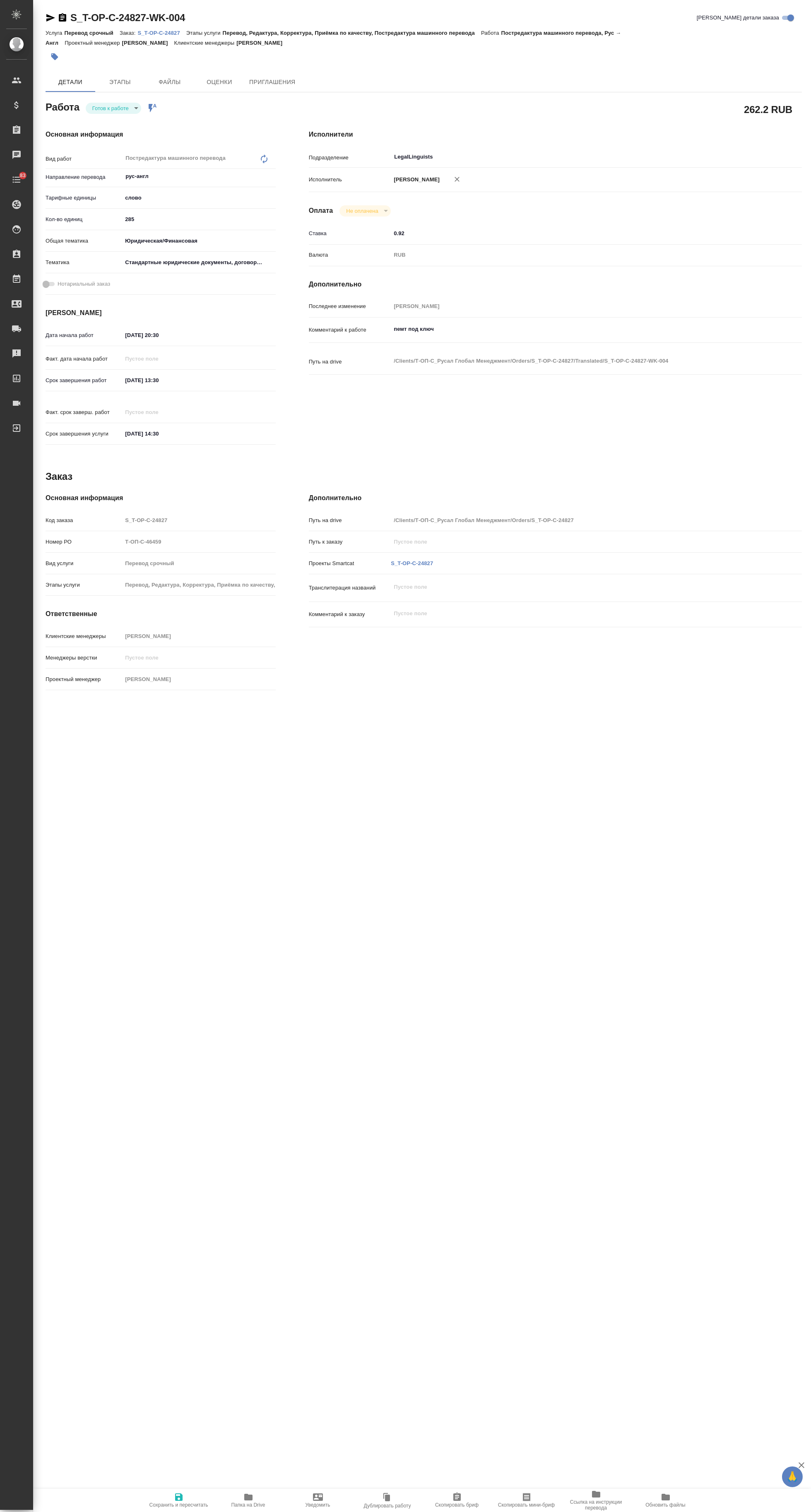
type textarea "x"
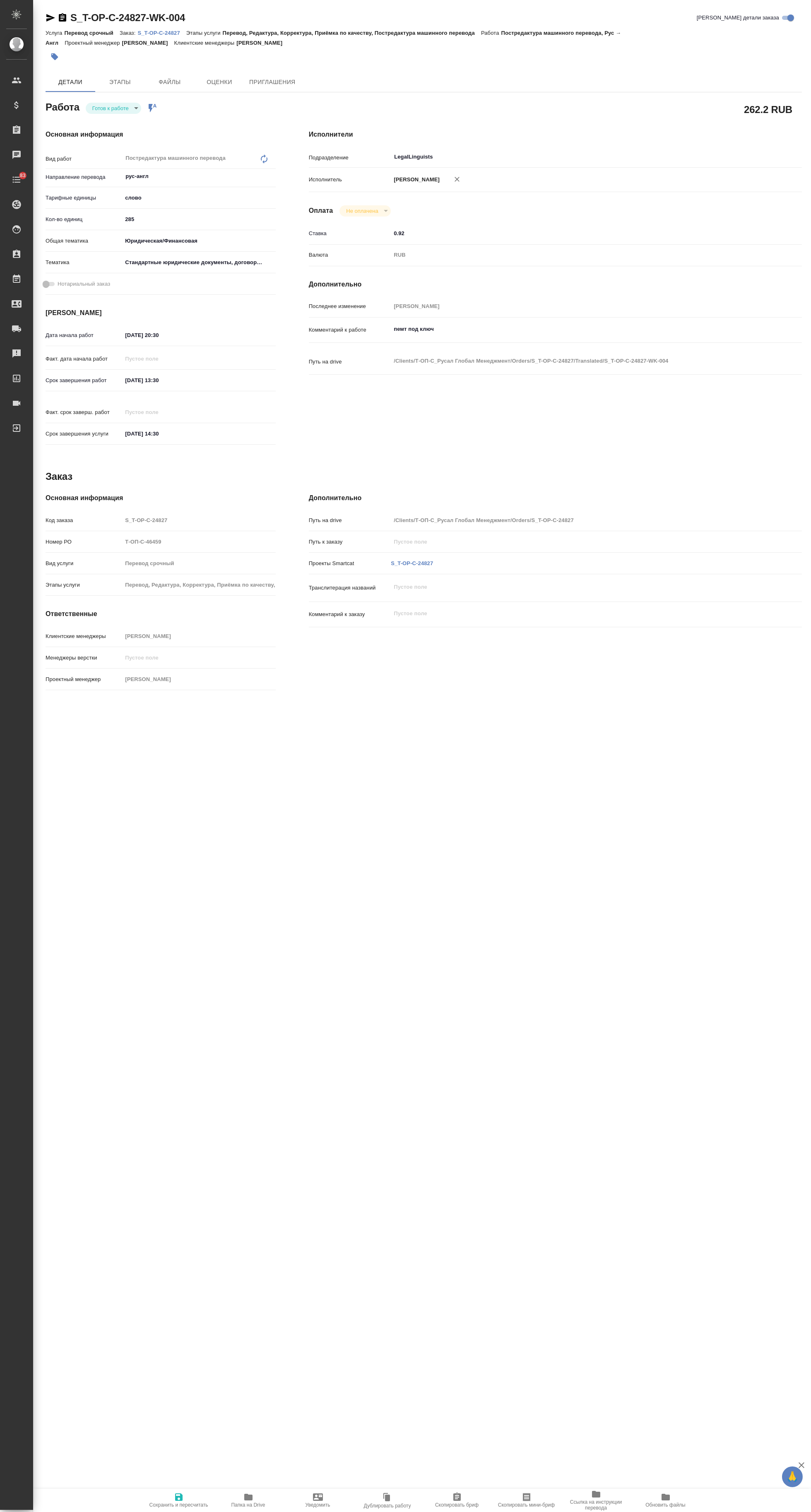
type textarea "x"
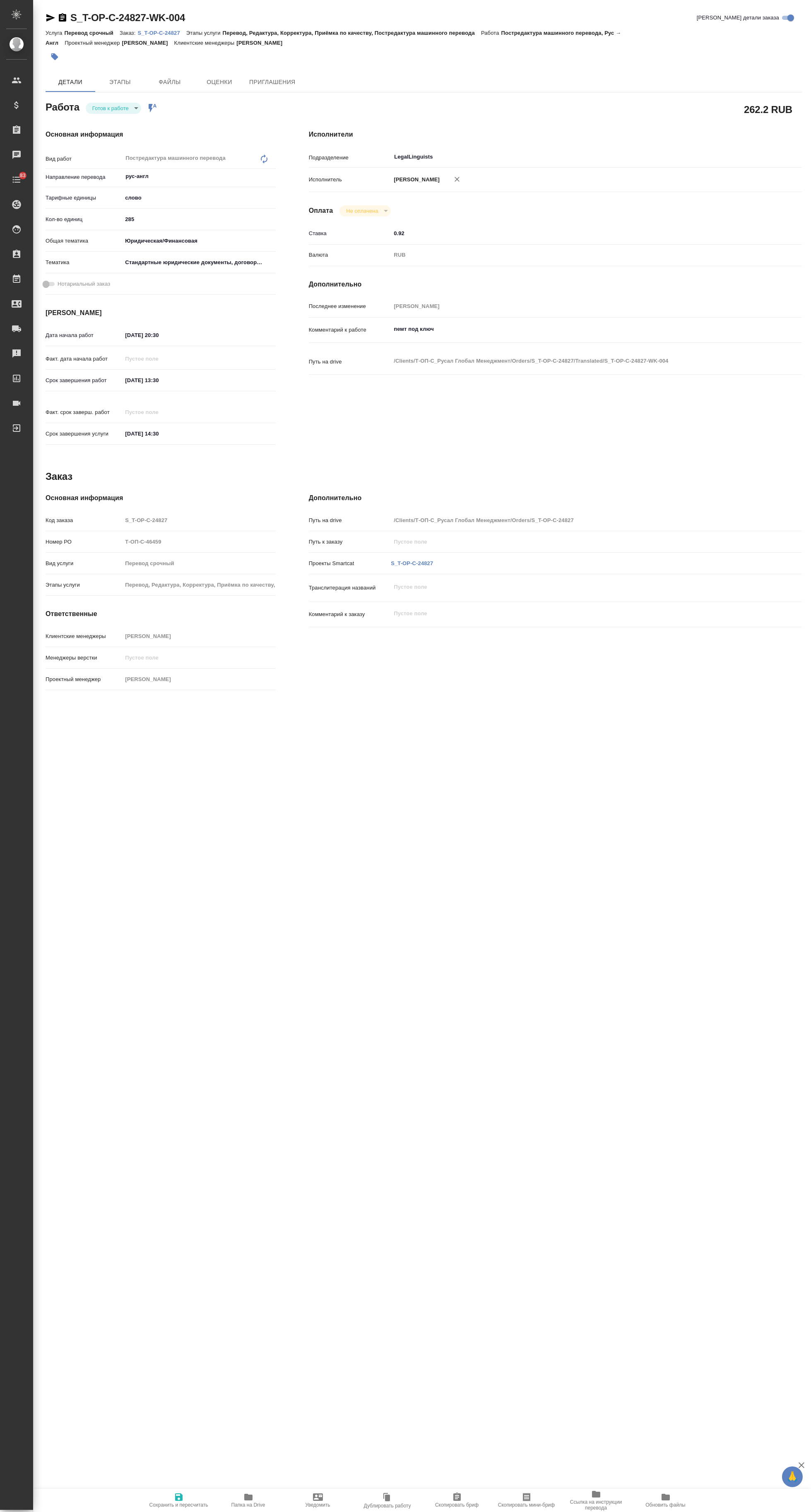
click at [156, 33] on p "S_T-OP-C-24827" at bounding box center [162, 33] width 49 height 6
type textarea "x"
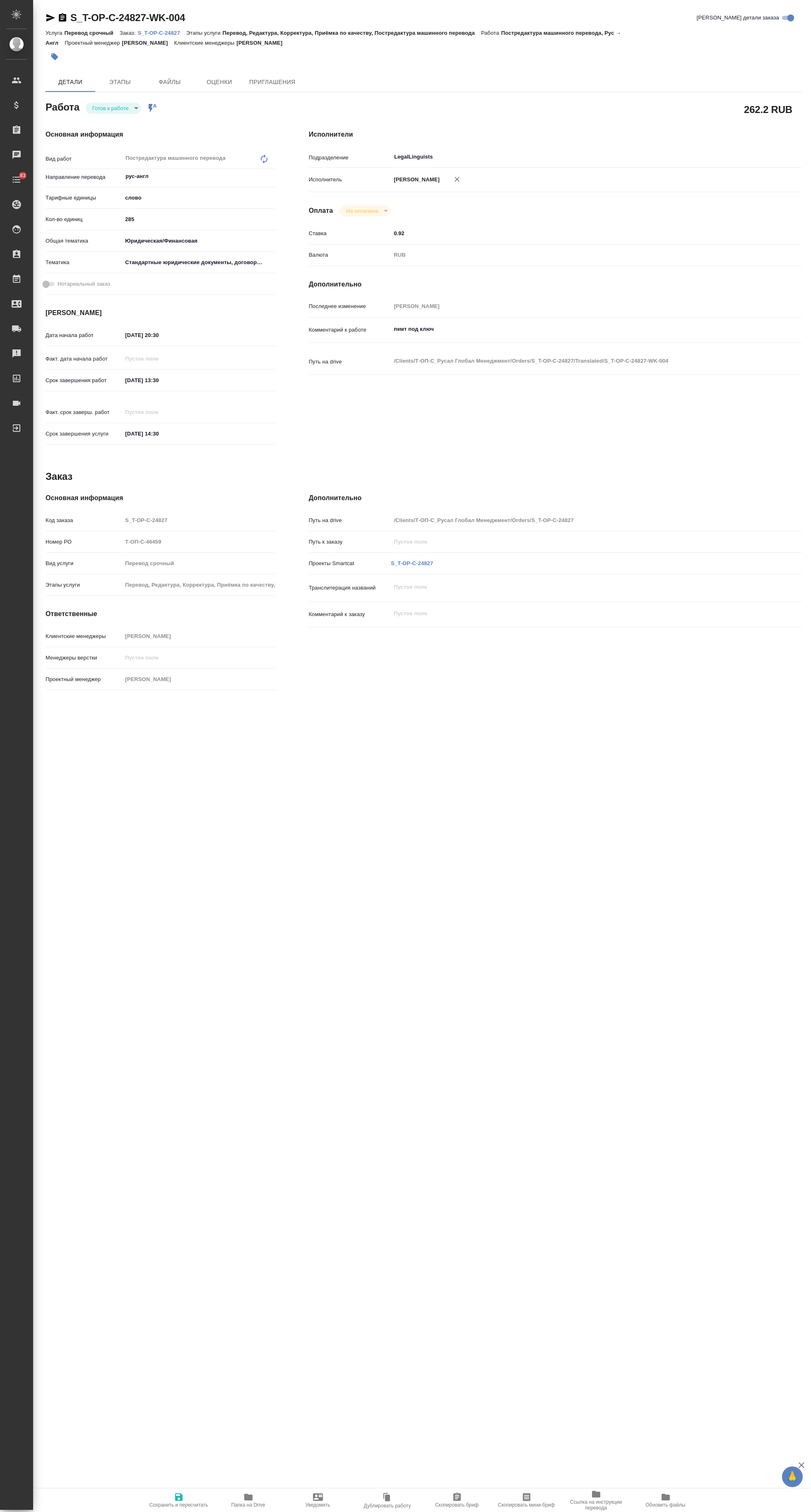
type textarea "x"
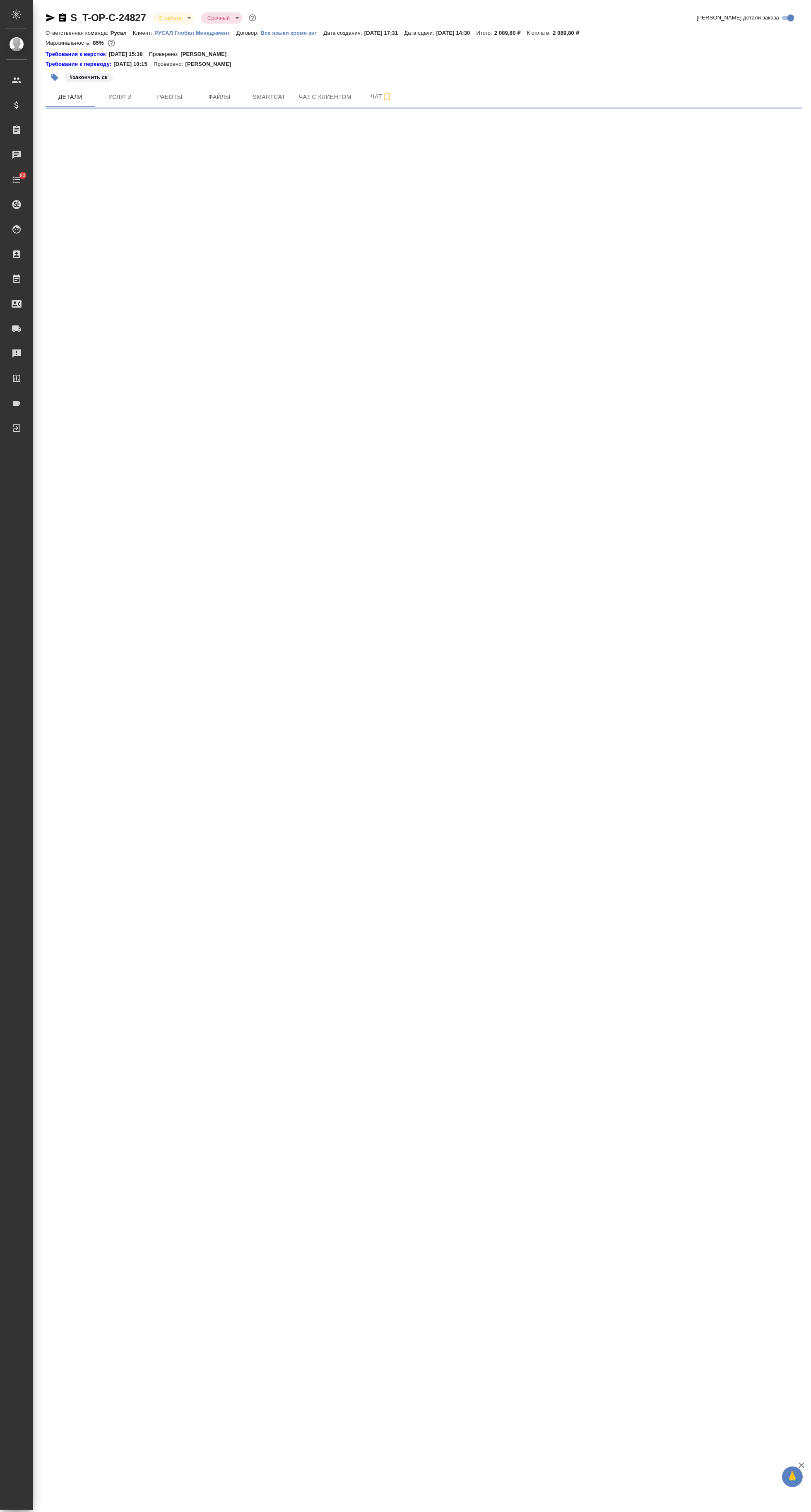
select select "RU"
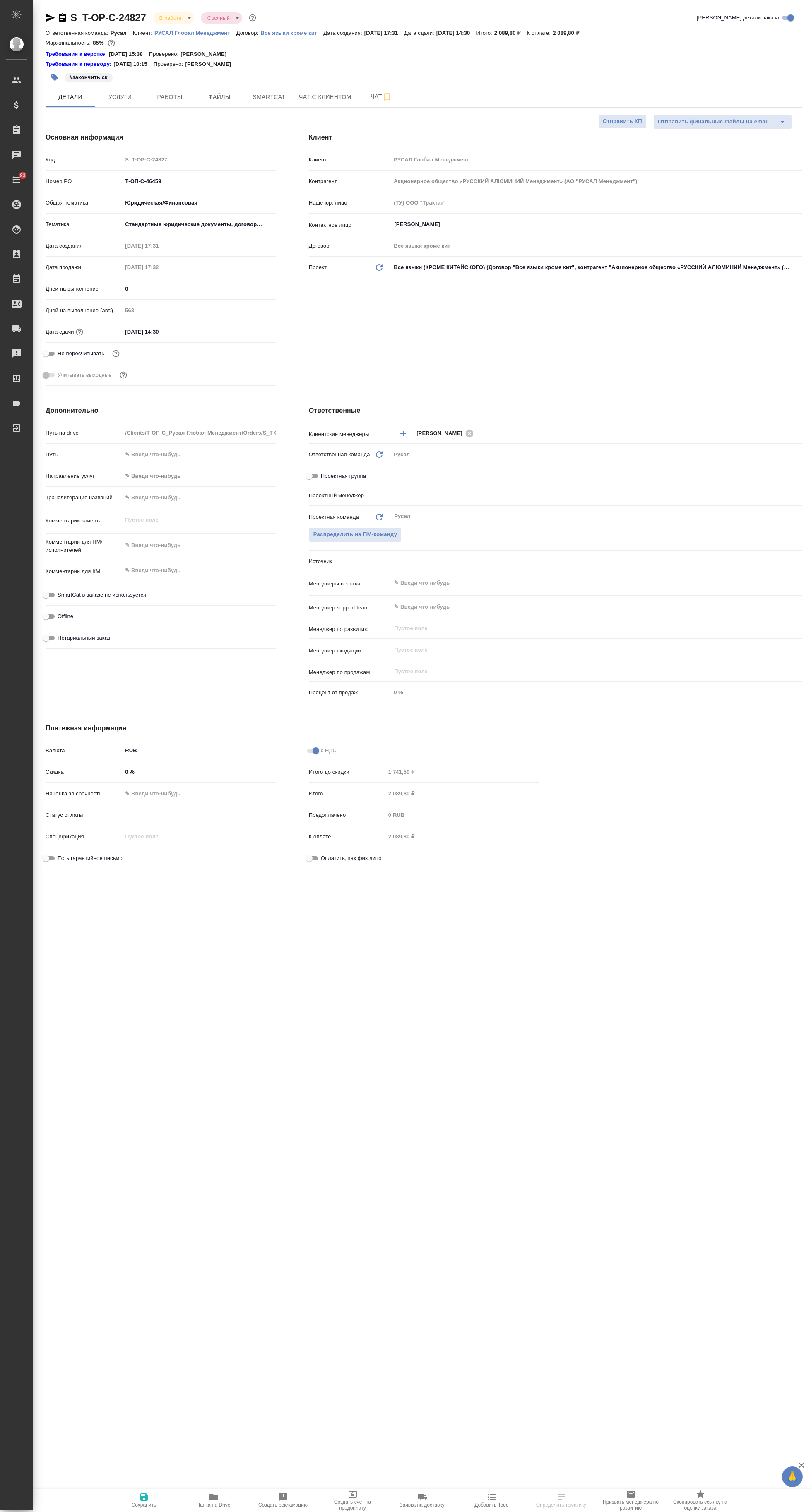
type textarea "x"
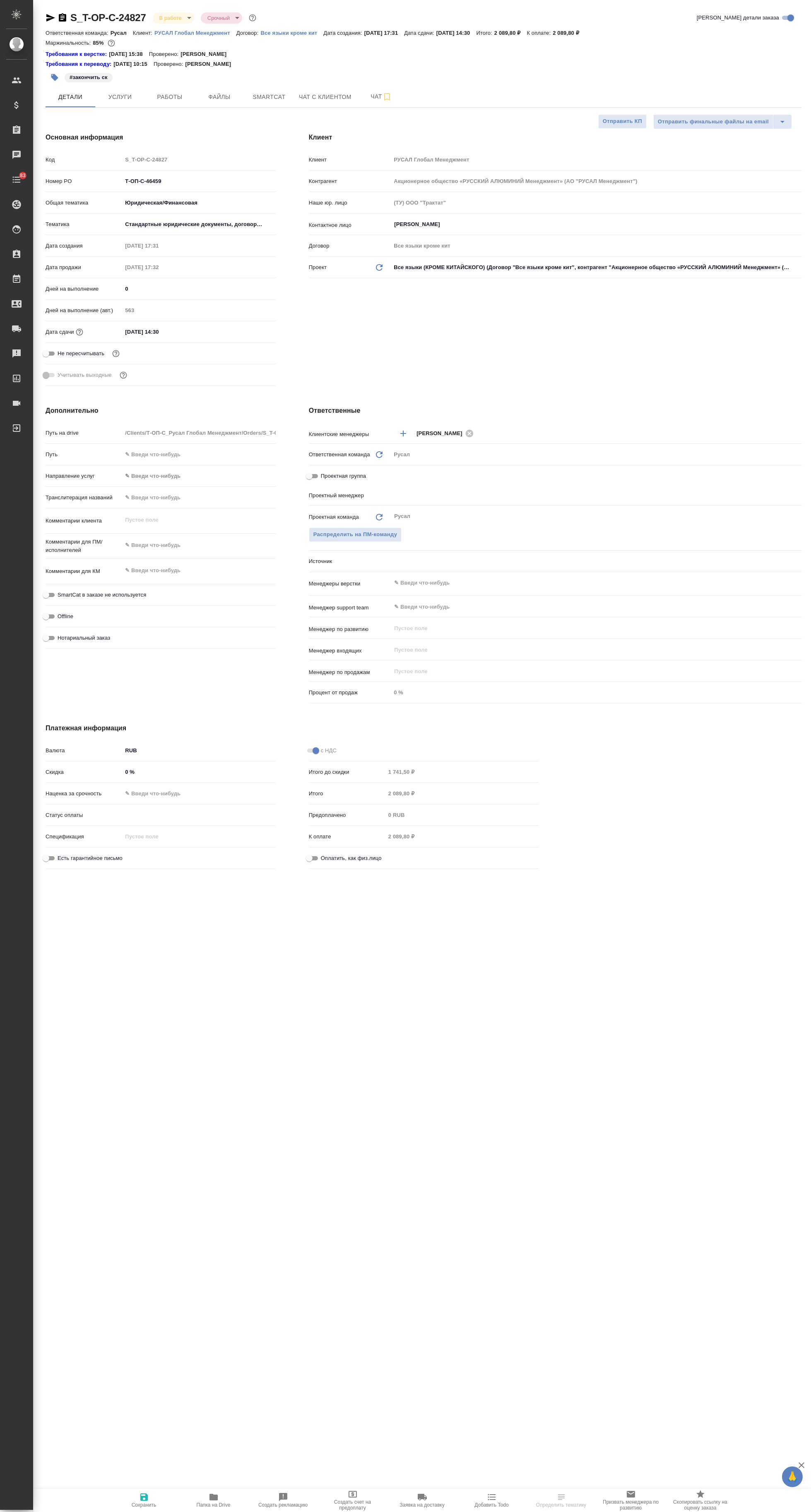
type textarea "x"
type input "[PERSON_NAME]"
type textarea "x"
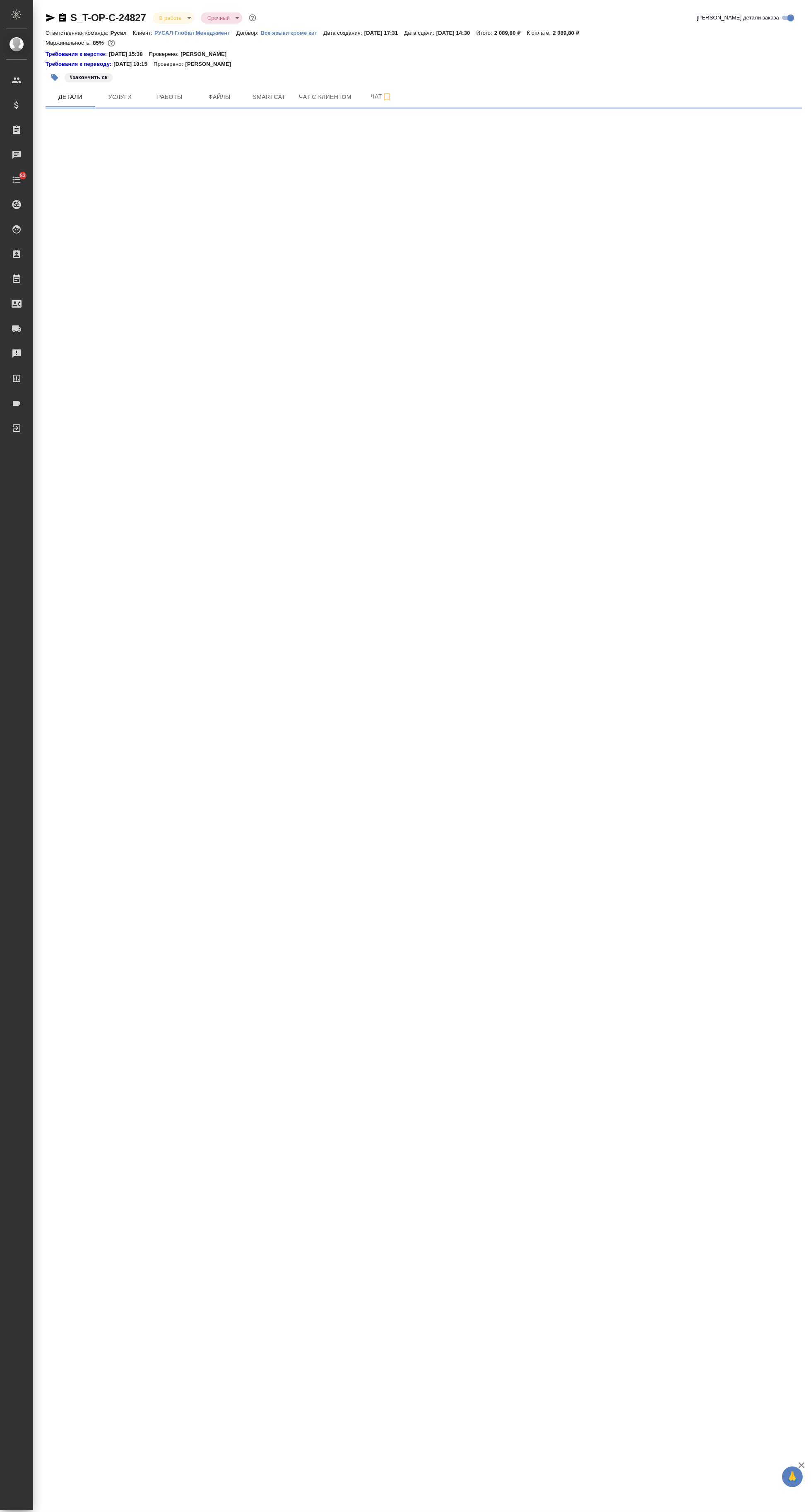
select select "RU"
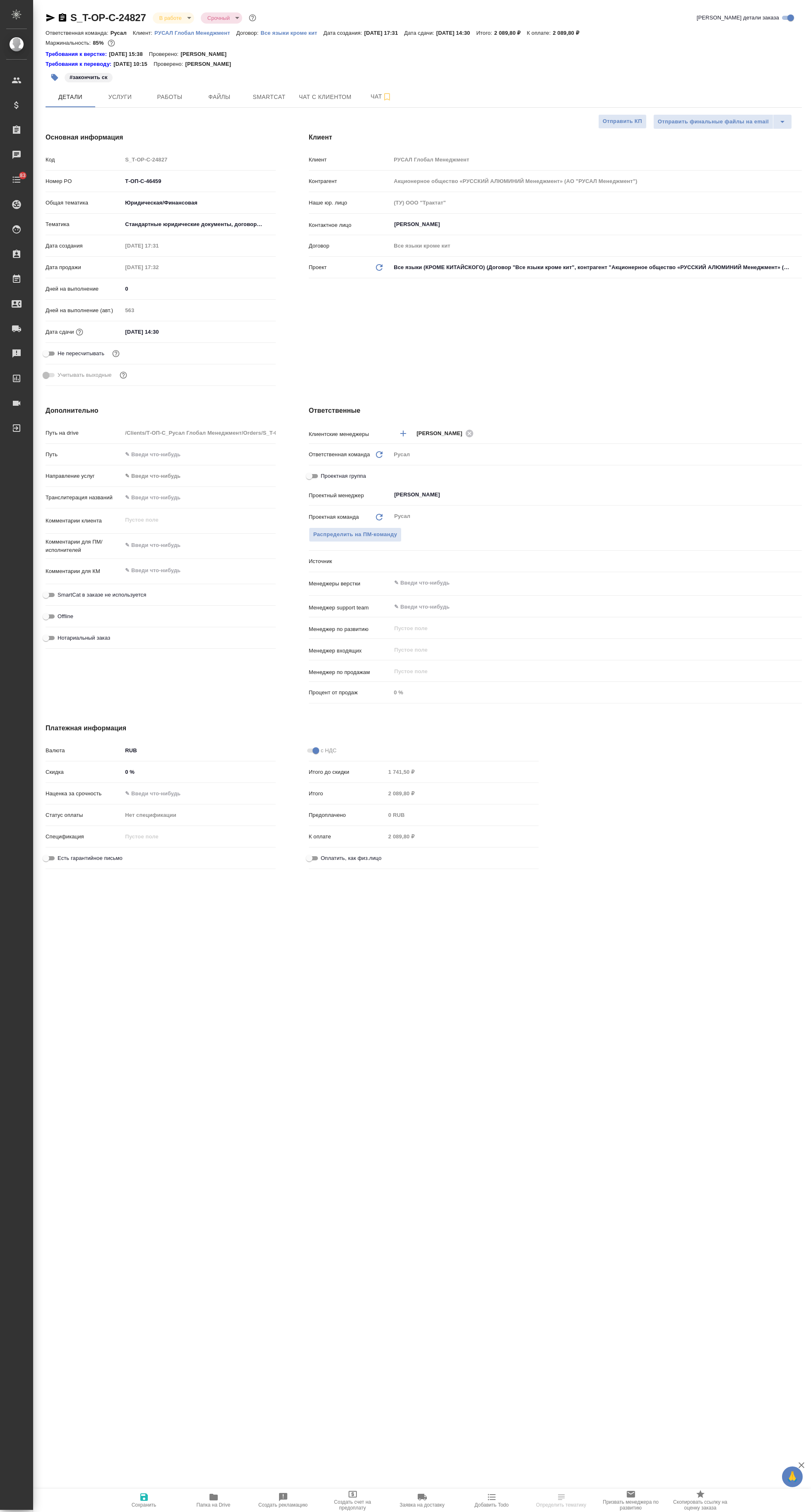
type textarea "x"
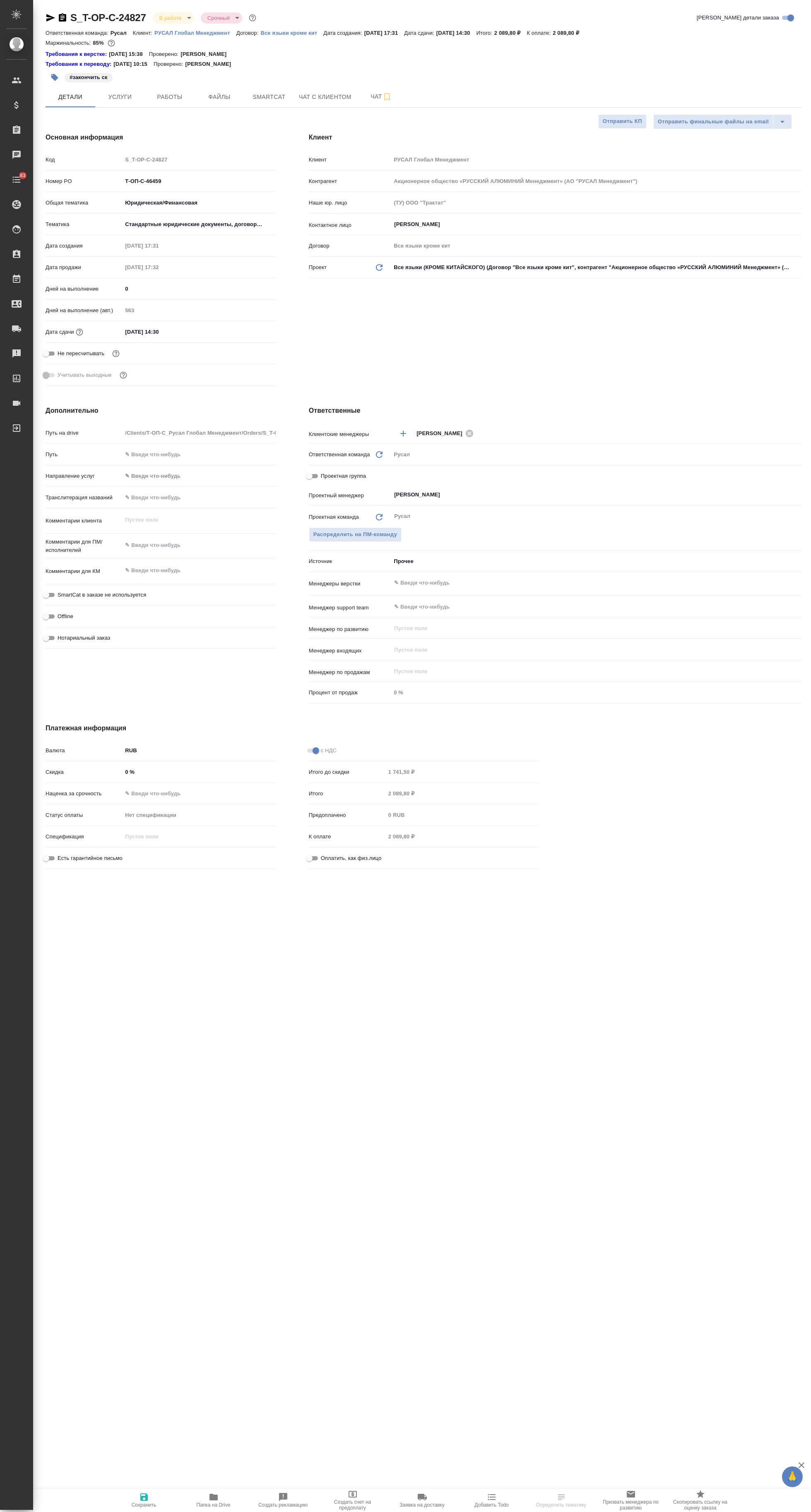
type textarea "x"
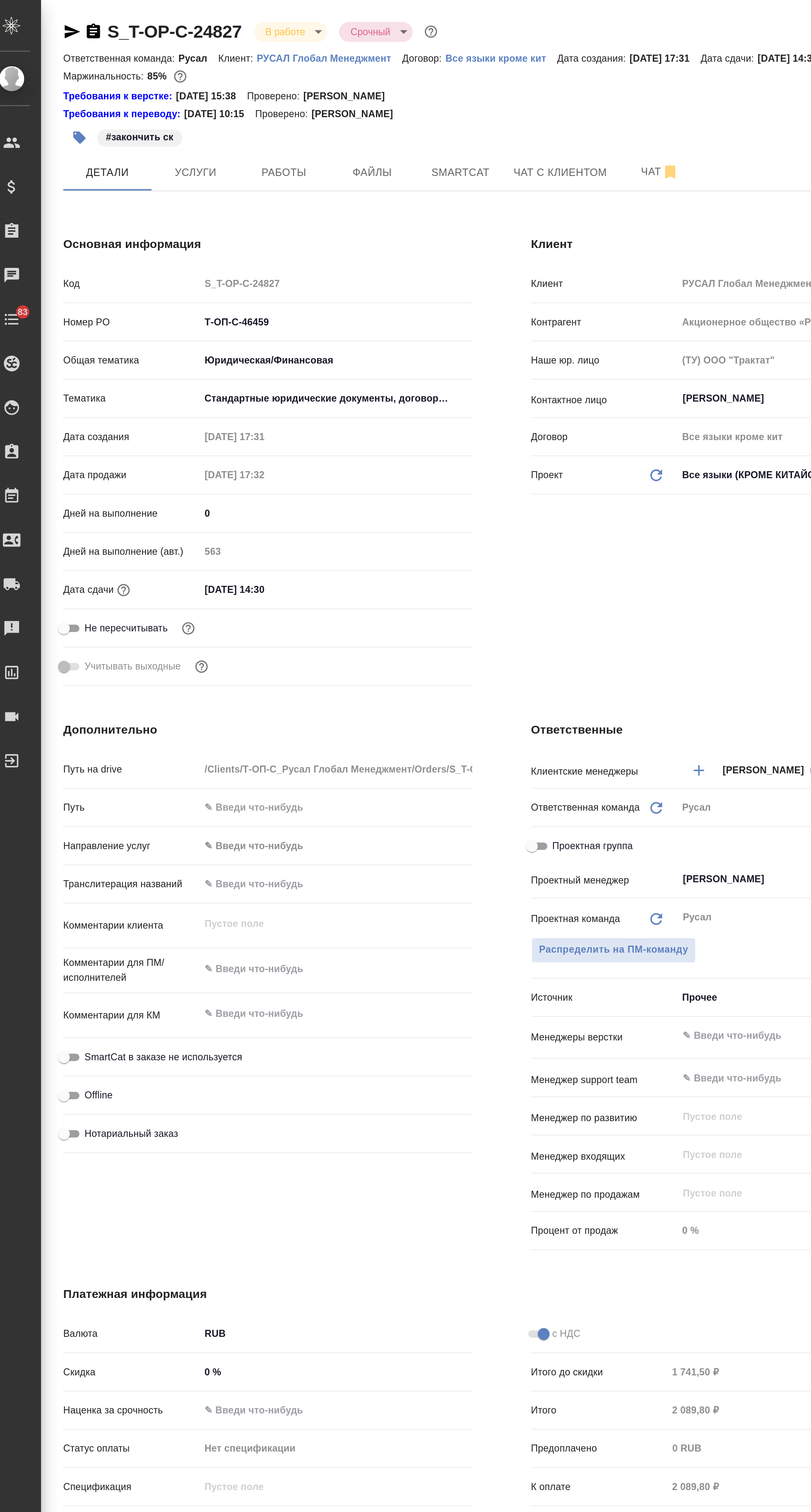
click at [268, 96] on span "Smartcat" at bounding box center [268, 97] width 39 height 10
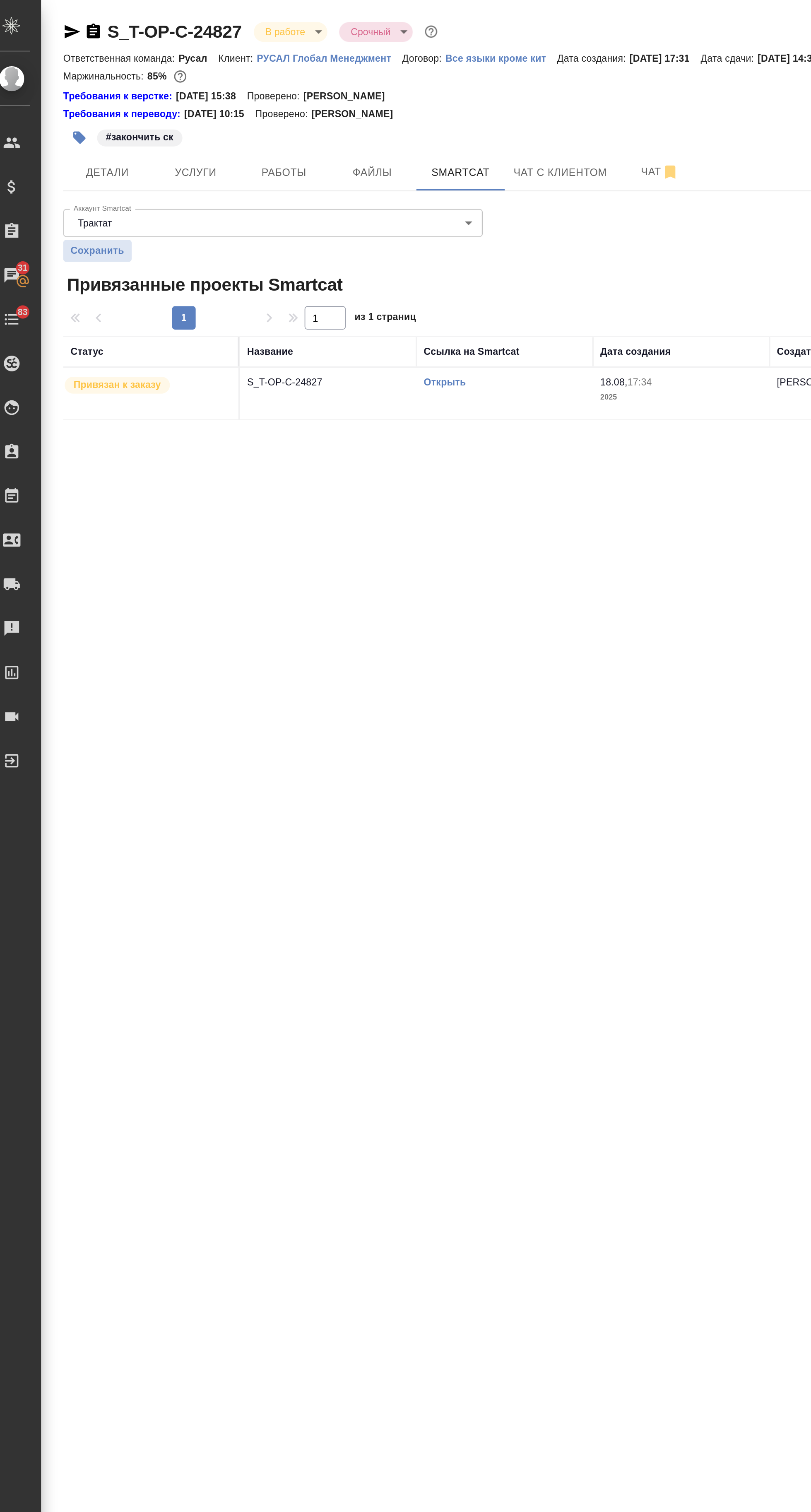
click at [255, 215] on link "Открыть" at bounding box center [260, 215] width 24 height 6
